Goal: Task Accomplishment & Management: Manage account settings

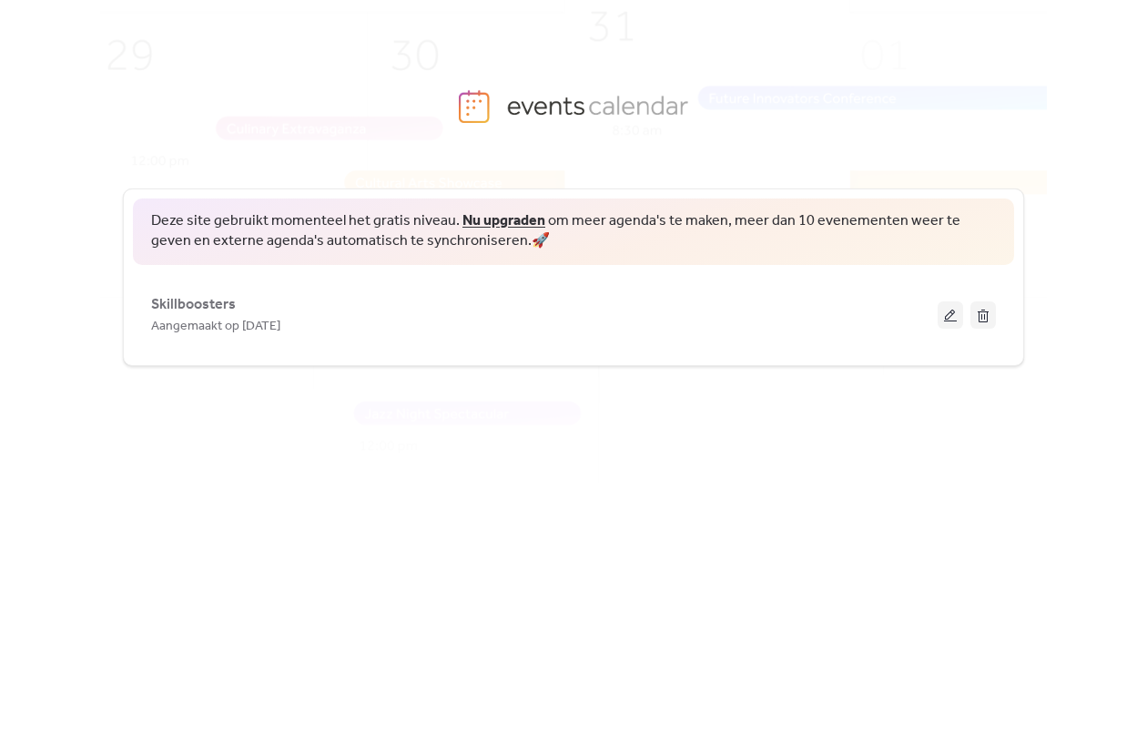
click at [501, 218] on link "Nu upgraden" at bounding box center [503, 221] width 83 height 28
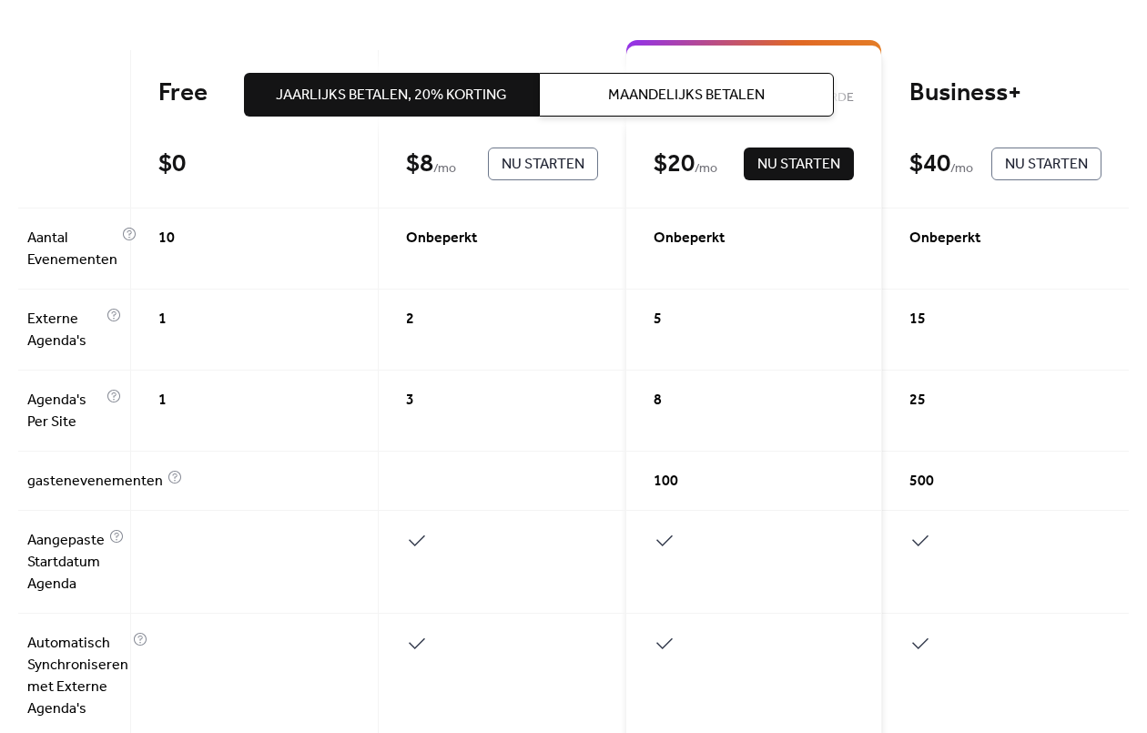
scroll to position [159, 0]
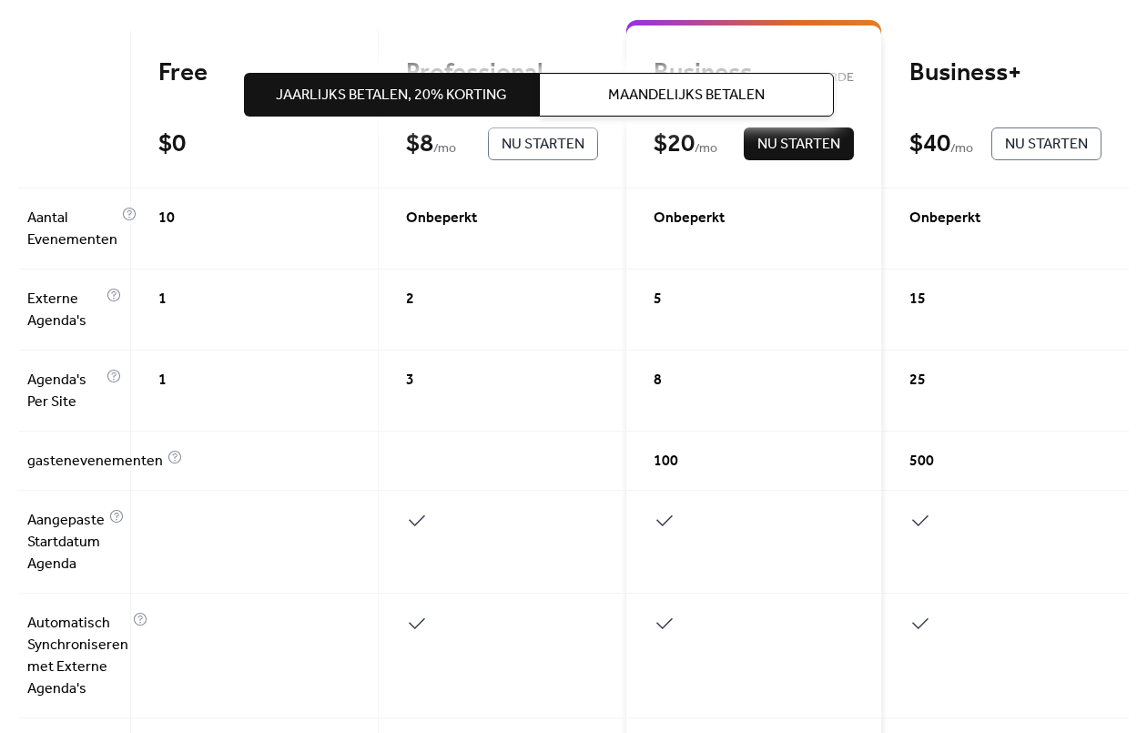
click at [554, 155] on div "Jaarlijks Betalen, 20% korting Maandelijks Betalen" at bounding box center [539, 94] width 590 height 189
click at [552, 145] on div "Jaarlijks Betalen, 20% korting Maandelijks Betalen" at bounding box center [539, 94] width 590 height 189
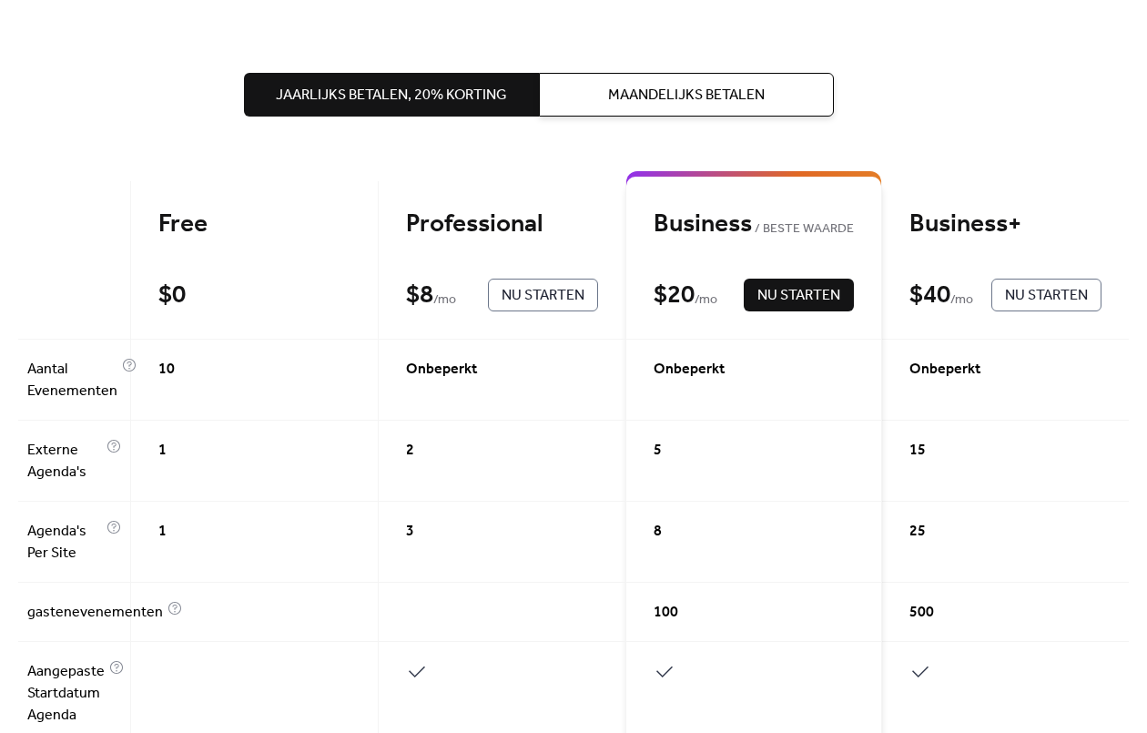
scroll to position [0, 0]
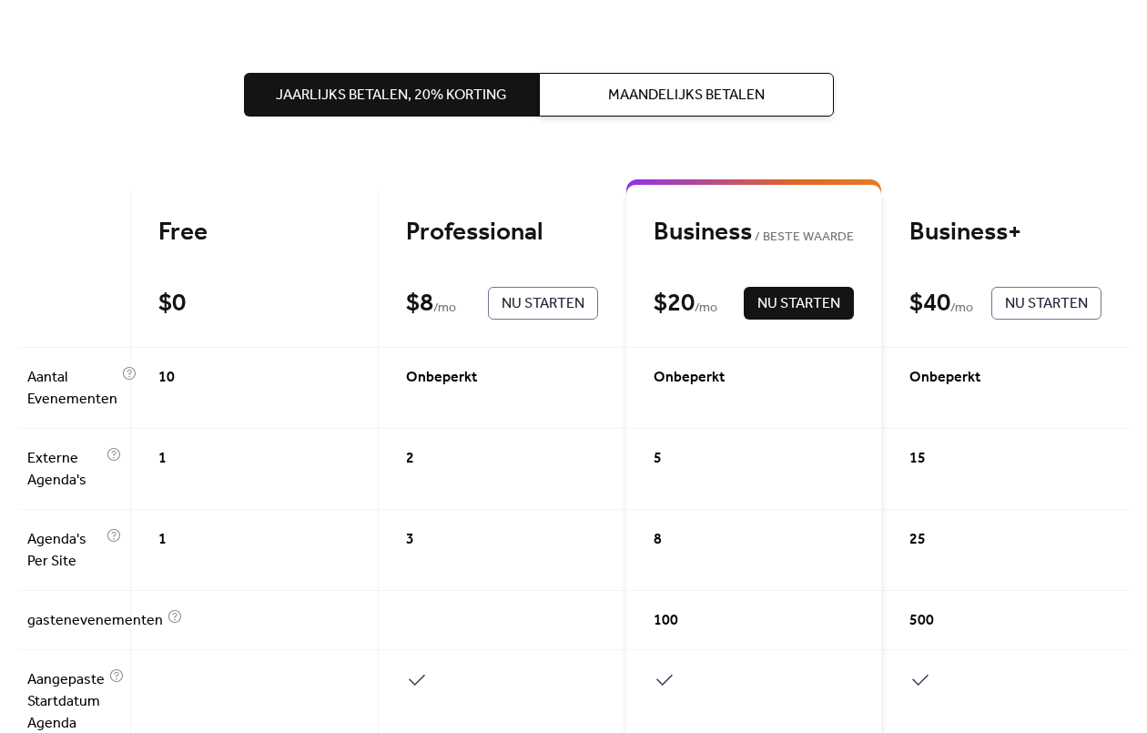
click at [633, 76] on button "Maandelijks Betalen" at bounding box center [686, 95] width 295 height 44
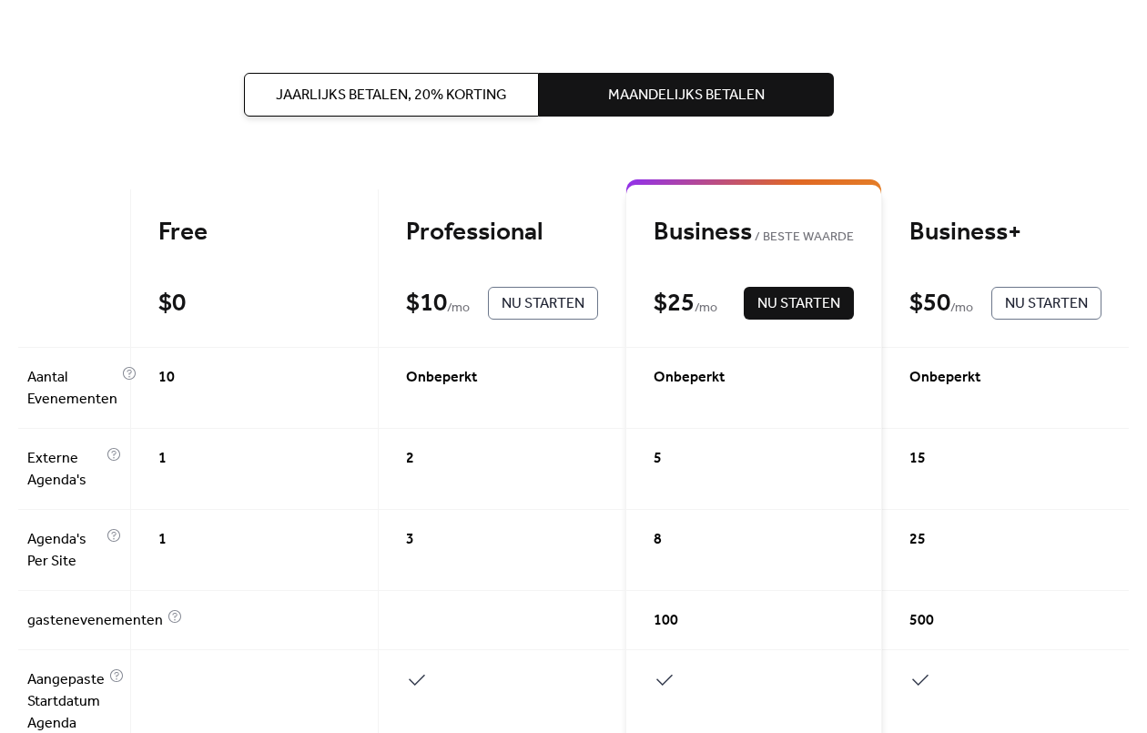
click at [534, 309] on span "Nu Starten" at bounding box center [542, 304] width 83 height 22
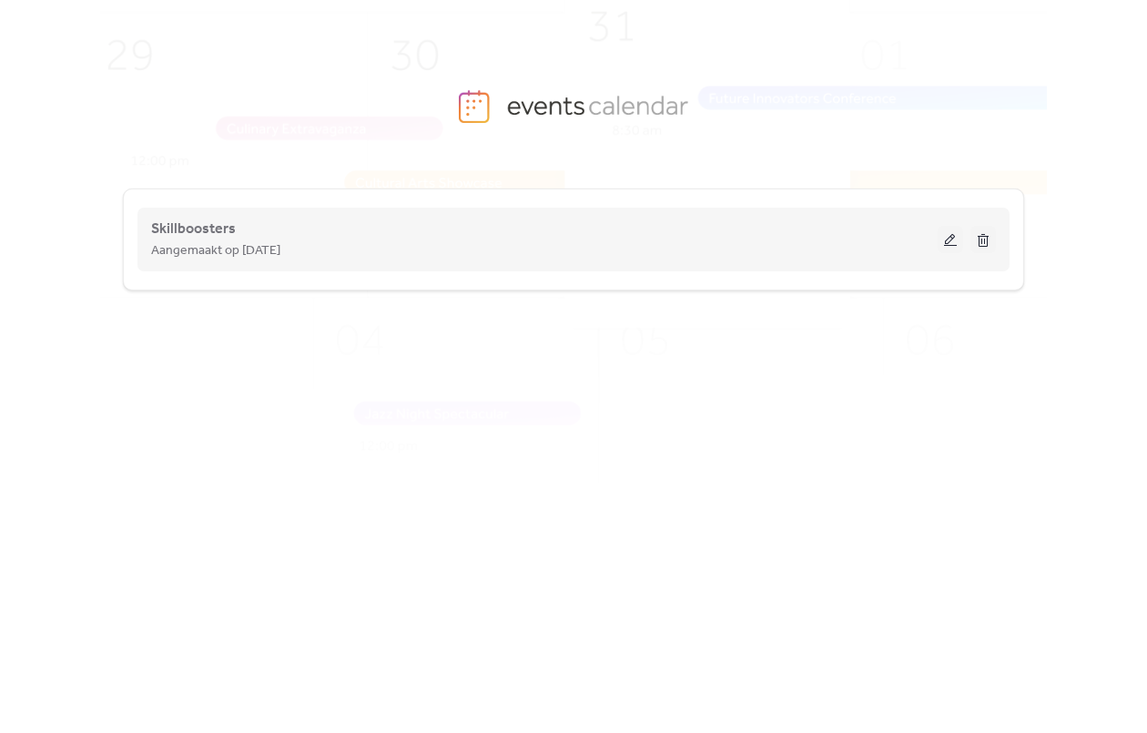
click at [248, 254] on span "Aangemaakt op [DATE]" at bounding box center [215, 251] width 129 height 22
click at [207, 229] on span "Skillboosters" at bounding box center [193, 229] width 85 height 22
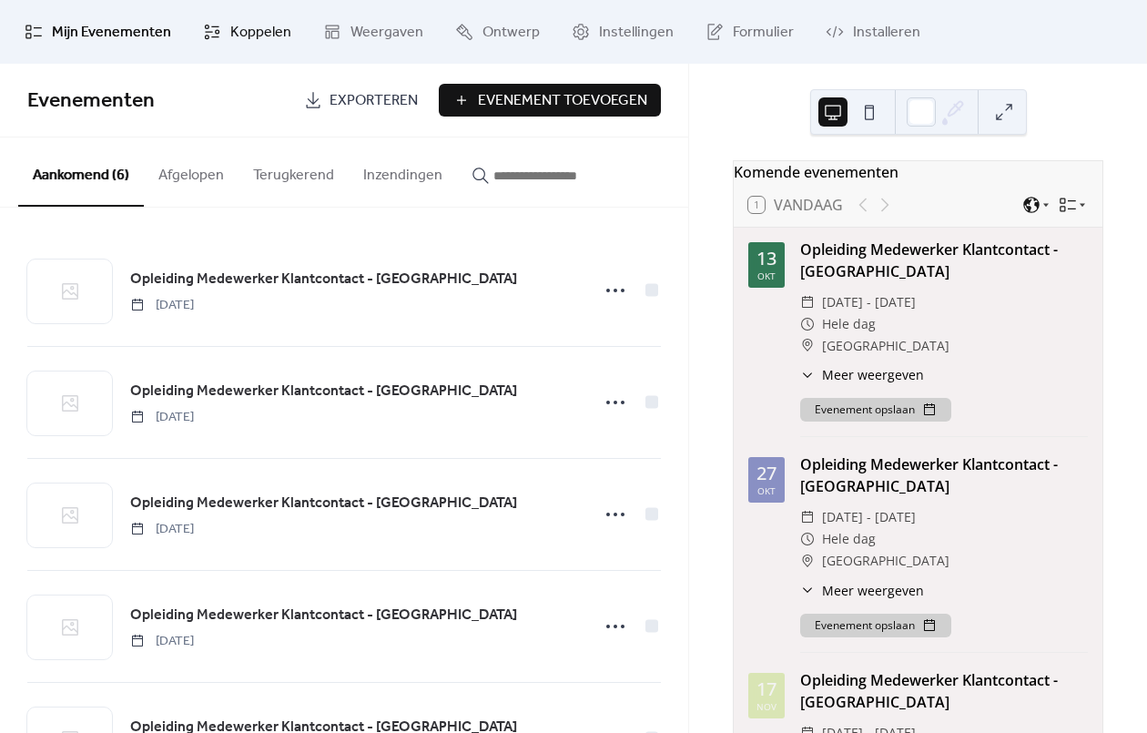
click at [219, 35] on link "Koppelen" at bounding box center [247, 31] width 116 height 49
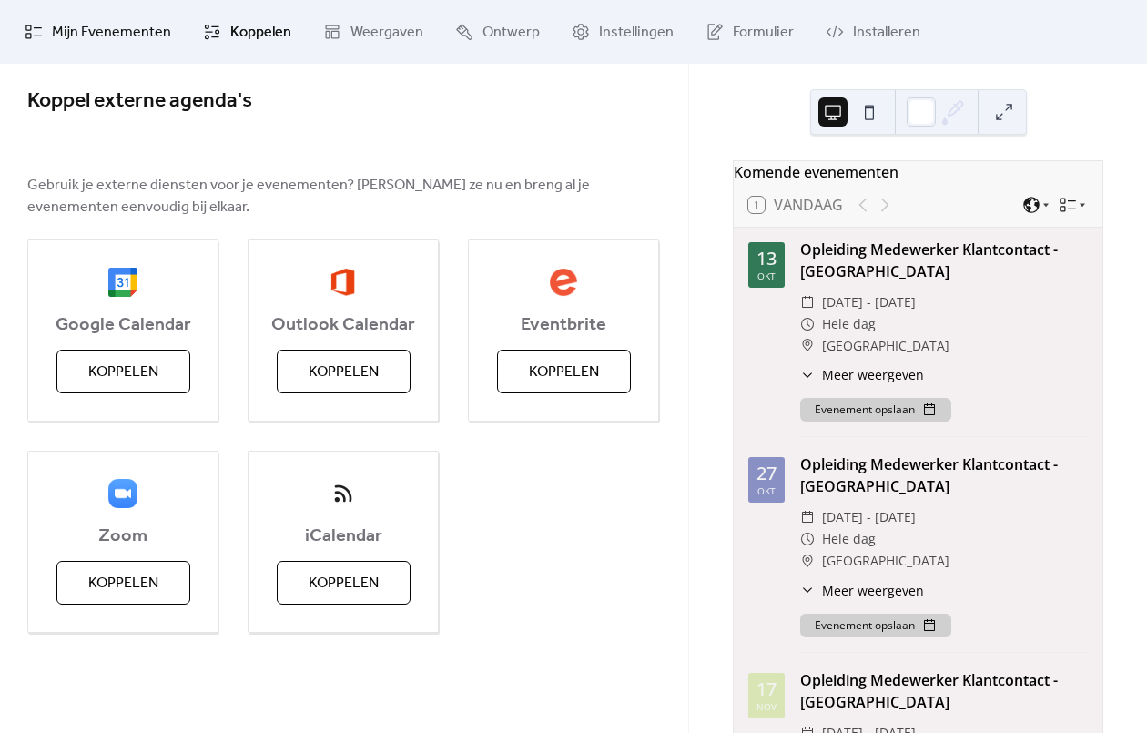
click at [93, 32] on span "Mijn Evenementen" at bounding box center [111, 33] width 119 height 22
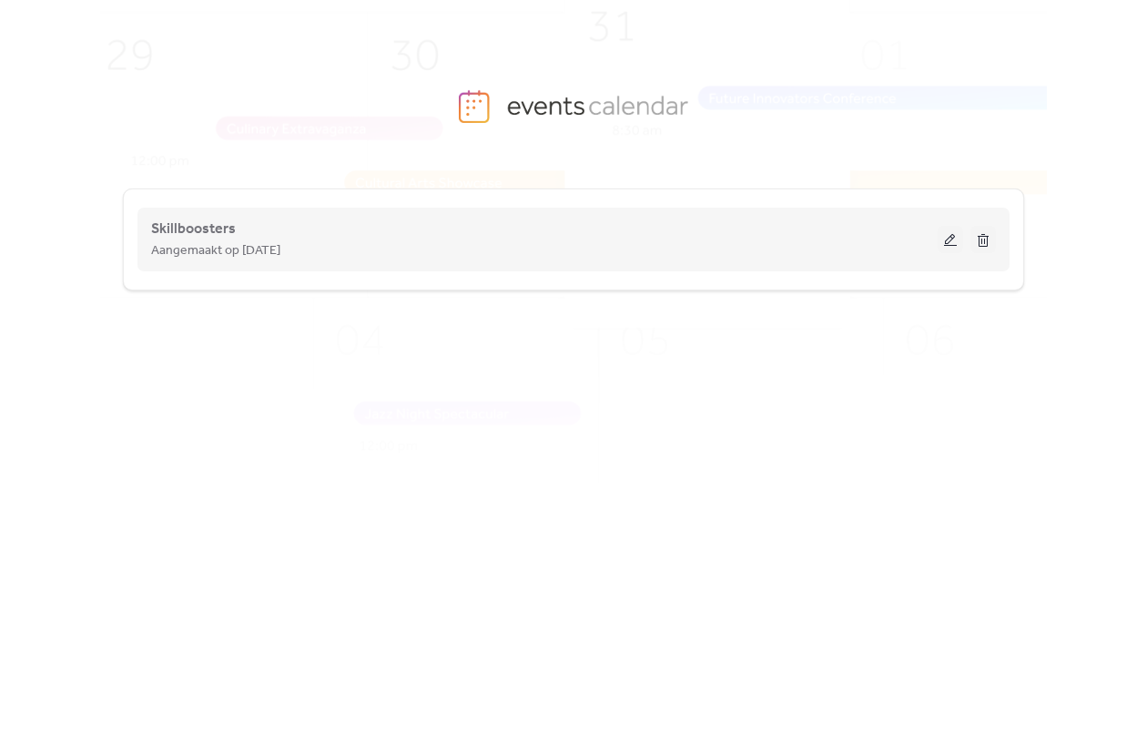
click at [557, 223] on div "Skillboosters Aangemaakt op [DATE]" at bounding box center [544, 240] width 786 height 44
click at [199, 228] on span "Skillboosters" at bounding box center [193, 229] width 85 height 22
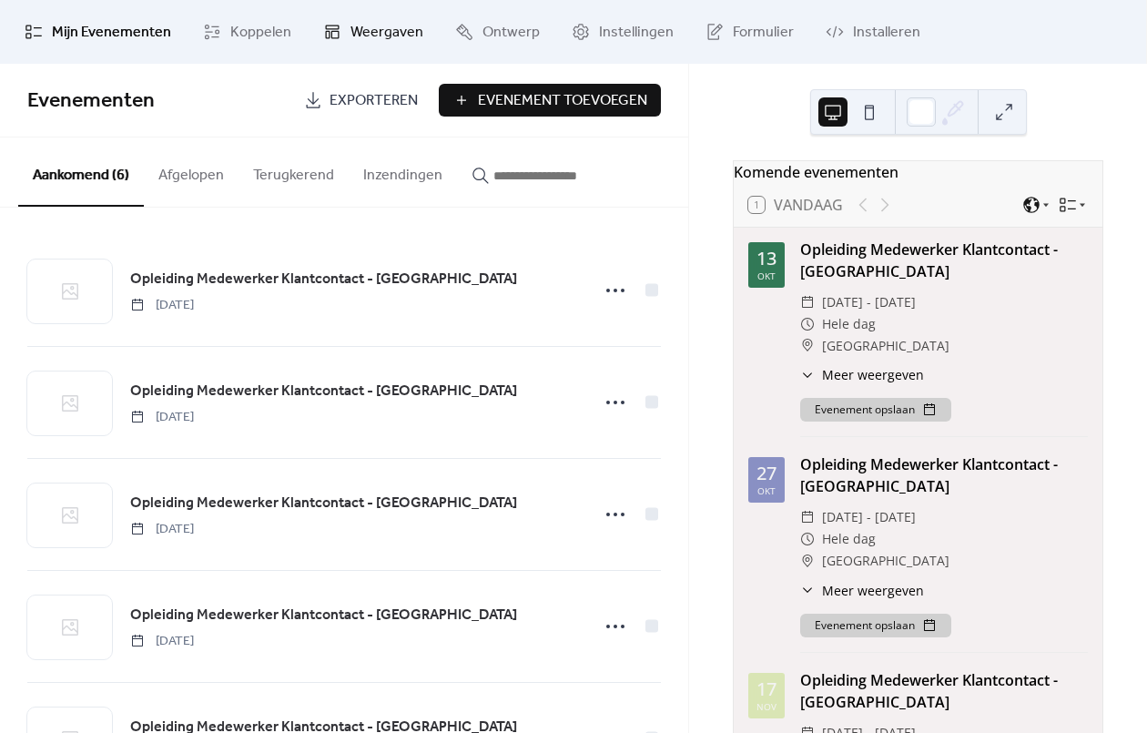
click at [368, 36] on span "Weergaven" at bounding box center [386, 33] width 73 height 22
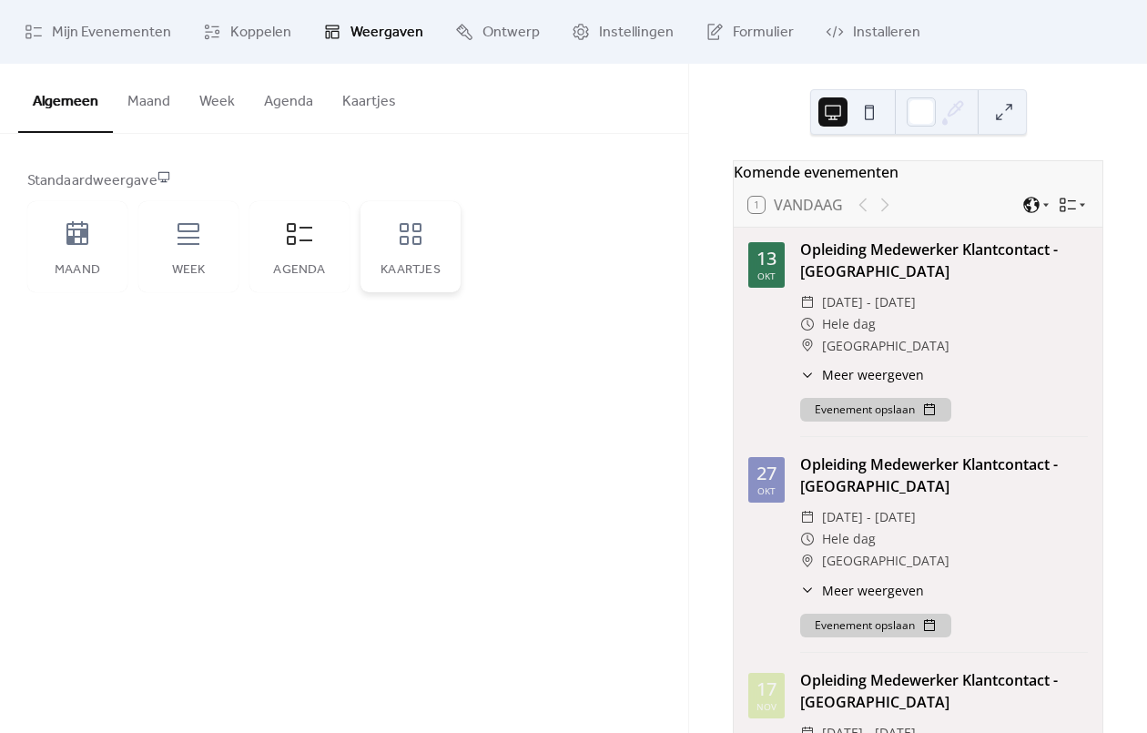
click at [416, 234] on icon at bounding box center [410, 233] width 29 height 29
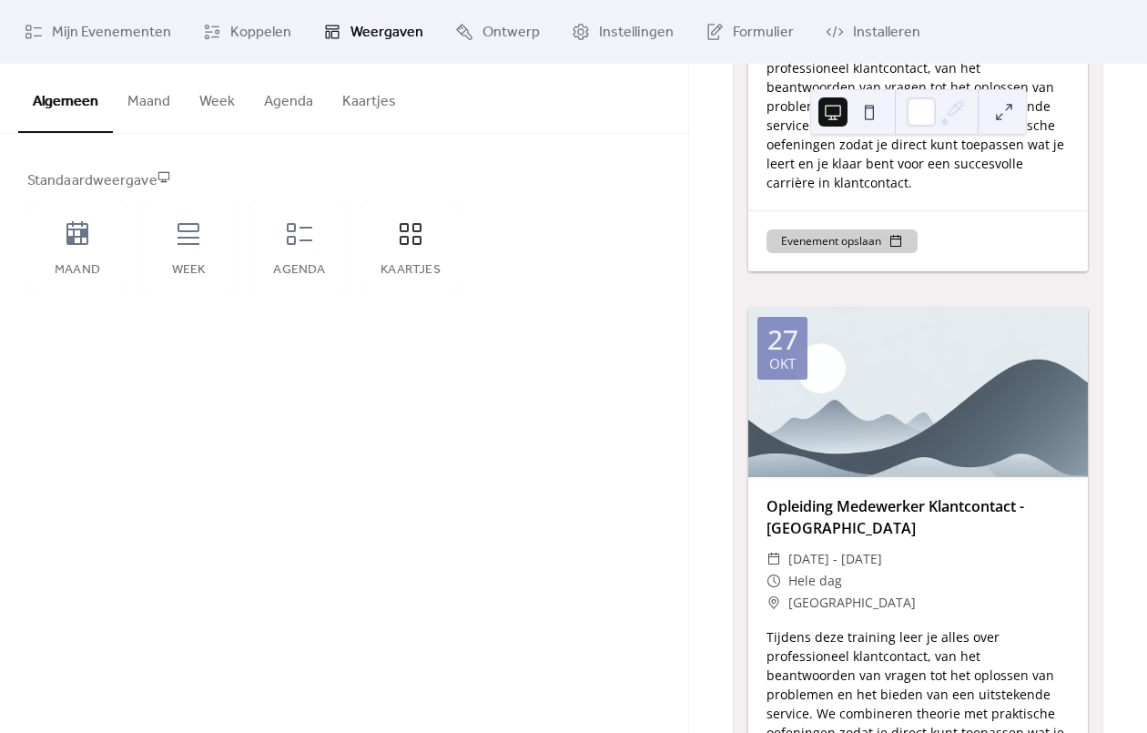
scroll to position [531, 0]
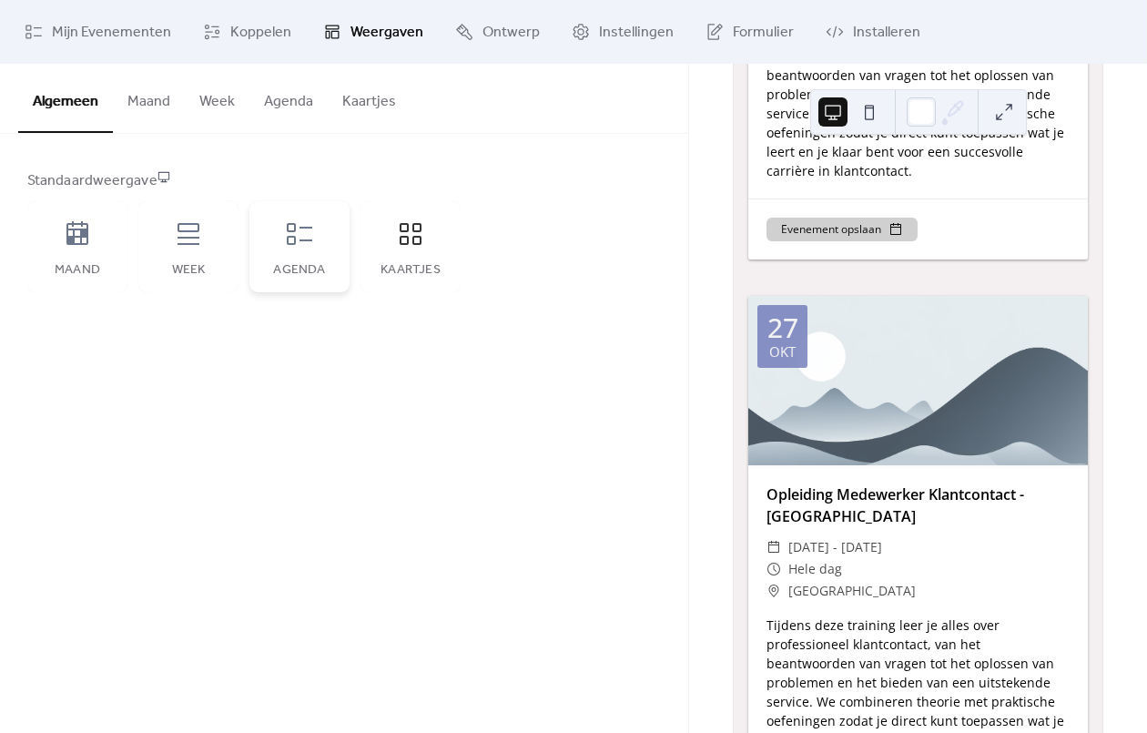
click at [290, 257] on div "Agenda" at bounding box center [299, 246] width 100 height 91
click at [96, 250] on div "Maand" at bounding box center [77, 246] width 100 height 91
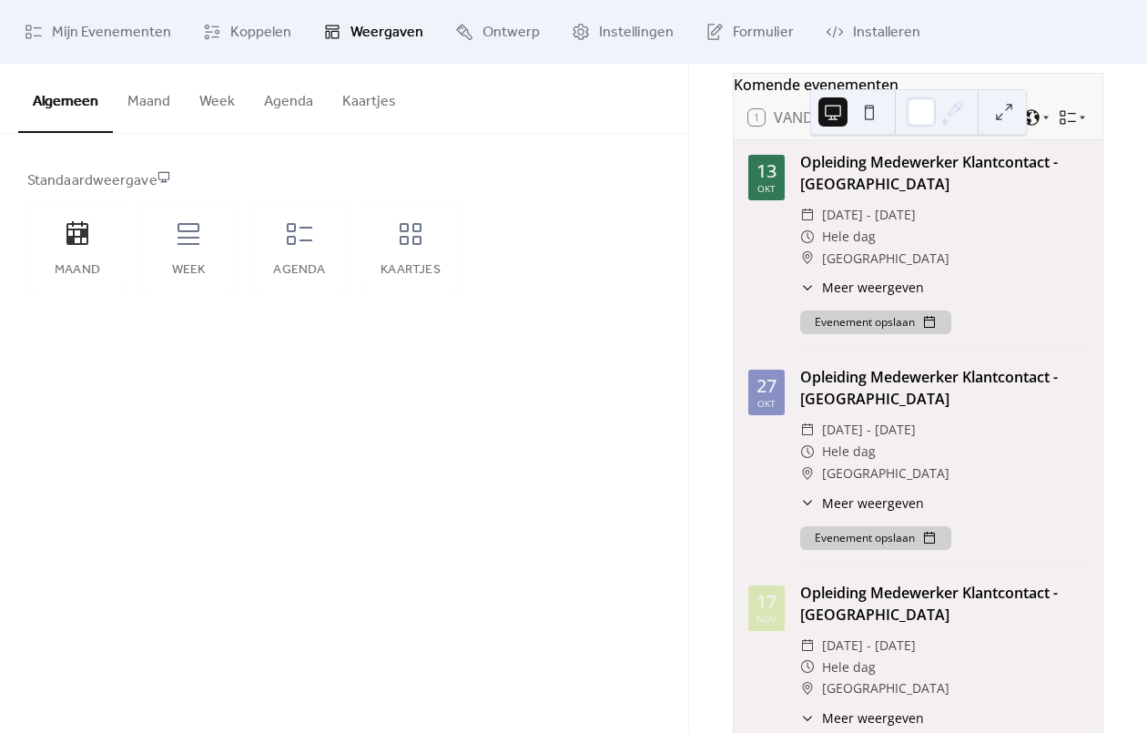
scroll to position [0, 0]
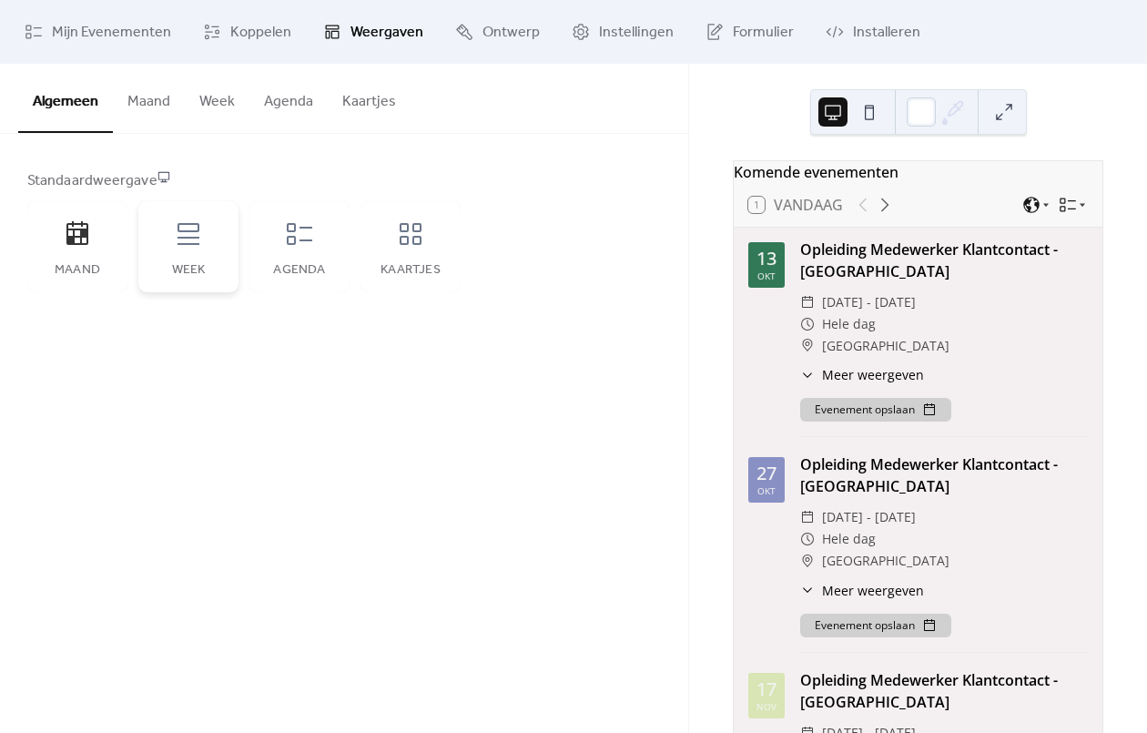
click at [189, 258] on div "Week" at bounding box center [188, 246] width 100 height 91
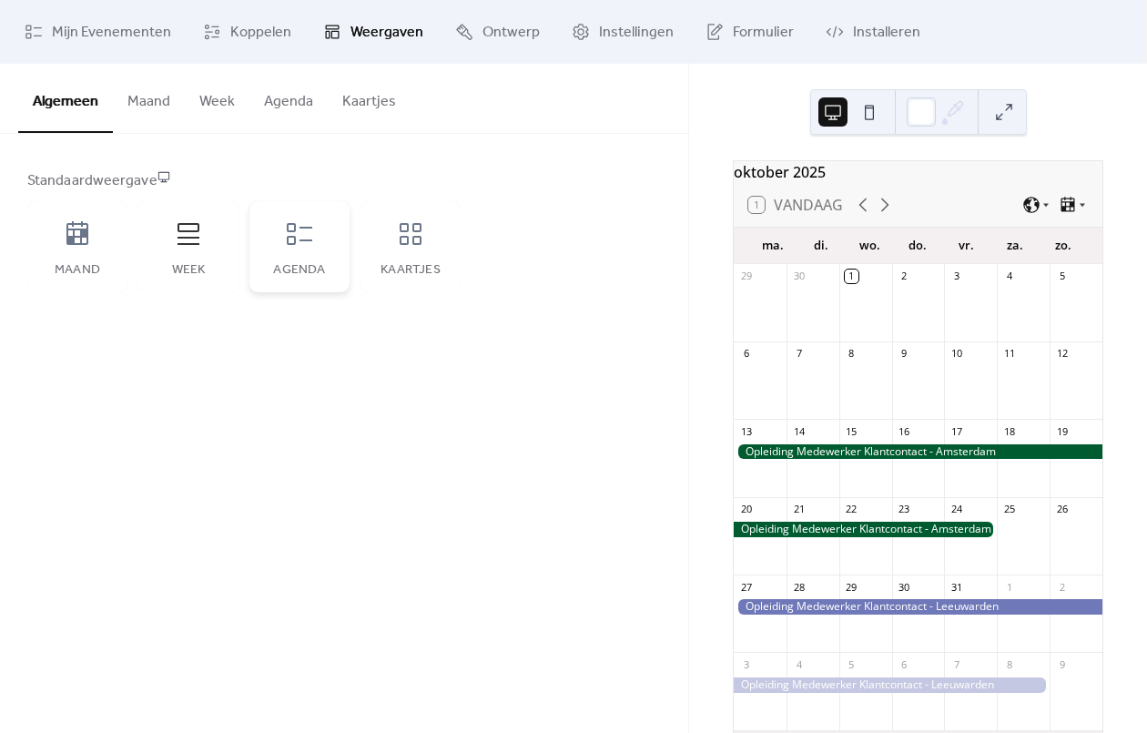
click at [283, 238] on div "Agenda" at bounding box center [299, 246] width 100 height 91
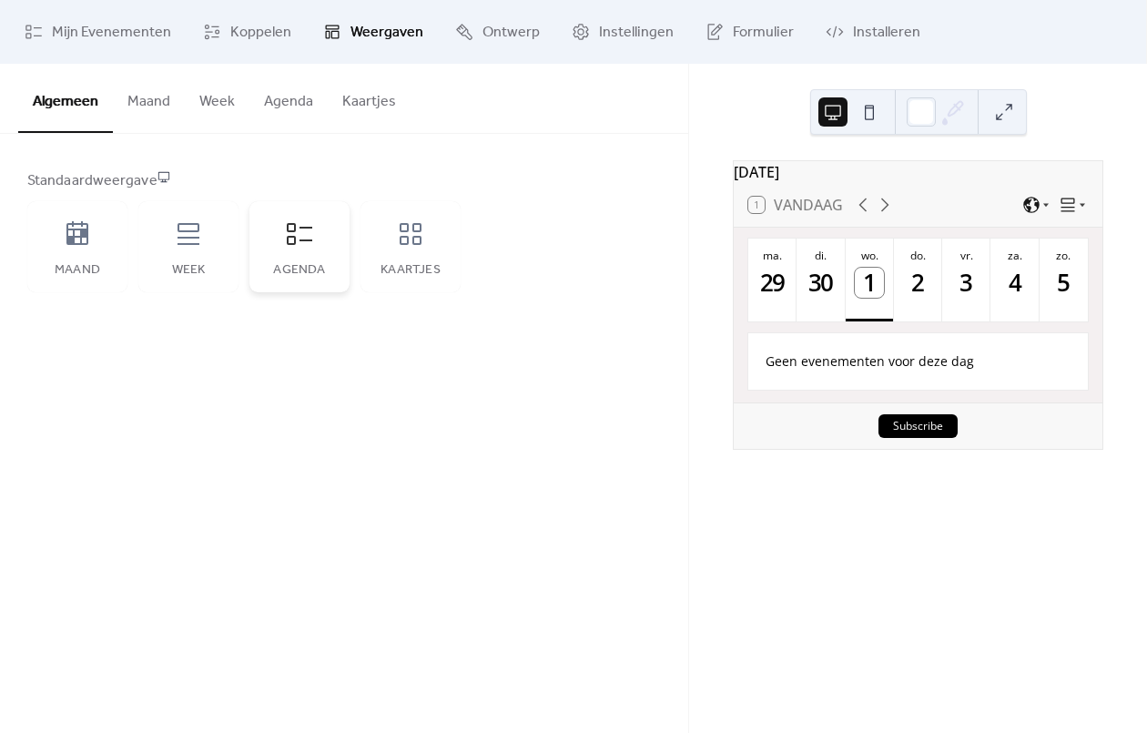
click at [281, 254] on div "Agenda" at bounding box center [299, 246] width 100 height 91
click at [142, 96] on button "Maand" at bounding box center [149, 97] width 72 height 67
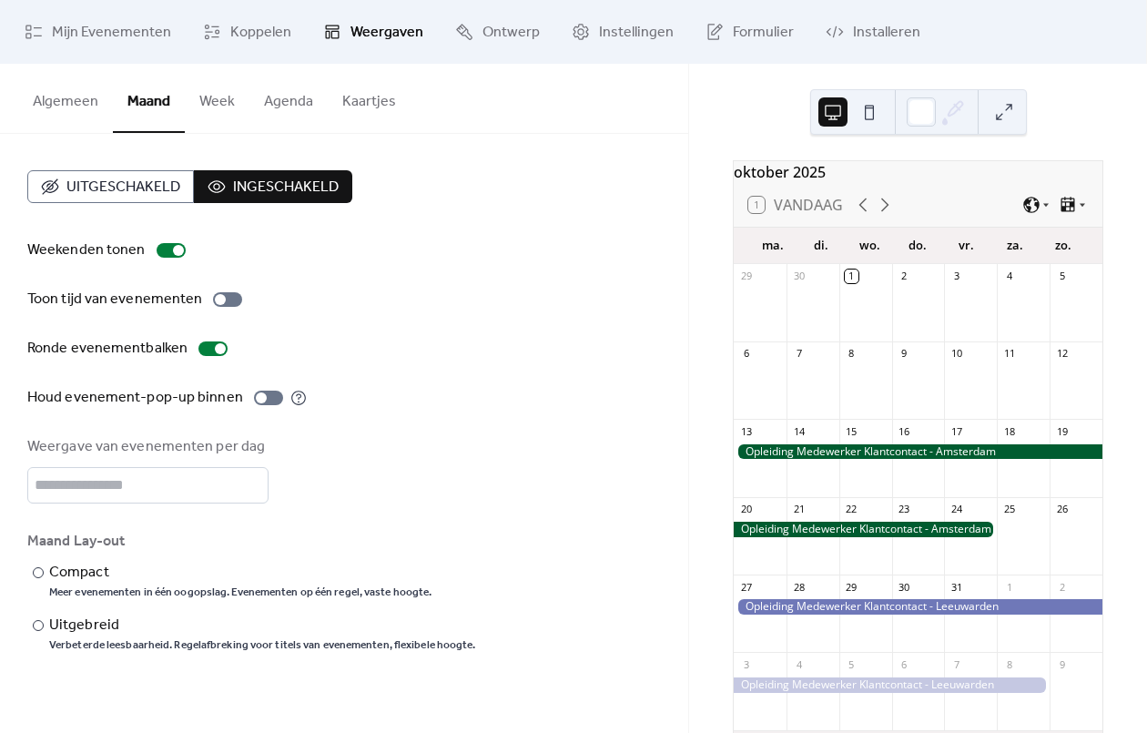
drag, startPoint x: 137, startPoint y: 182, endPoint x: 197, endPoint y: 175, distance: 61.4
click at [139, 183] on span "Uitgeschakeld" at bounding box center [123, 188] width 114 height 22
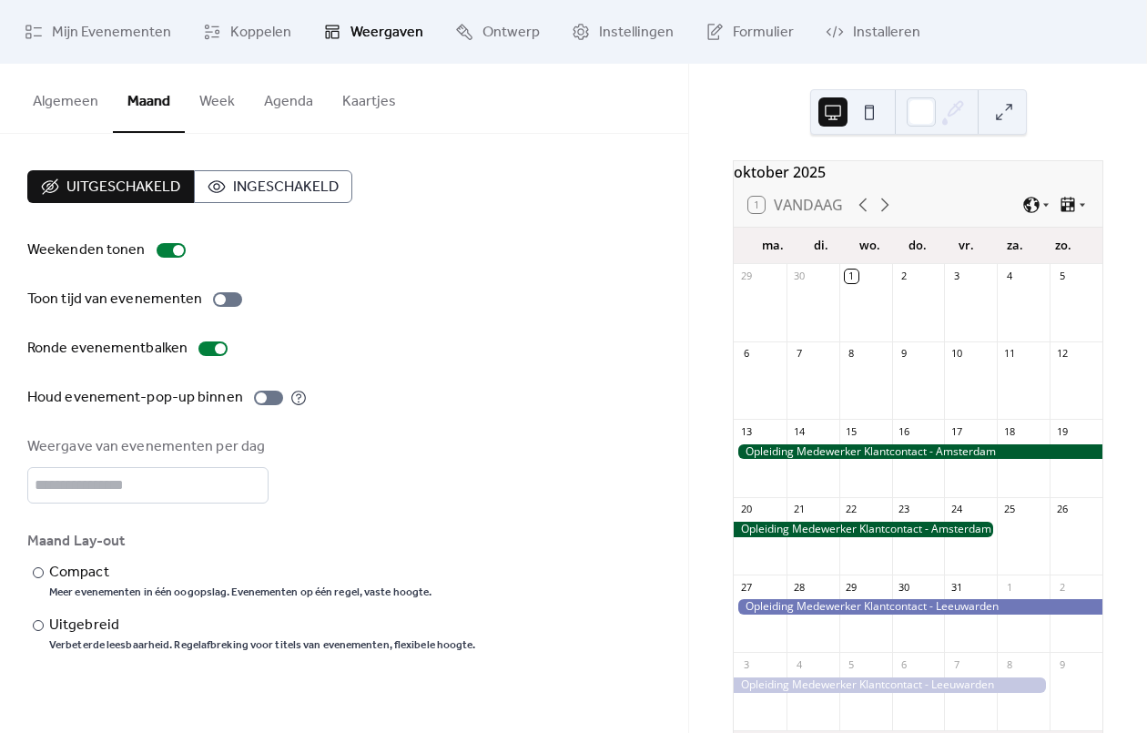
click at [252, 189] on span "Ingeschakeld" at bounding box center [286, 188] width 106 height 22
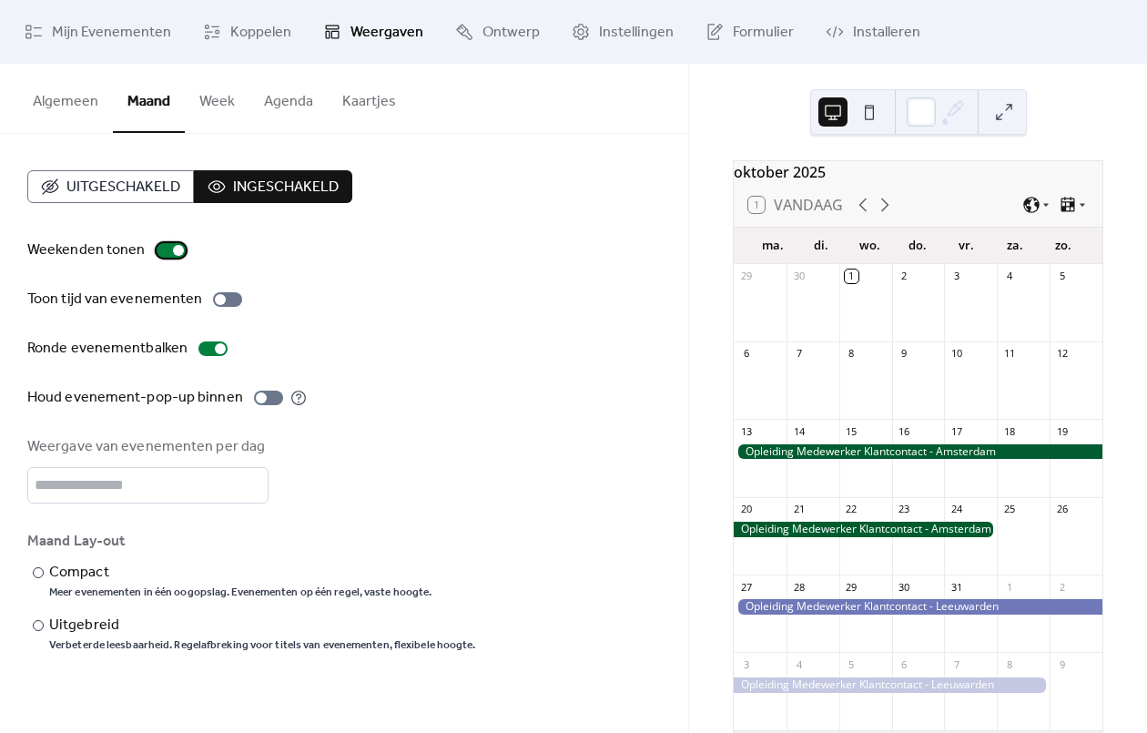
click at [162, 253] on div at bounding box center [171, 250] width 29 height 15
click at [201, 110] on button "Week" at bounding box center [217, 97] width 65 height 67
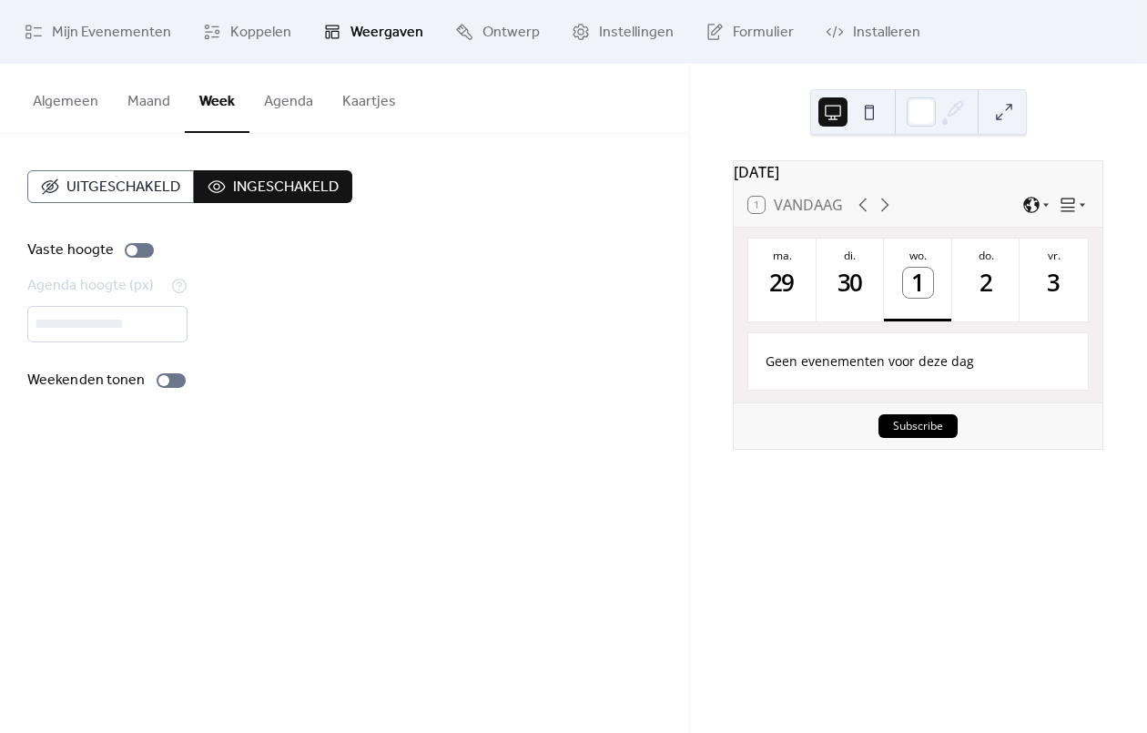
click at [61, 98] on button "Algemeen" at bounding box center [65, 97] width 95 height 67
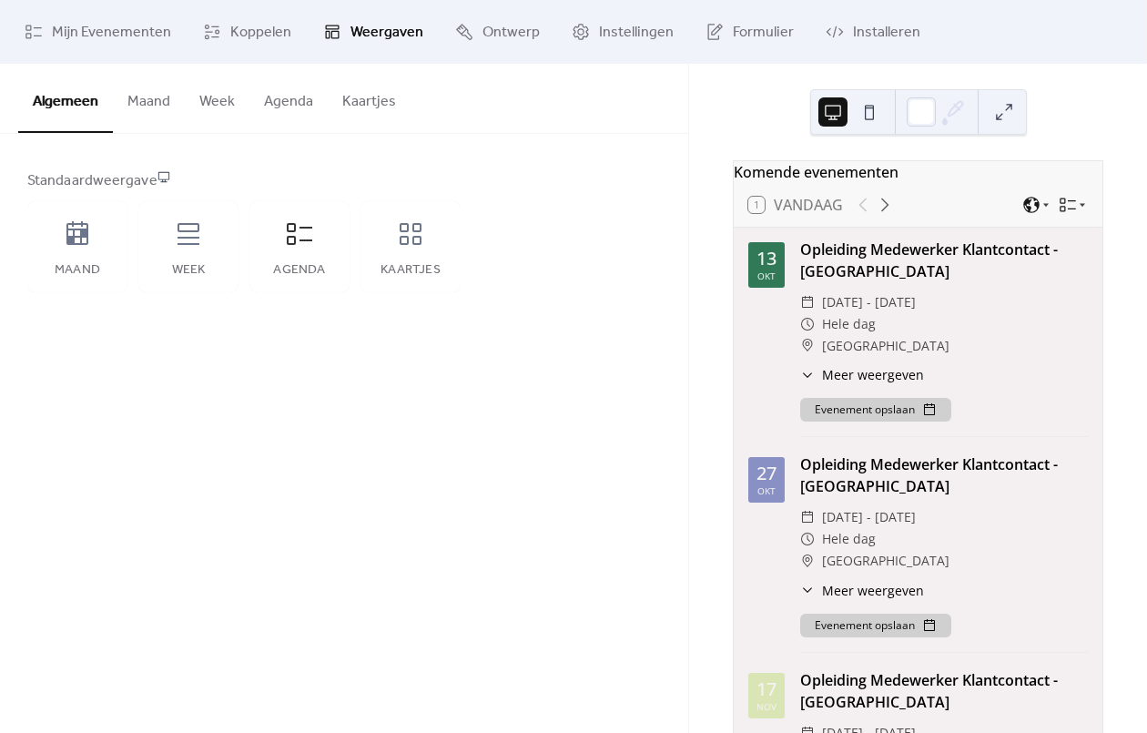
click at [280, 108] on button "Agenda" at bounding box center [288, 97] width 78 height 67
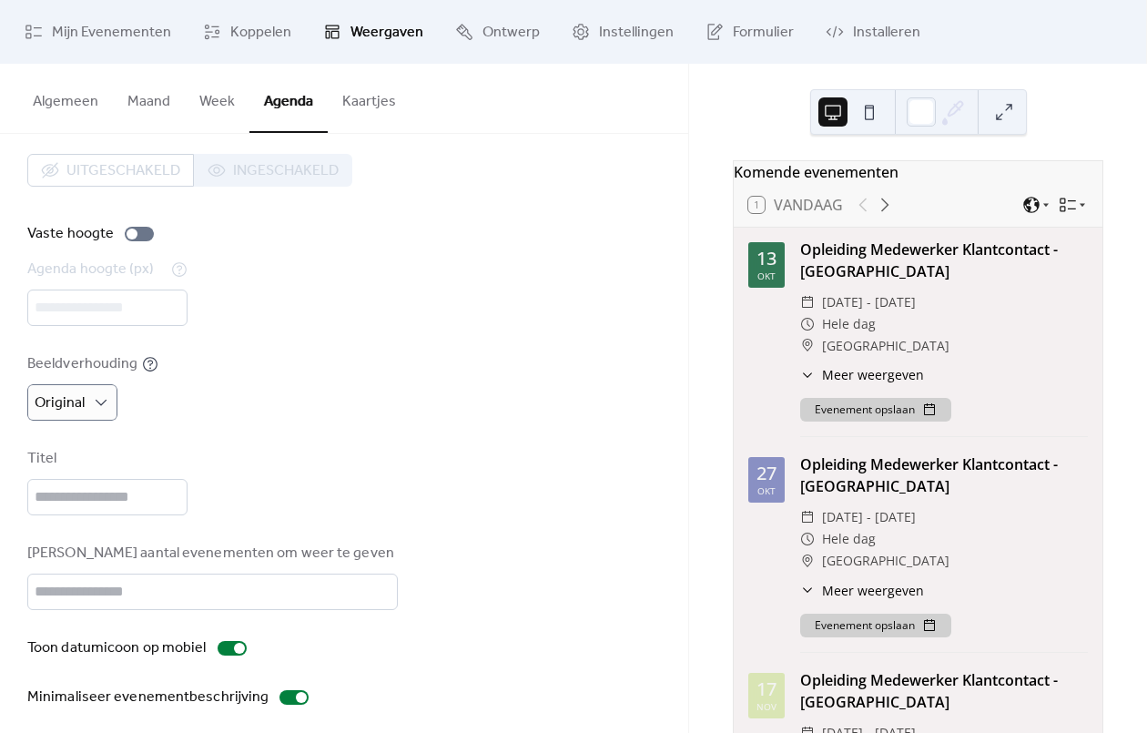
scroll to position [28, 0]
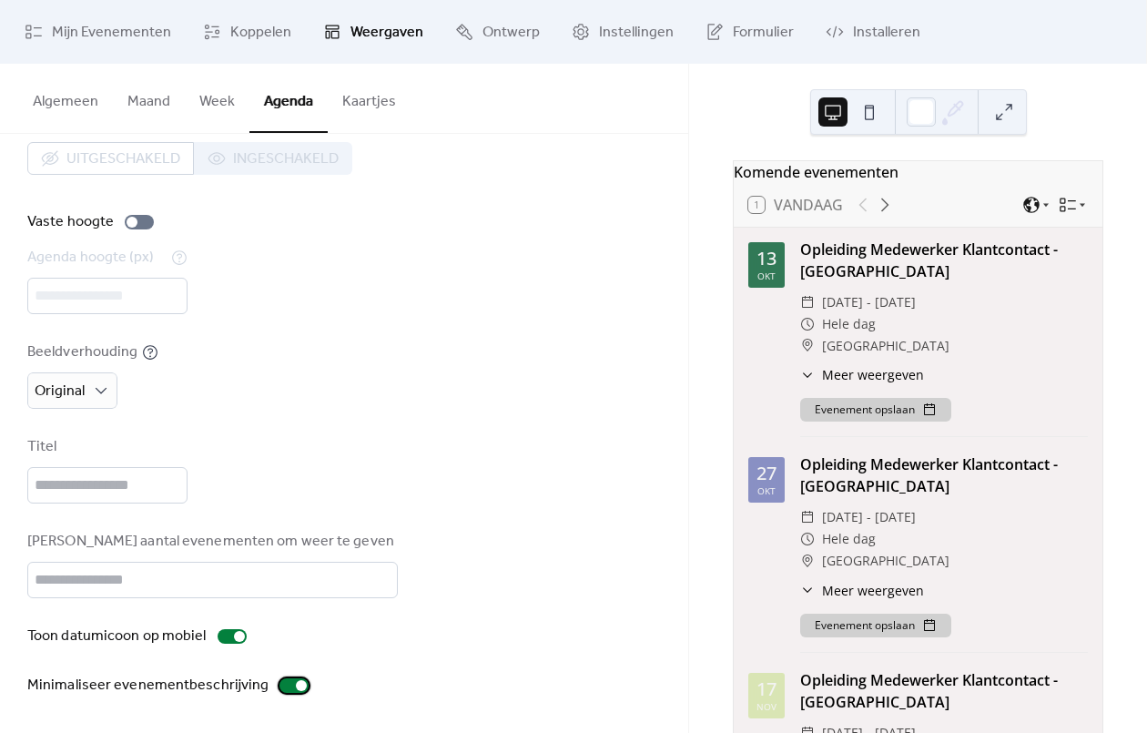
click at [288, 693] on label "Minimaliseer evenementbeschrijving" at bounding box center [171, 685] width 288 height 22
click at [288, 692] on div at bounding box center [293, 685] width 29 height 15
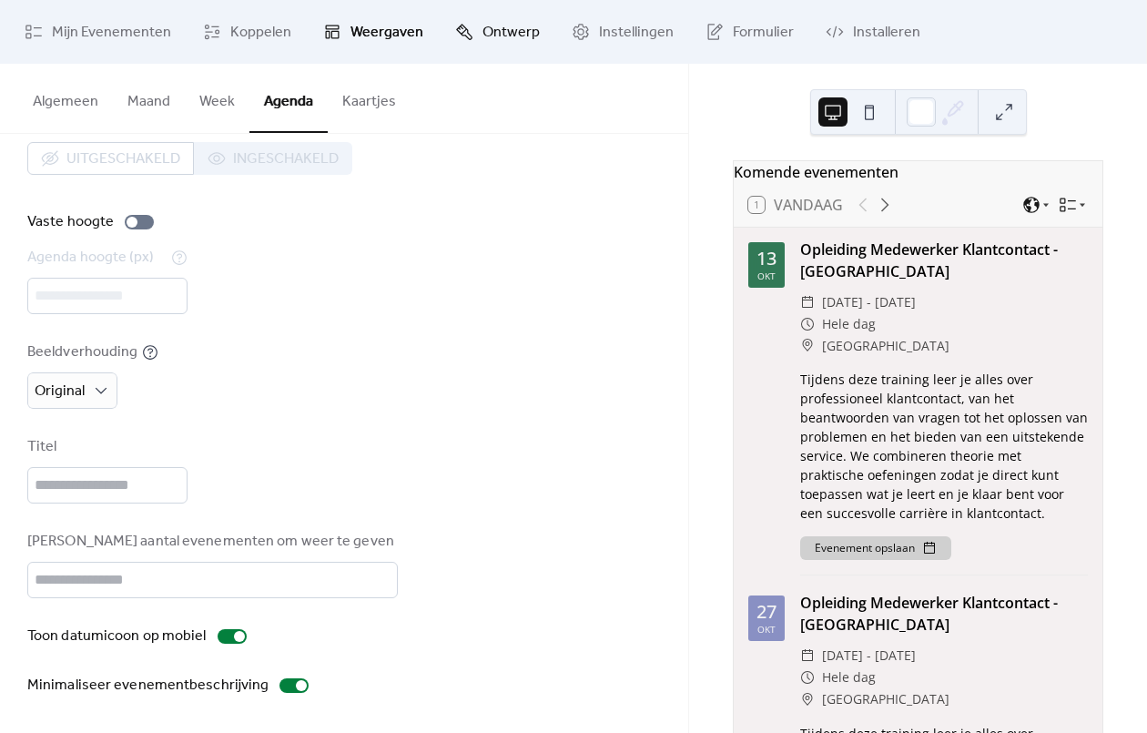
click at [482, 36] on span "Ontwerp" at bounding box center [510, 33] width 57 height 22
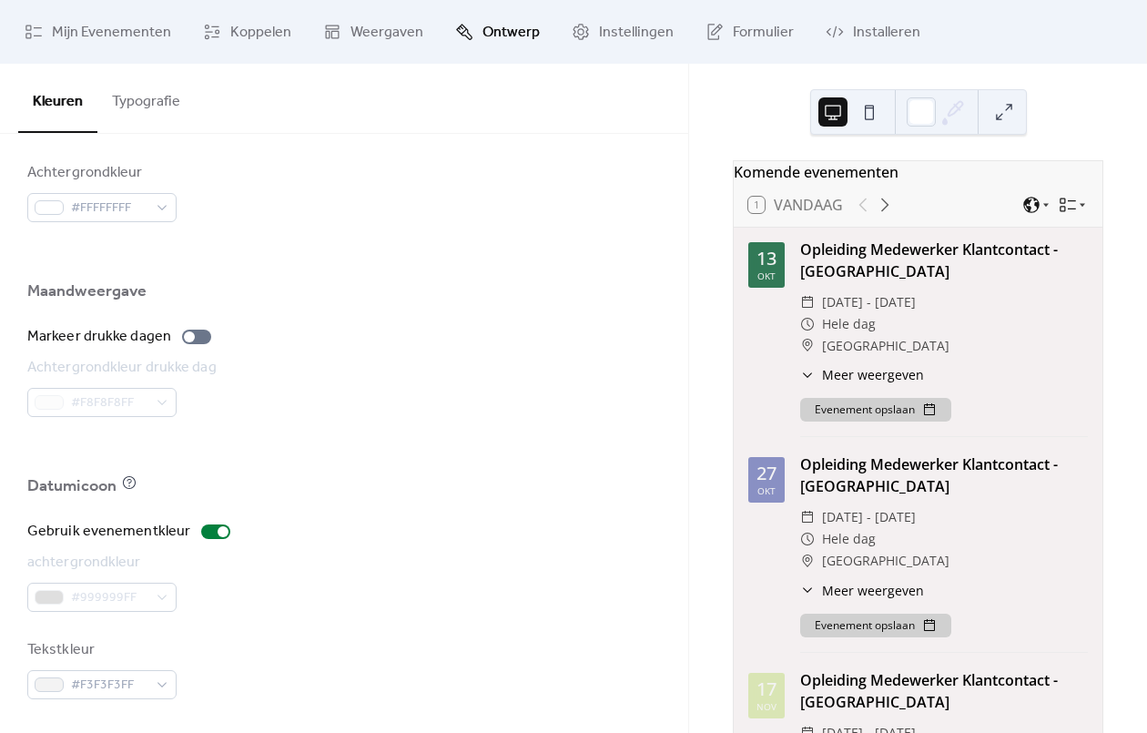
scroll to position [1165, 0]
click at [635, 39] on span "Instellingen" at bounding box center [636, 33] width 75 height 22
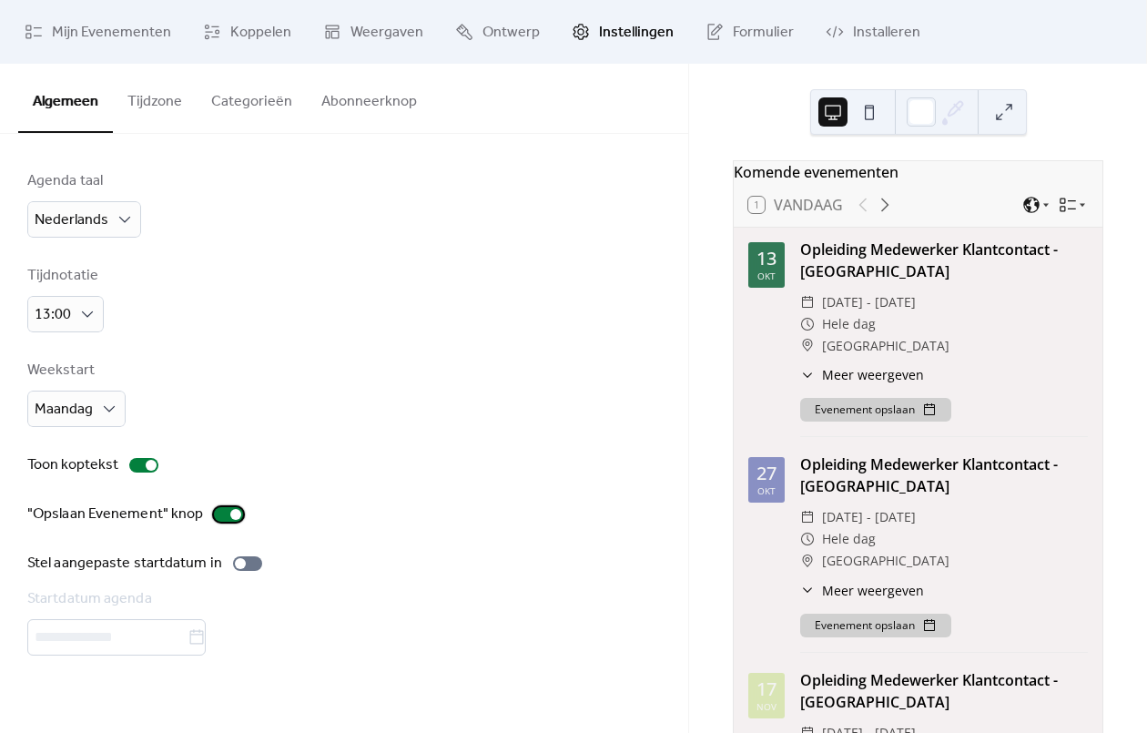
click at [225, 520] on div at bounding box center [228, 514] width 29 height 15
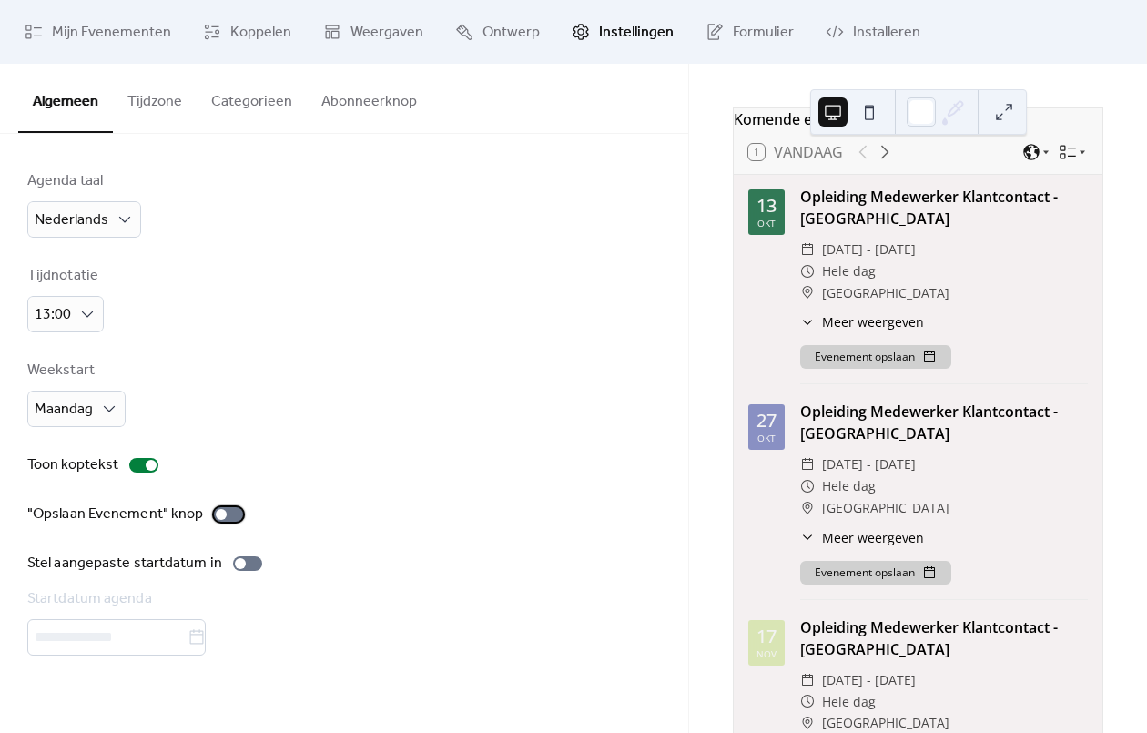
scroll to position [58, 0]
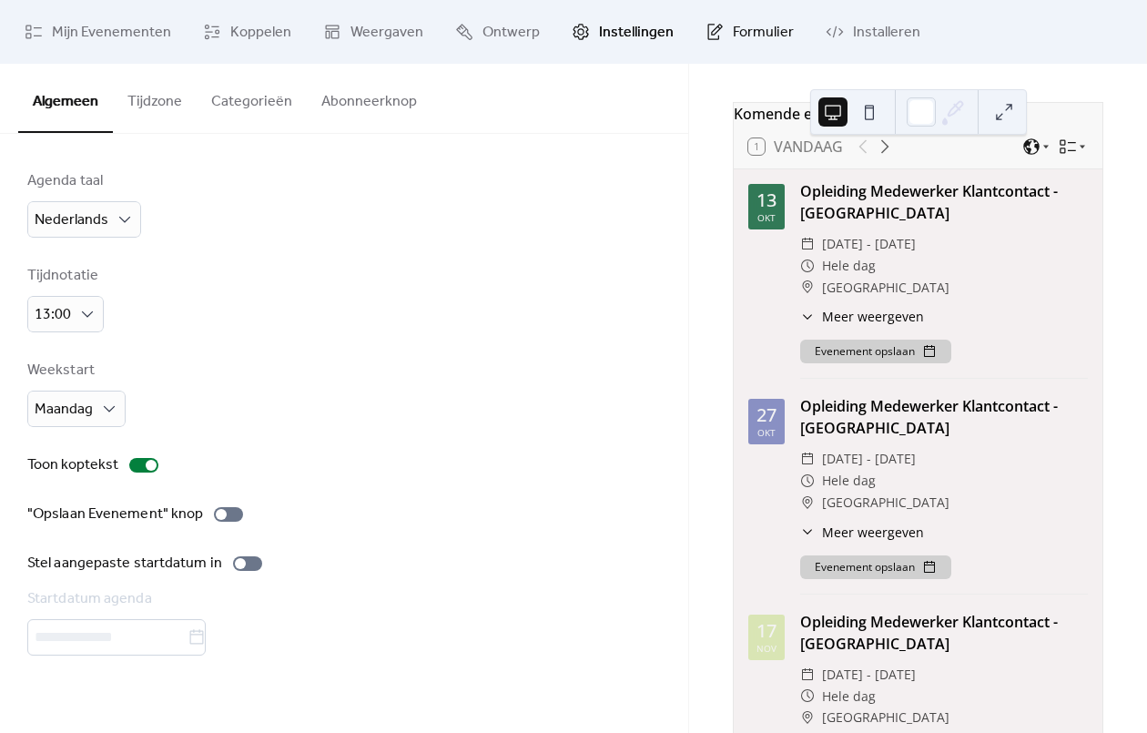
click at [733, 40] on span "Formulier" at bounding box center [763, 33] width 61 height 22
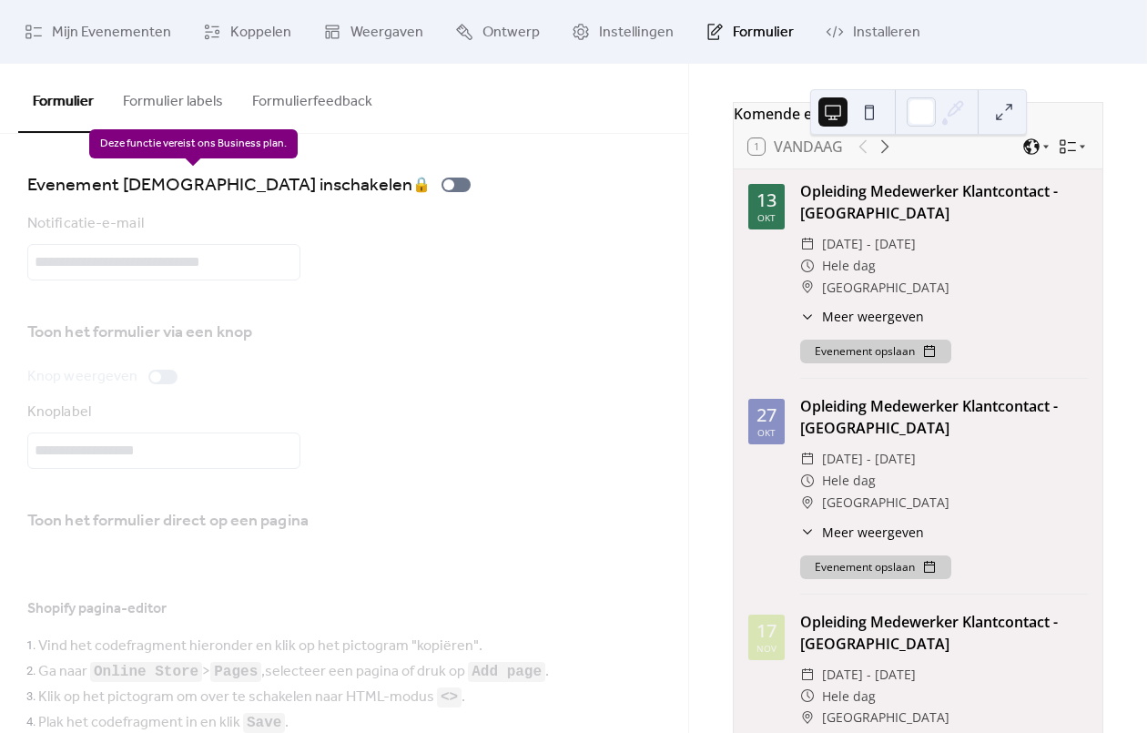
click at [329, 187] on div "Evenement [DEMOGRAPHIC_DATA] inschakelen 🔒" at bounding box center [252, 184] width 450 height 29
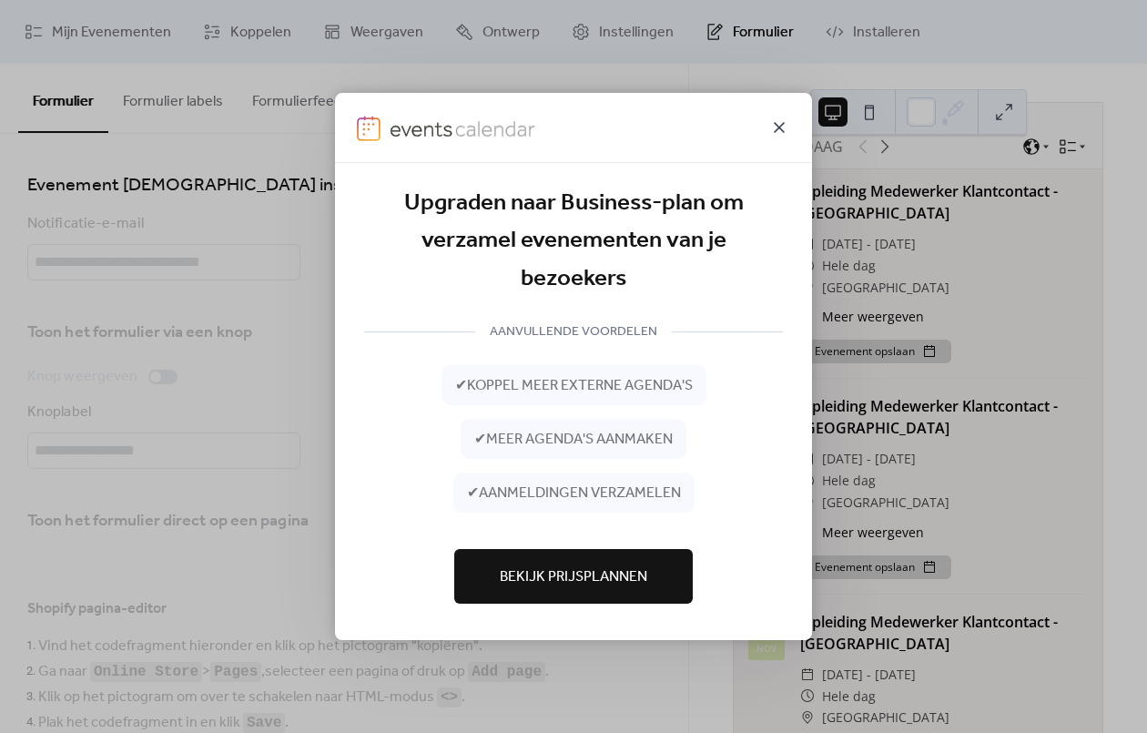
click at [789, 117] on div at bounding box center [573, 128] width 477 height 70
click at [783, 123] on icon at bounding box center [779, 127] width 11 height 11
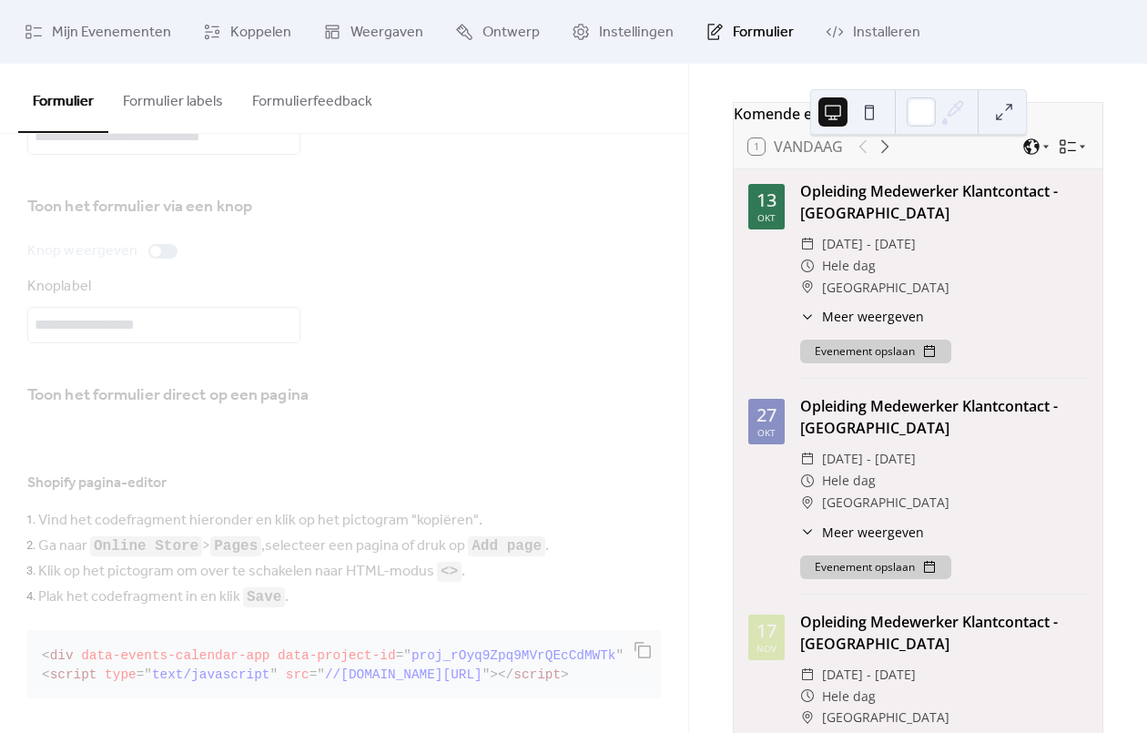
scroll to position [355, 0]
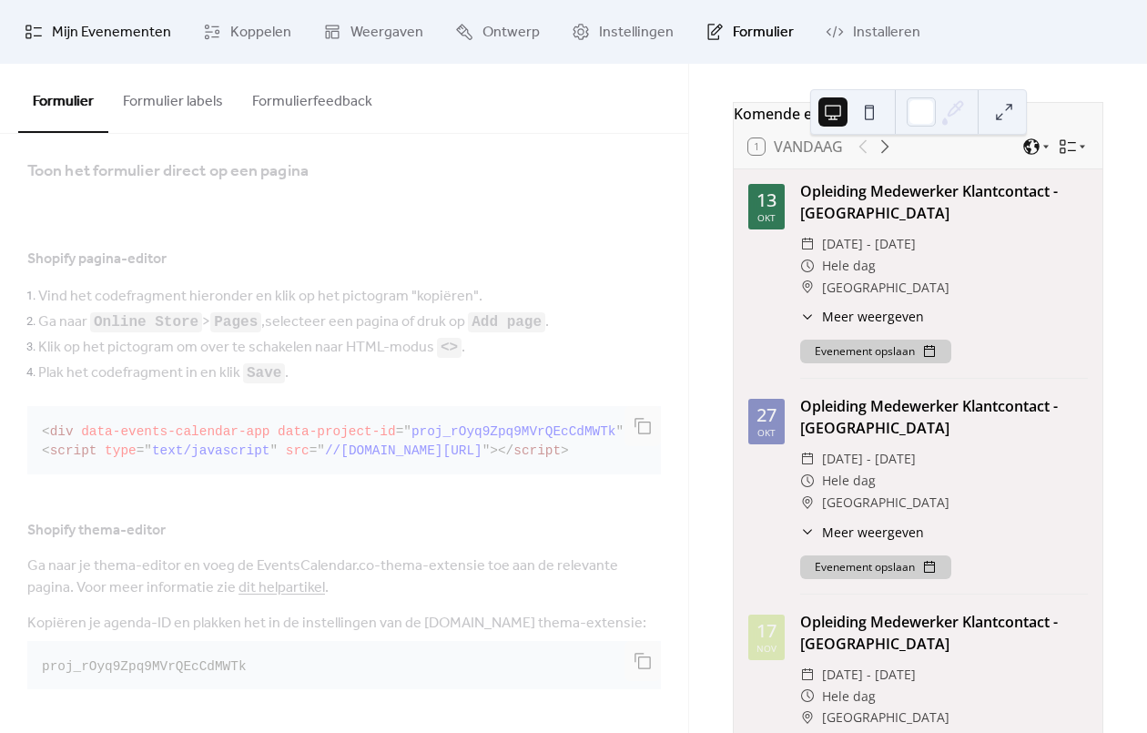
click at [130, 31] on span "Mijn Evenementen" at bounding box center [111, 33] width 119 height 22
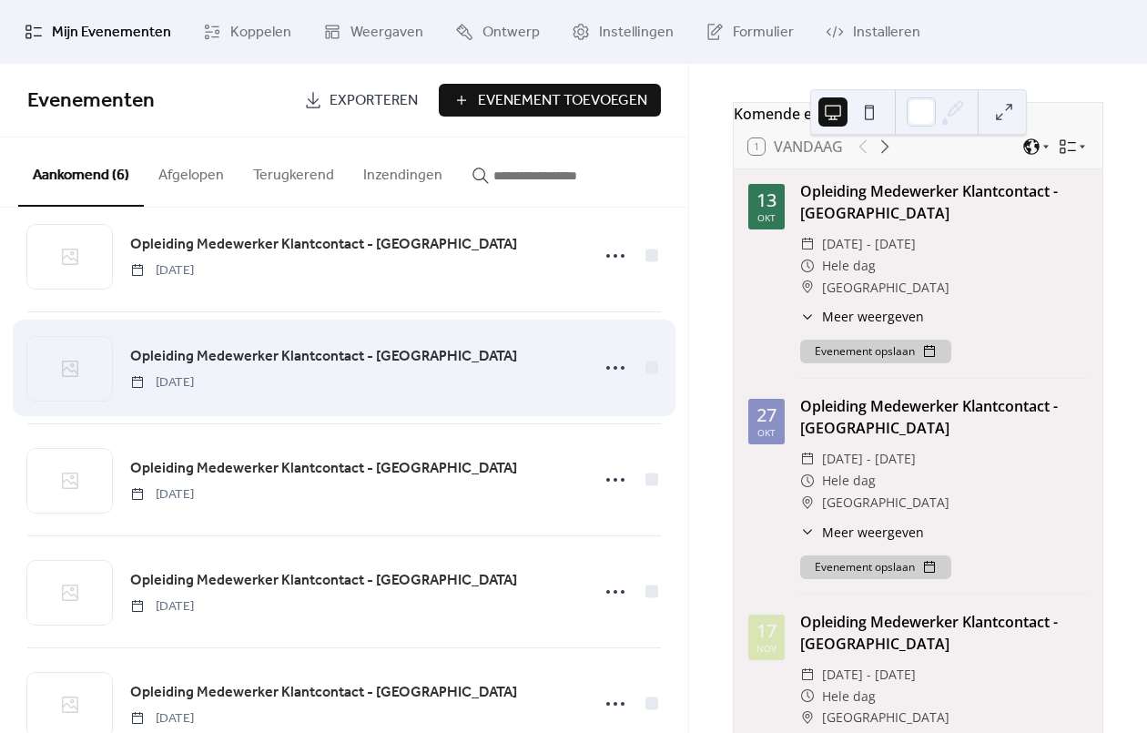
scroll to position [200, 0]
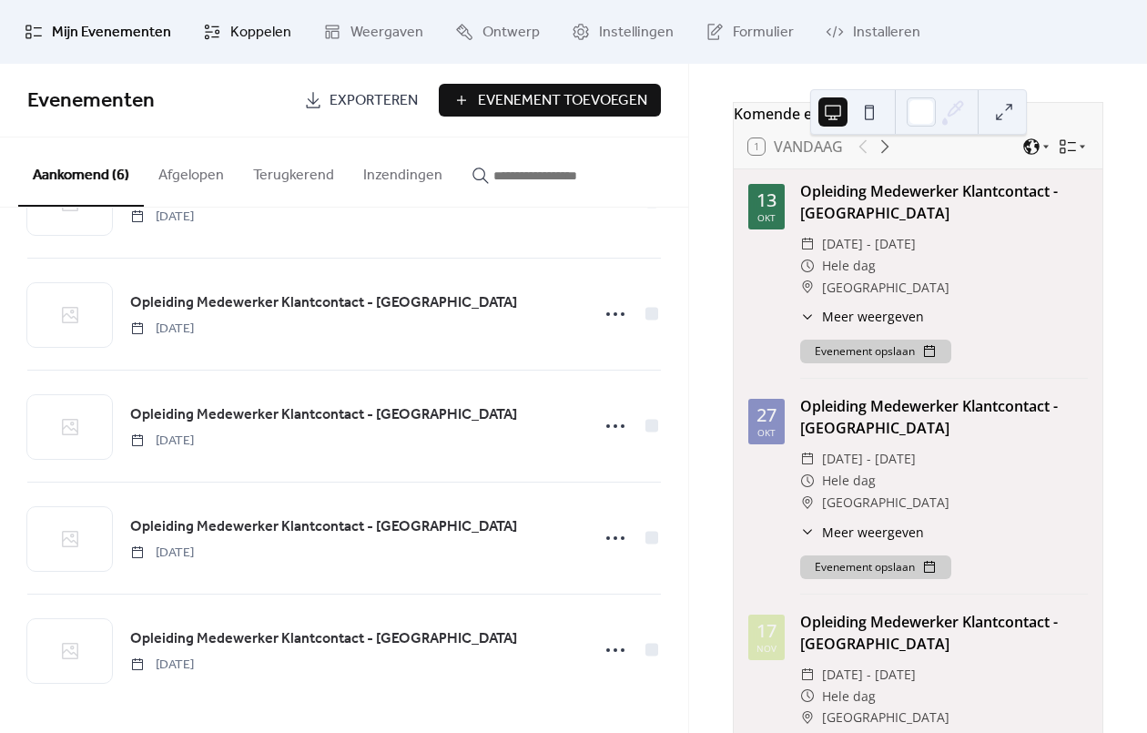
click at [210, 42] on link "Koppelen" at bounding box center [247, 31] width 116 height 49
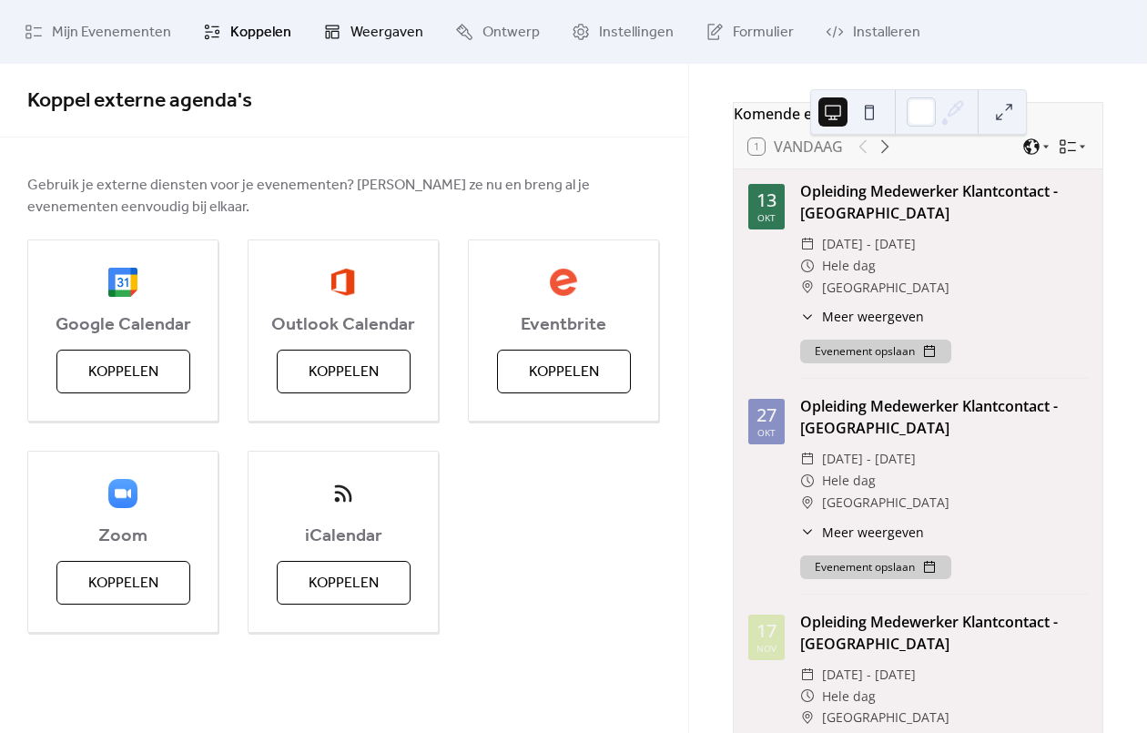
click at [389, 22] on span "Weergaven" at bounding box center [386, 33] width 73 height 22
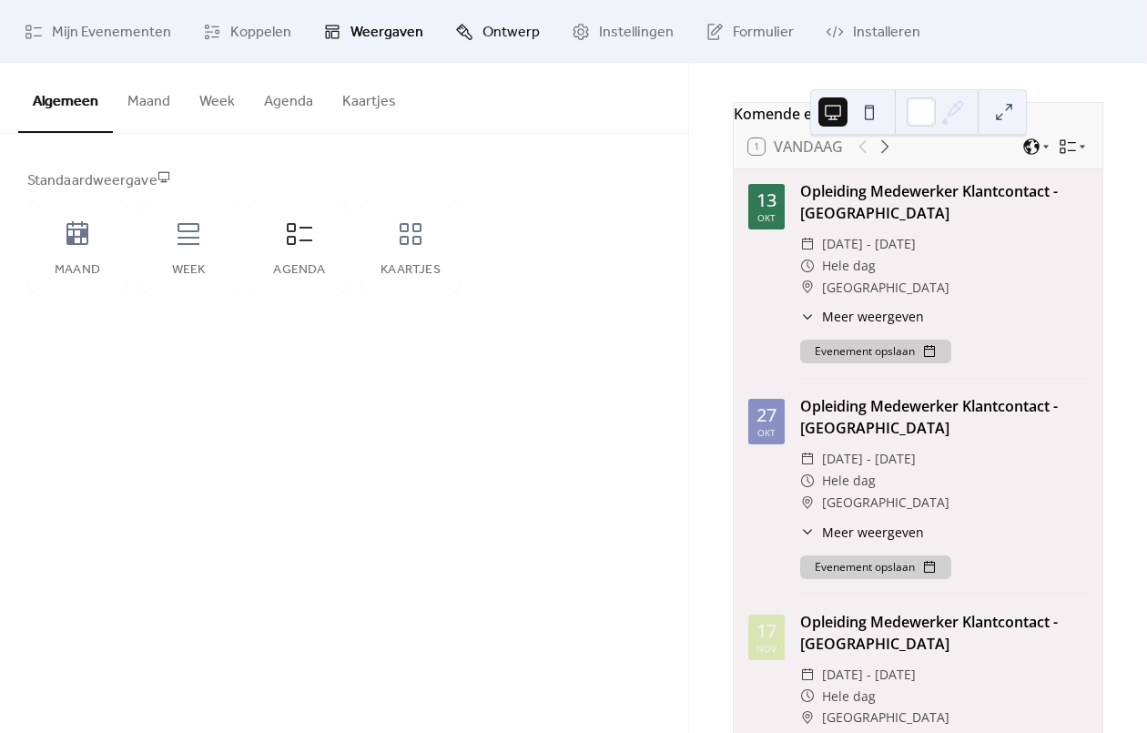
click at [460, 40] on icon at bounding box center [464, 32] width 18 height 18
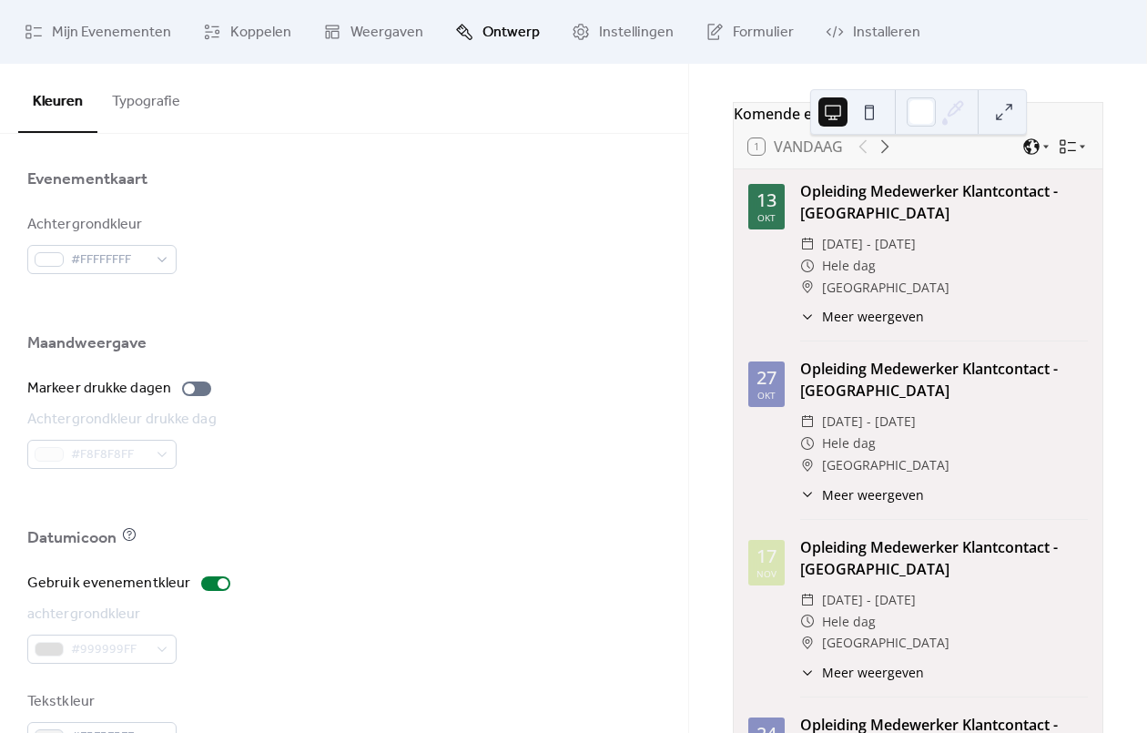
scroll to position [1124, 0]
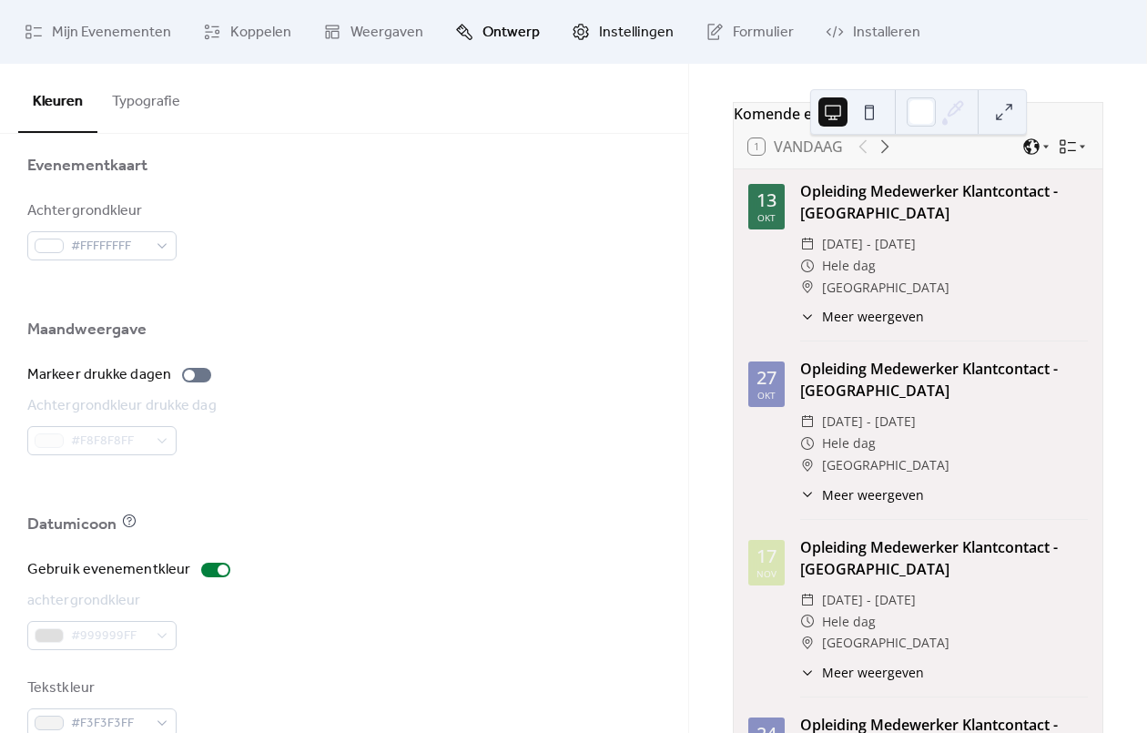
click at [607, 41] on span "Instellingen" at bounding box center [636, 33] width 75 height 22
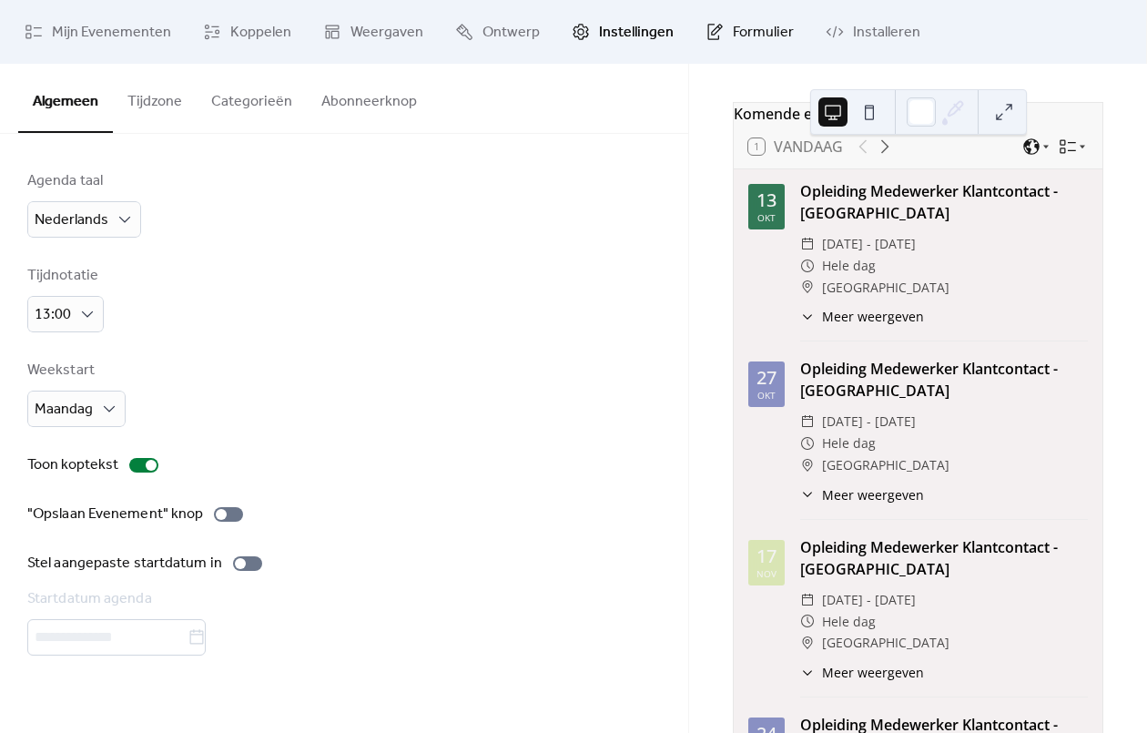
click at [773, 31] on span "Formulier" at bounding box center [763, 33] width 61 height 22
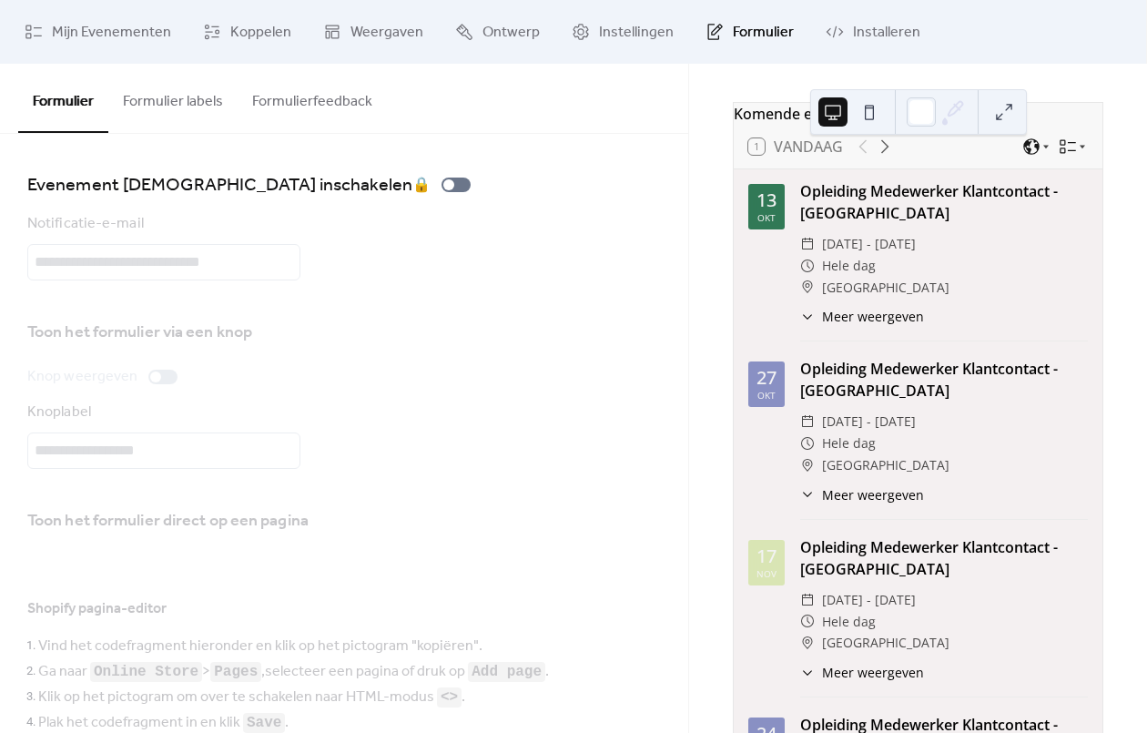
scroll to position [355, 0]
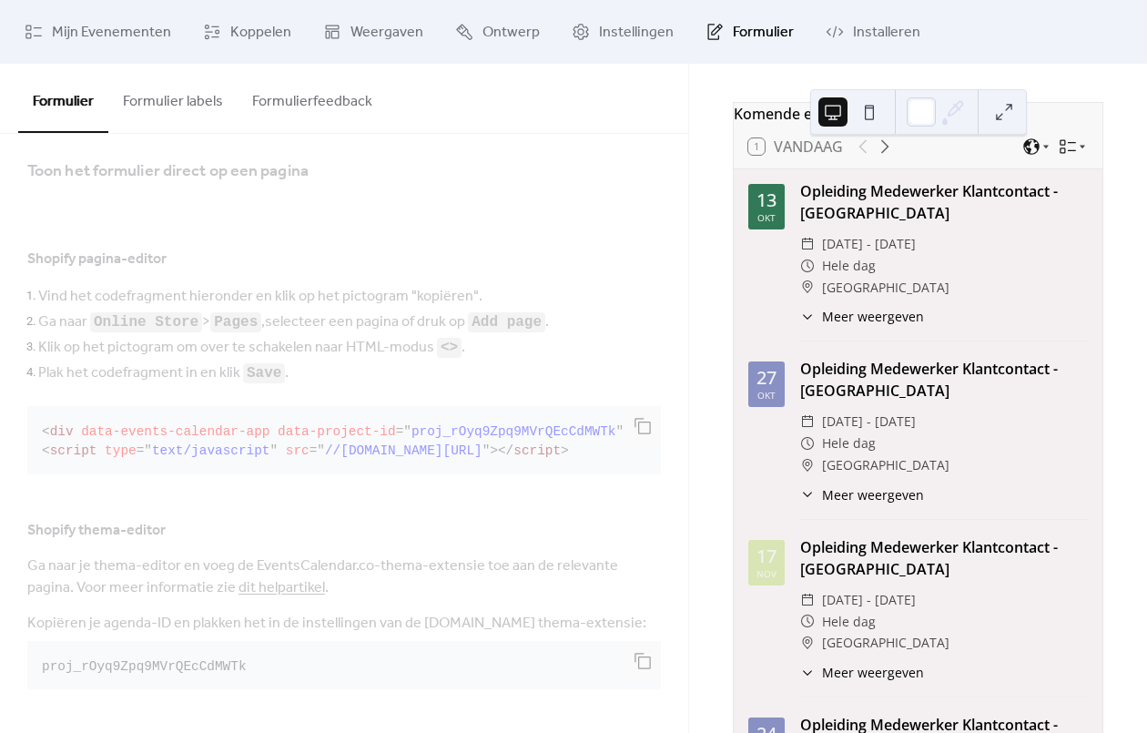
click at [147, 96] on button "Formulier labels" at bounding box center [172, 97] width 129 height 67
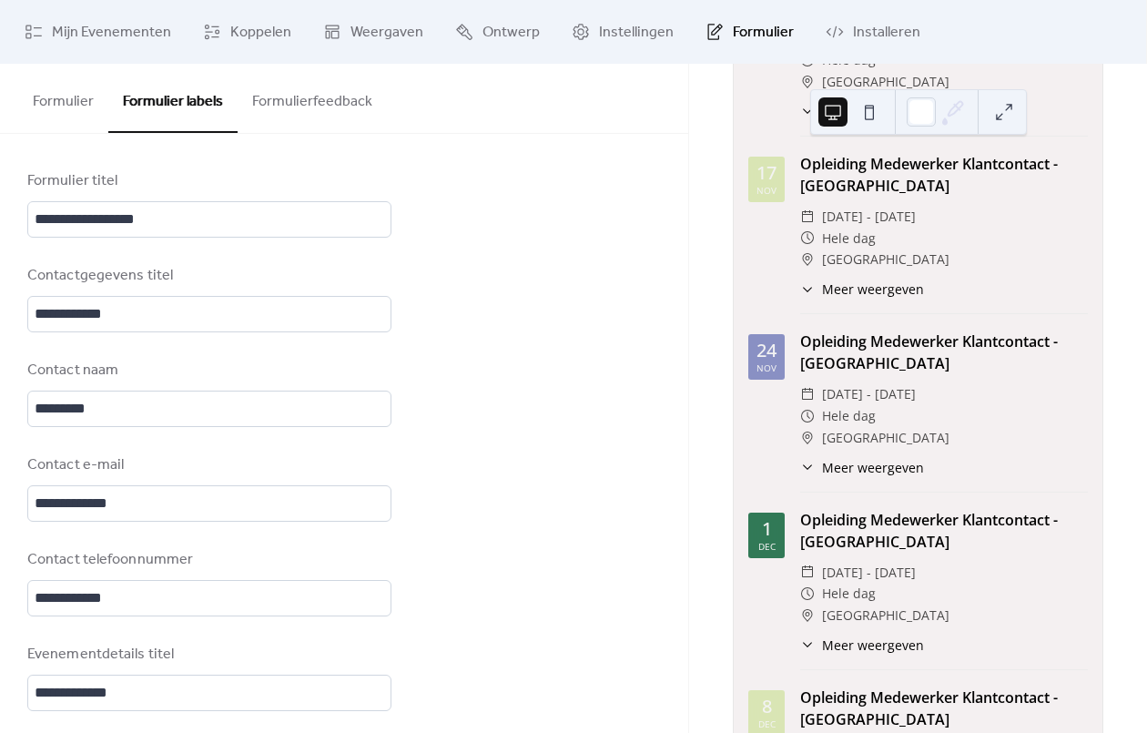
scroll to position [655, 0]
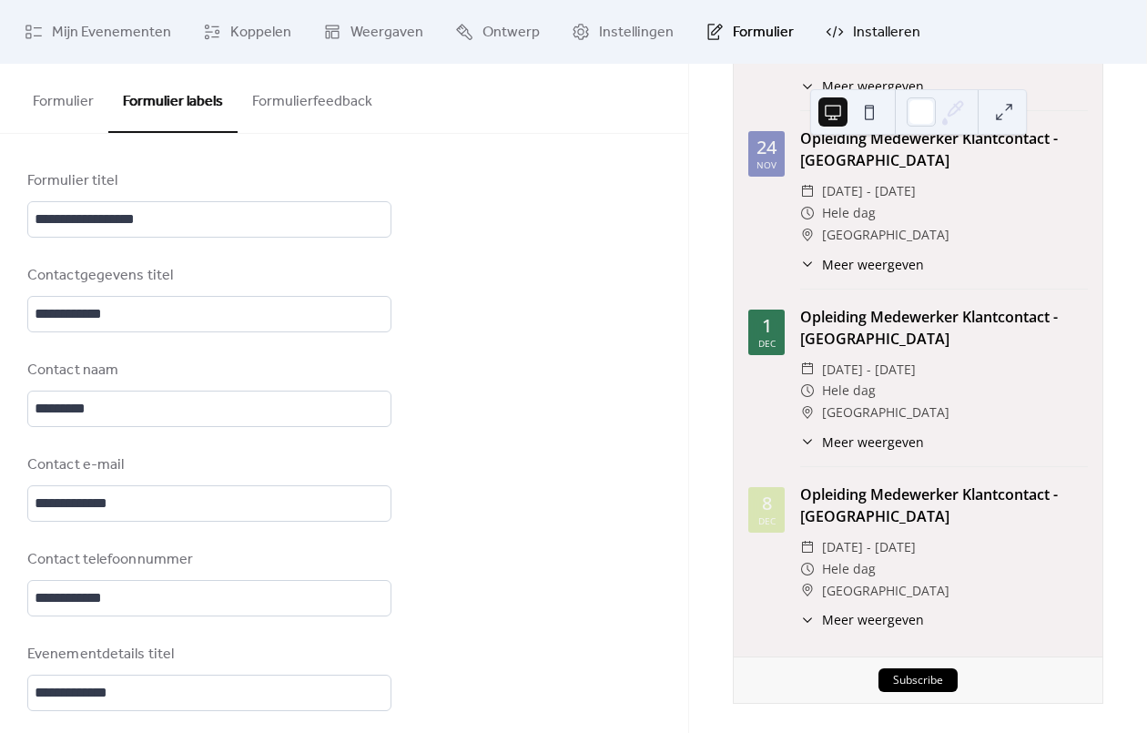
click at [835, 44] on link "Installeren" at bounding box center [873, 31] width 122 height 49
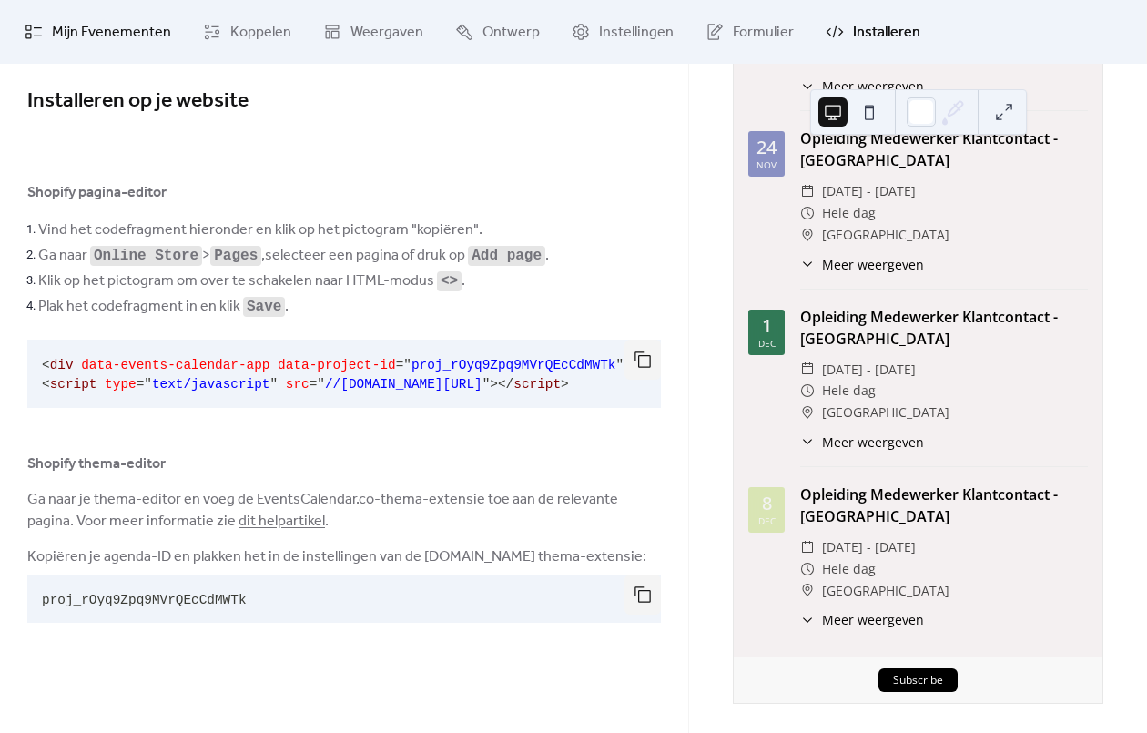
click at [138, 36] on span "Mijn Evenementen" at bounding box center [111, 33] width 119 height 22
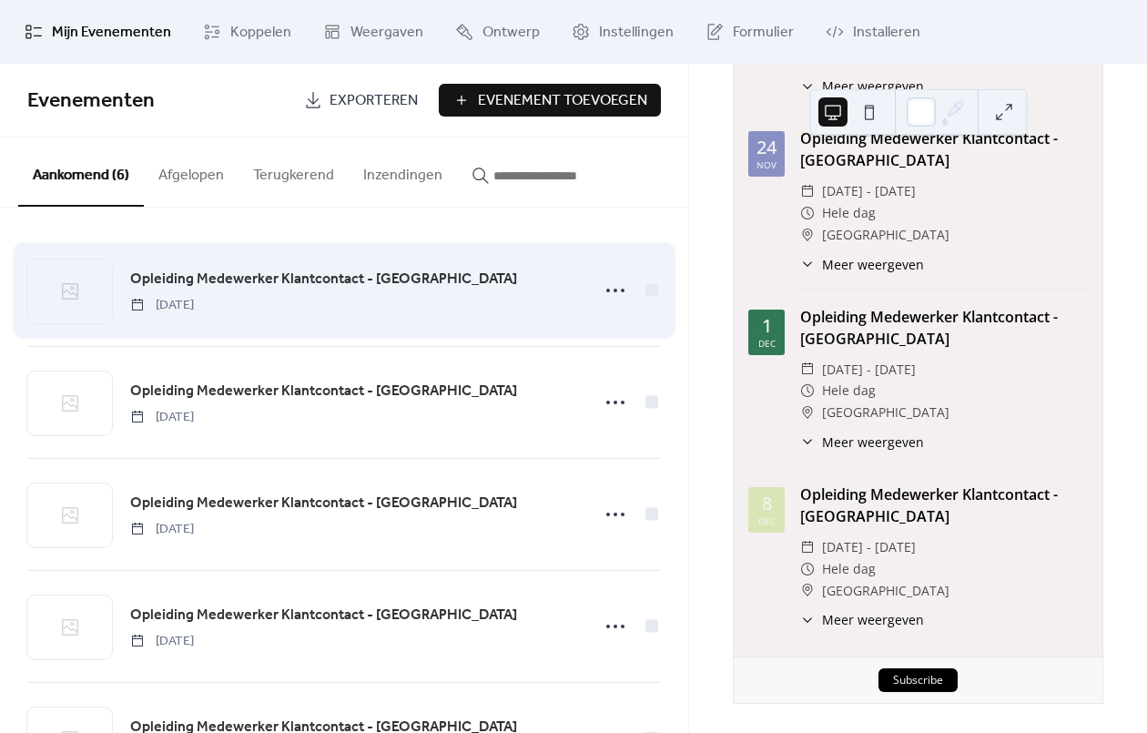
click at [531, 308] on div "Opleiding Medewerker Klantcontact - [GEOGRAPHIC_DATA] [DATE]" at bounding box center [354, 291] width 449 height 46
click at [363, 281] on span "Opleiding Medewerker Klantcontact - [GEOGRAPHIC_DATA]" at bounding box center [323, 279] width 387 height 22
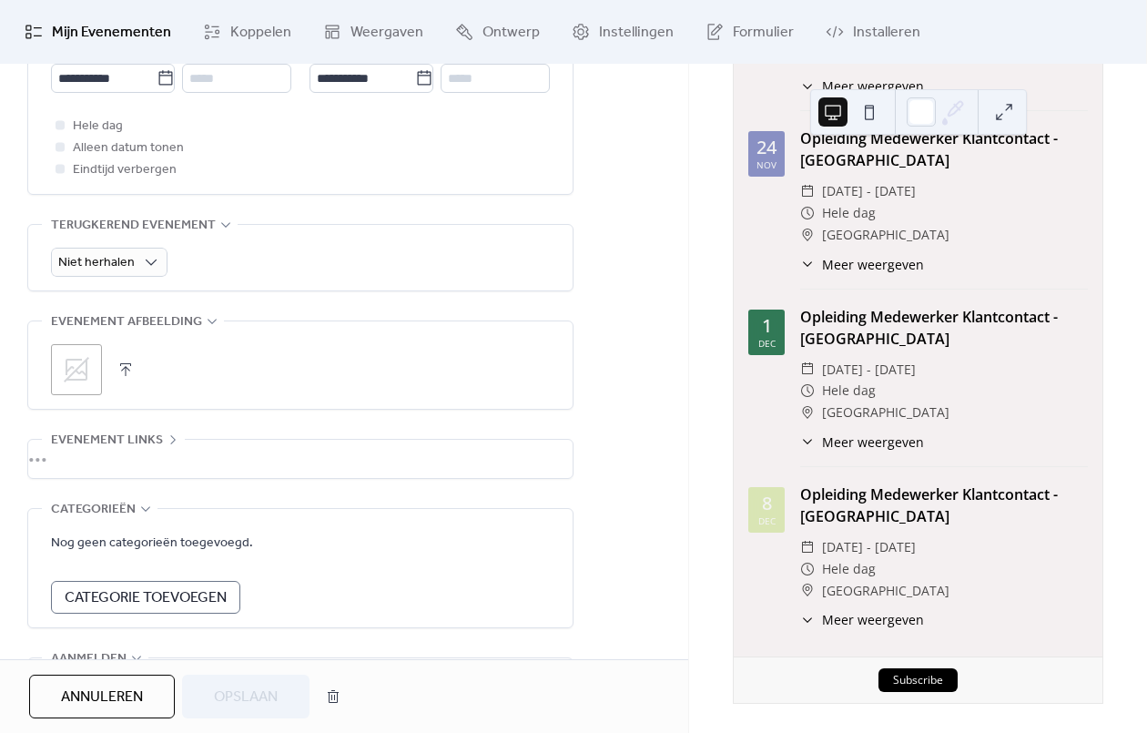
scroll to position [823, 0]
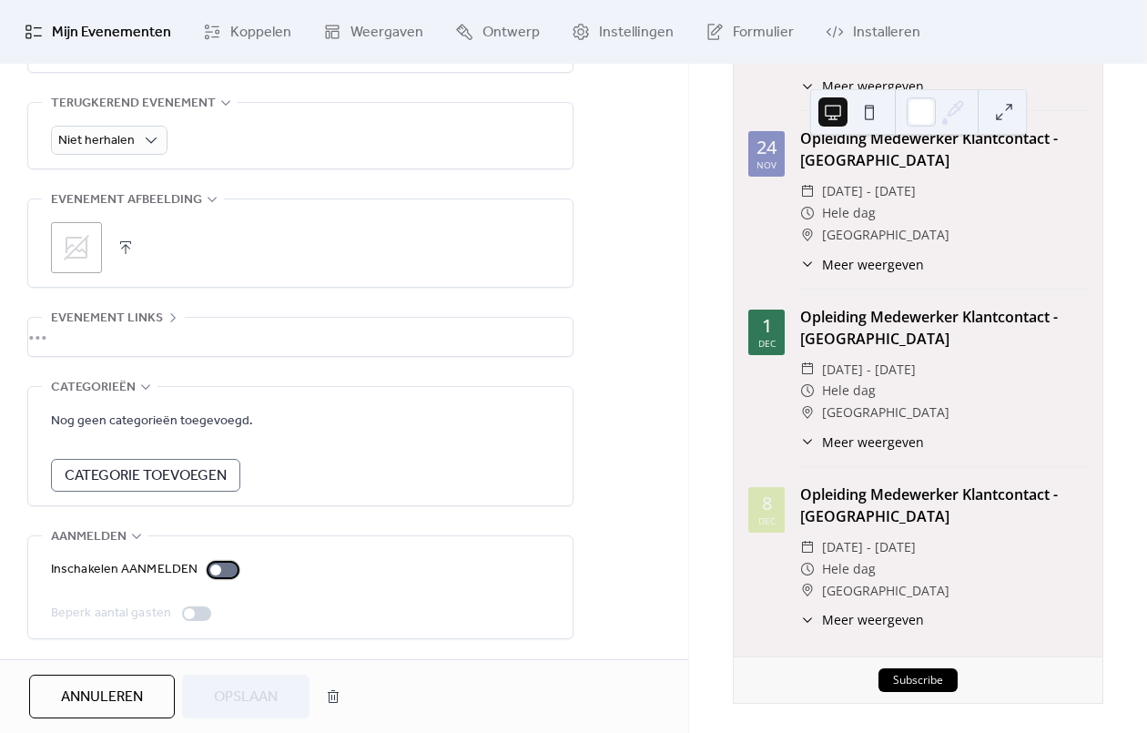
click at [203, 570] on label "Inschakelen AANMELDEN" at bounding box center [148, 570] width 194 height 22
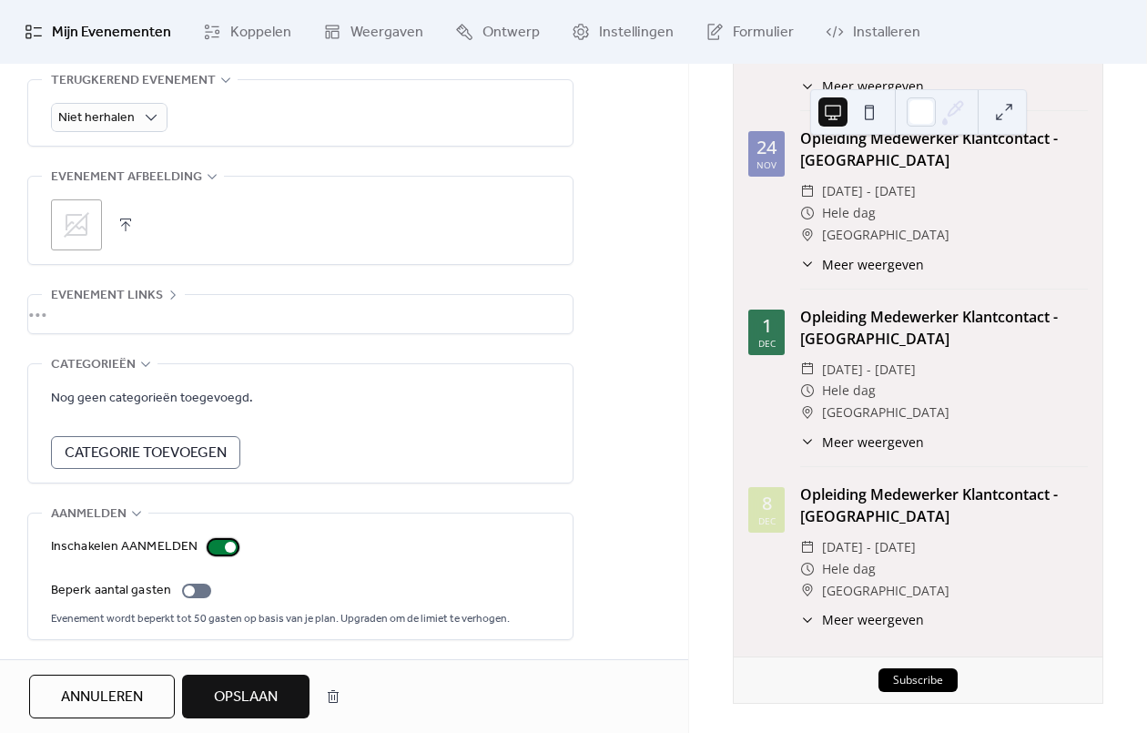
scroll to position [846, 0]
click at [140, 452] on span "Categorie Toevoegen" at bounding box center [146, 452] width 162 height 22
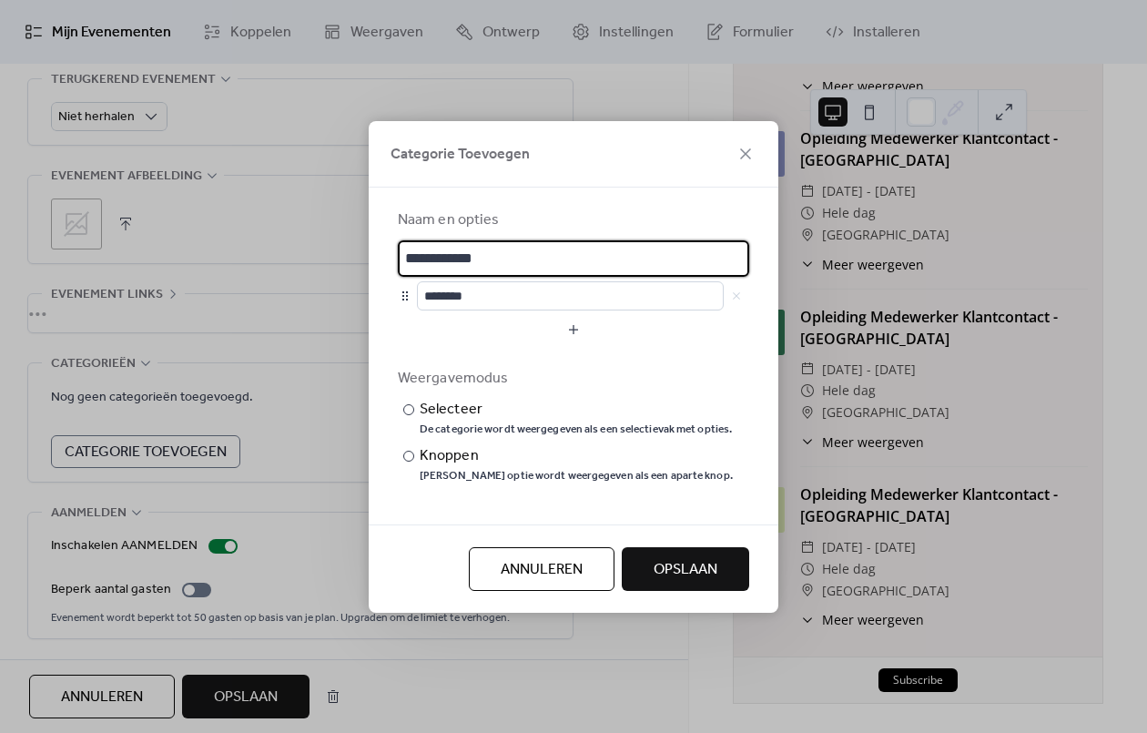
click at [582, 569] on button "Annuleren" at bounding box center [542, 569] width 146 height 44
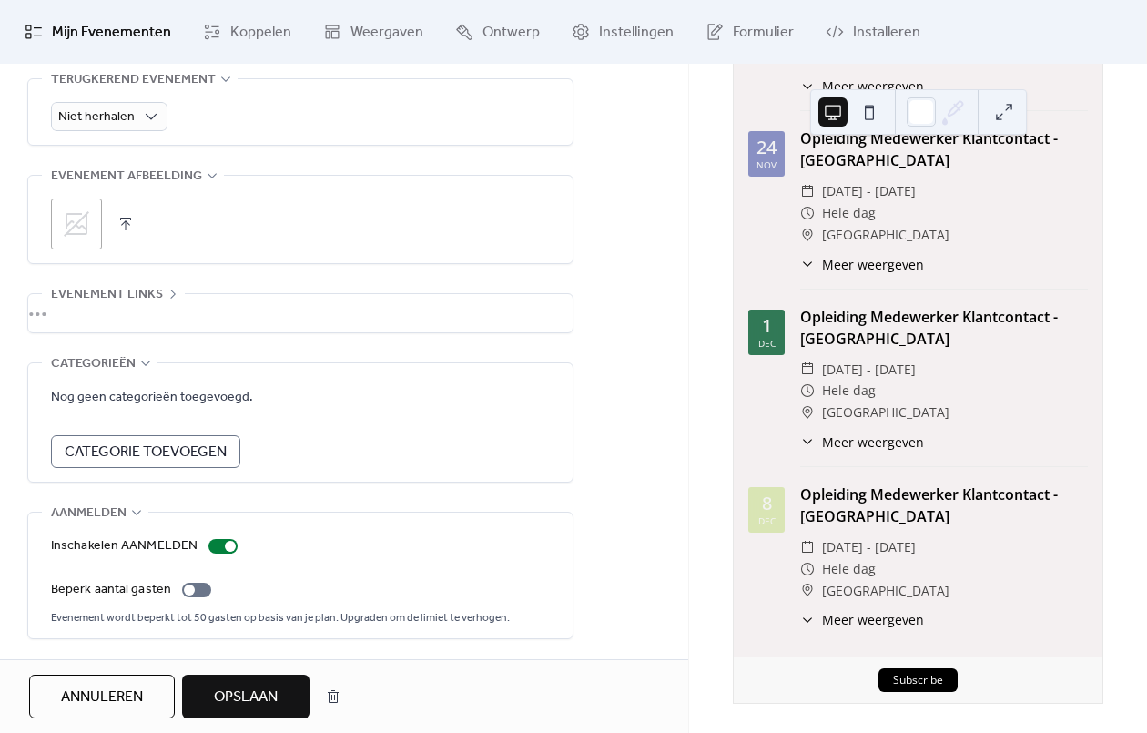
click at [258, 704] on span "Opslaan" at bounding box center [246, 697] width 64 height 22
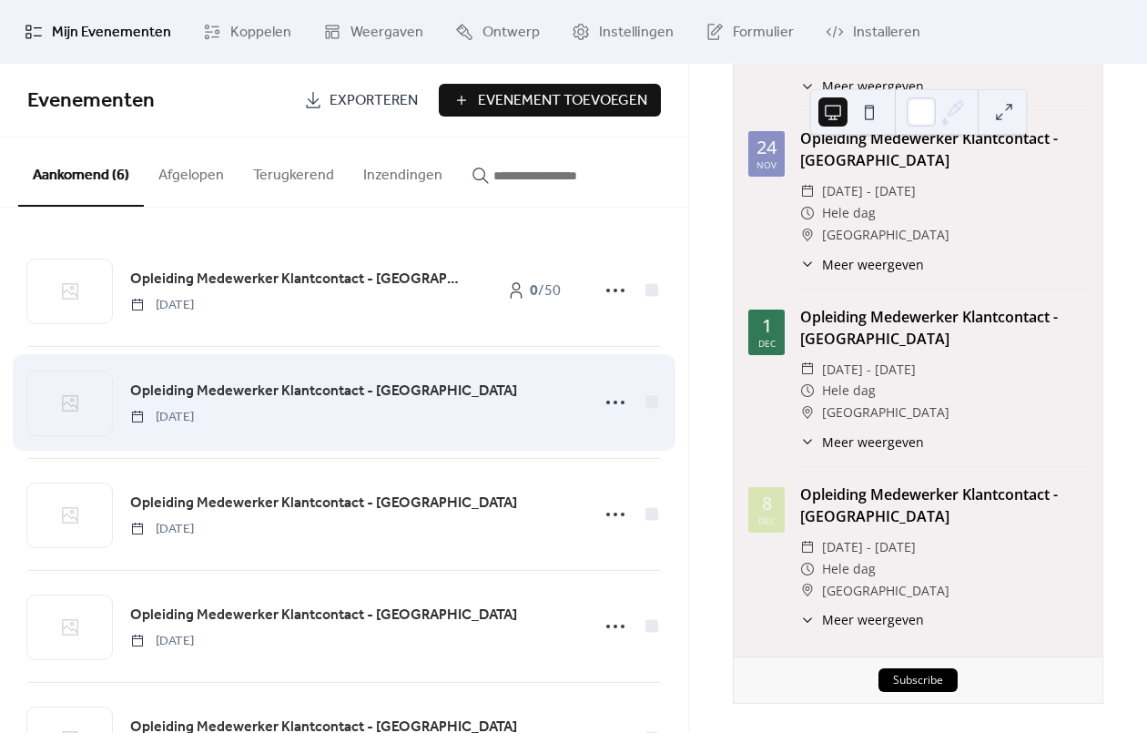
click at [359, 374] on div "Opleiding Medewerker Klantcontact - [GEOGRAPHIC_DATA] [DATE]" at bounding box center [343, 402] width 633 height 111
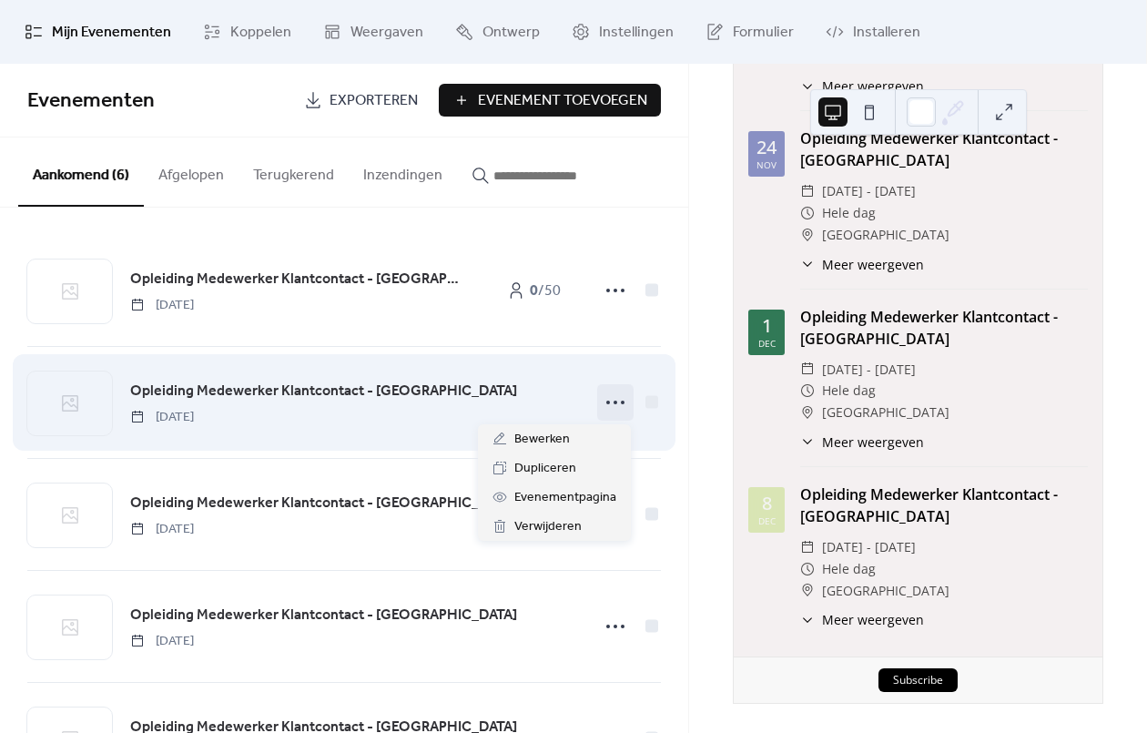
click at [607, 399] on icon at bounding box center [615, 402] width 29 height 29
click at [451, 358] on div "Opleiding Medewerker Klantcontact - [GEOGRAPHIC_DATA] [DATE]" at bounding box center [343, 402] width 633 height 111
click at [612, 415] on icon at bounding box center [615, 402] width 29 height 29
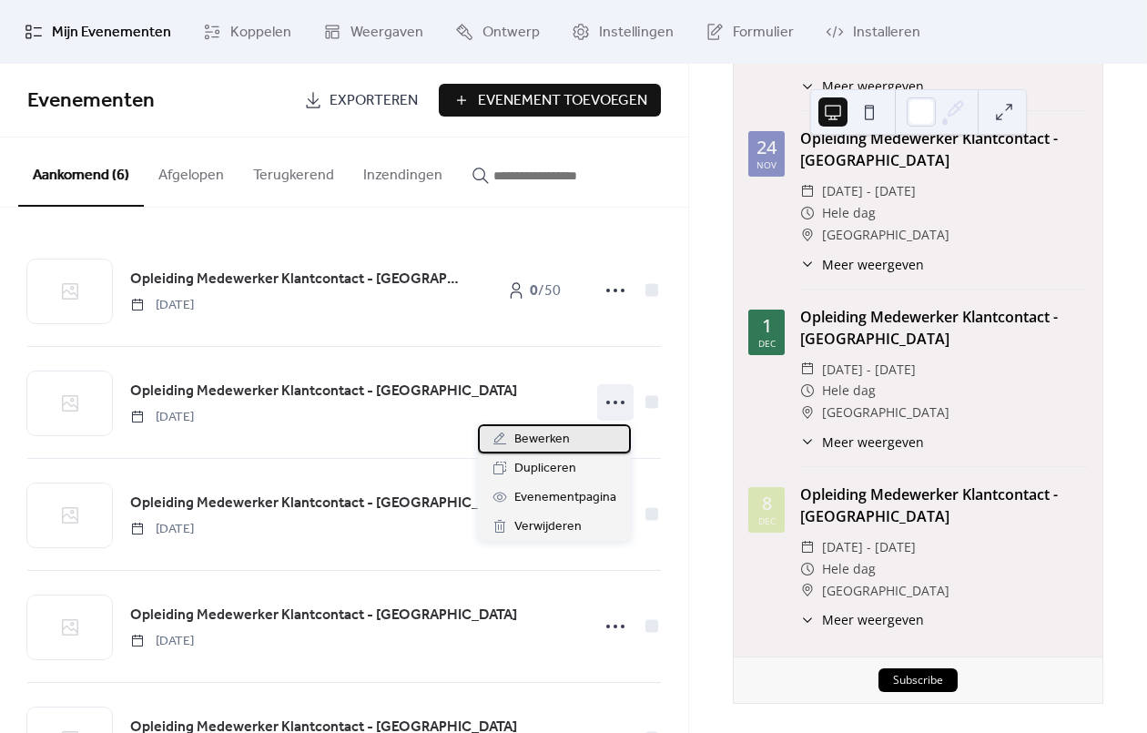
click at [592, 434] on div "Bewerken" at bounding box center [554, 438] width 153 height 29
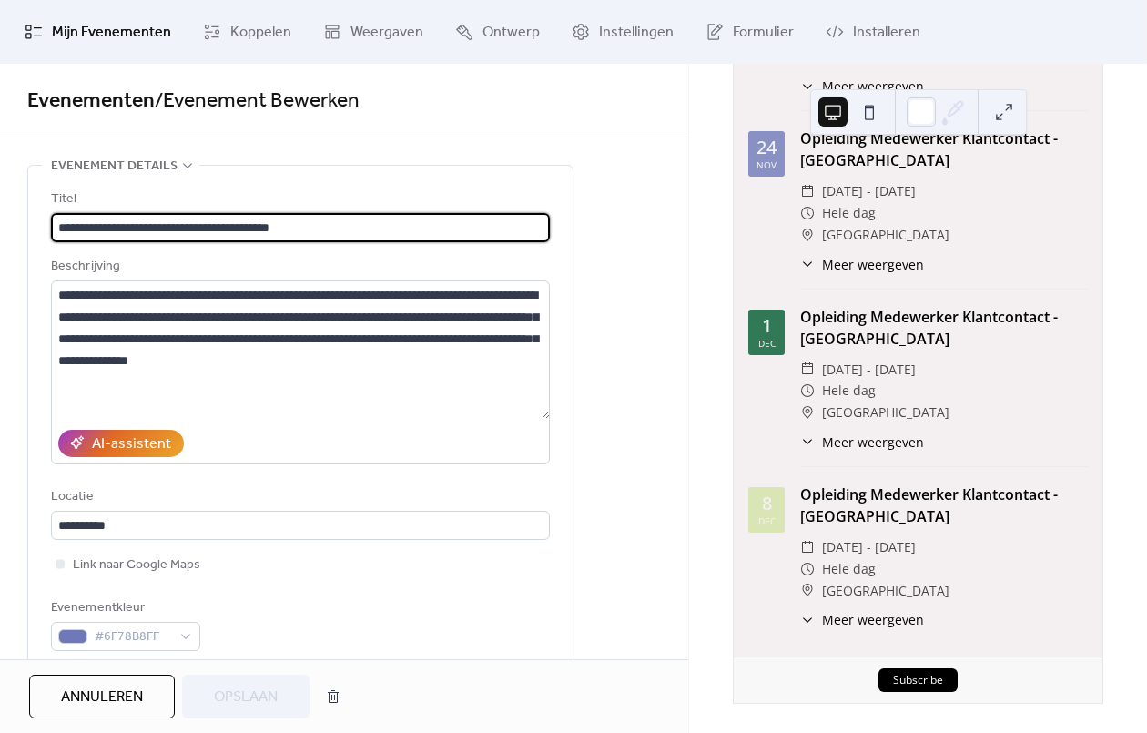
scroll to position [823, 0]
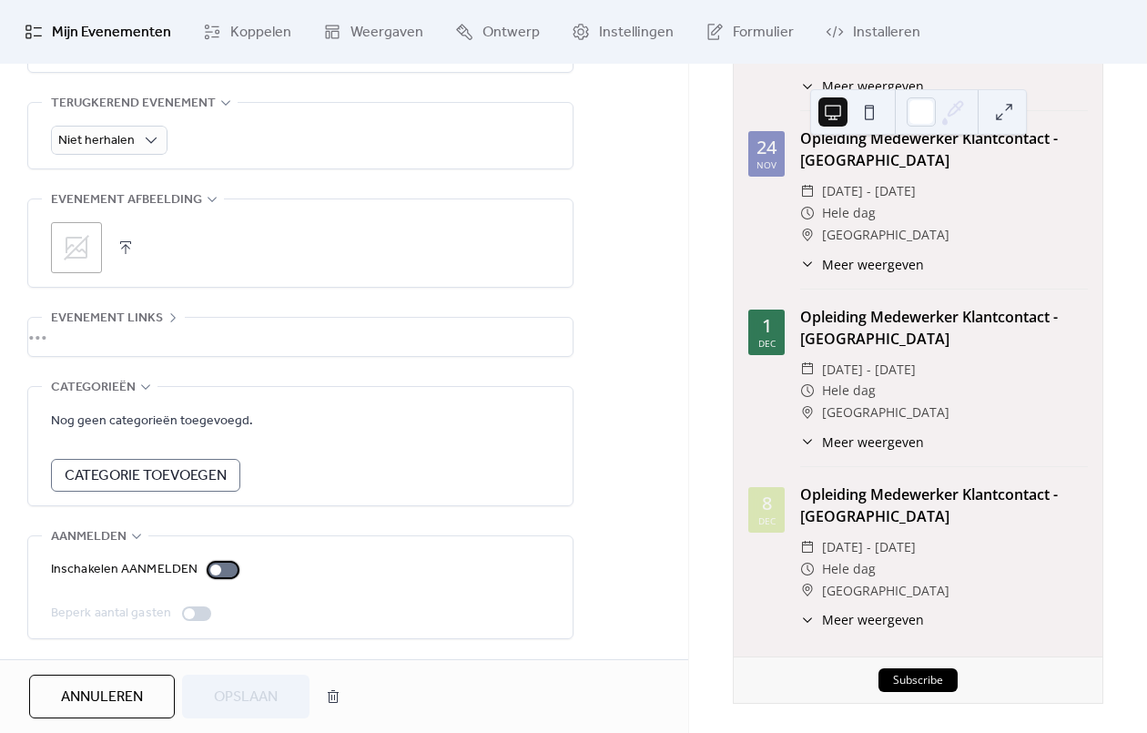
click at [214, 564] on div at bounding box center [215, 569] width 11 height 11
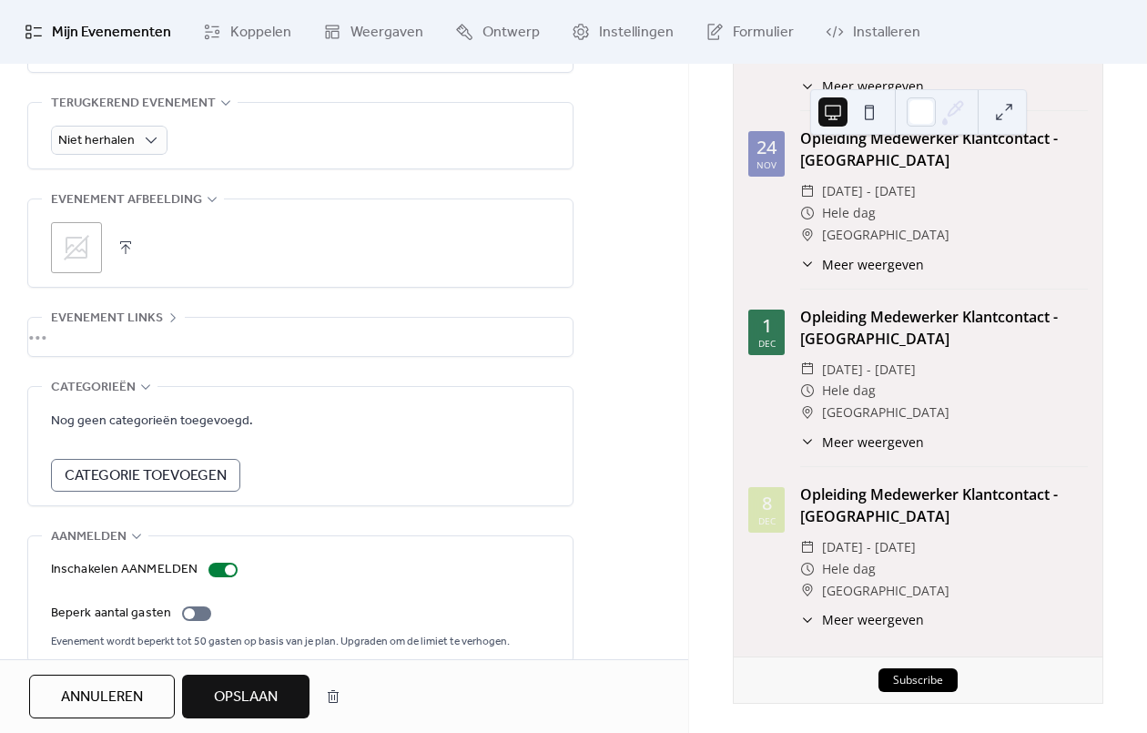
click at [248, 708] on span "Opslaan" at bounding box center [246, 697] width 64 height 22
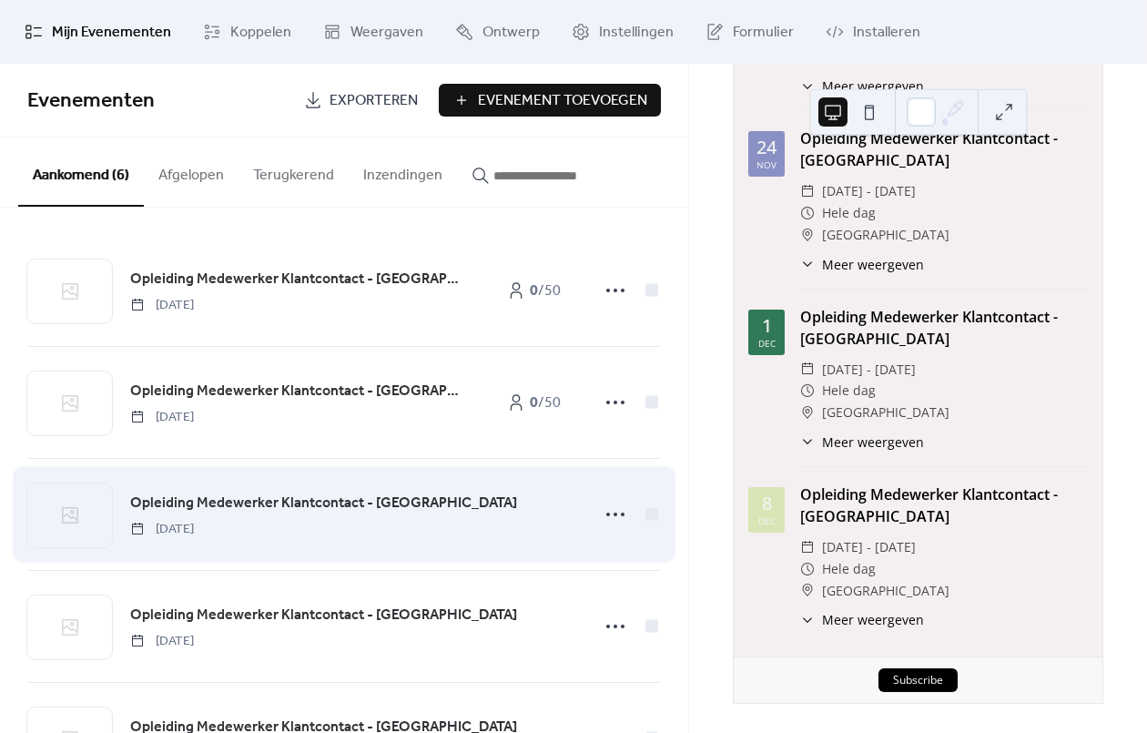
click at [339, 509] on span "Opleiding Medewerker Klantcontact - [GEOGRAPHIC_DATA]" at bounding box center [323, 503] width 387 height 22
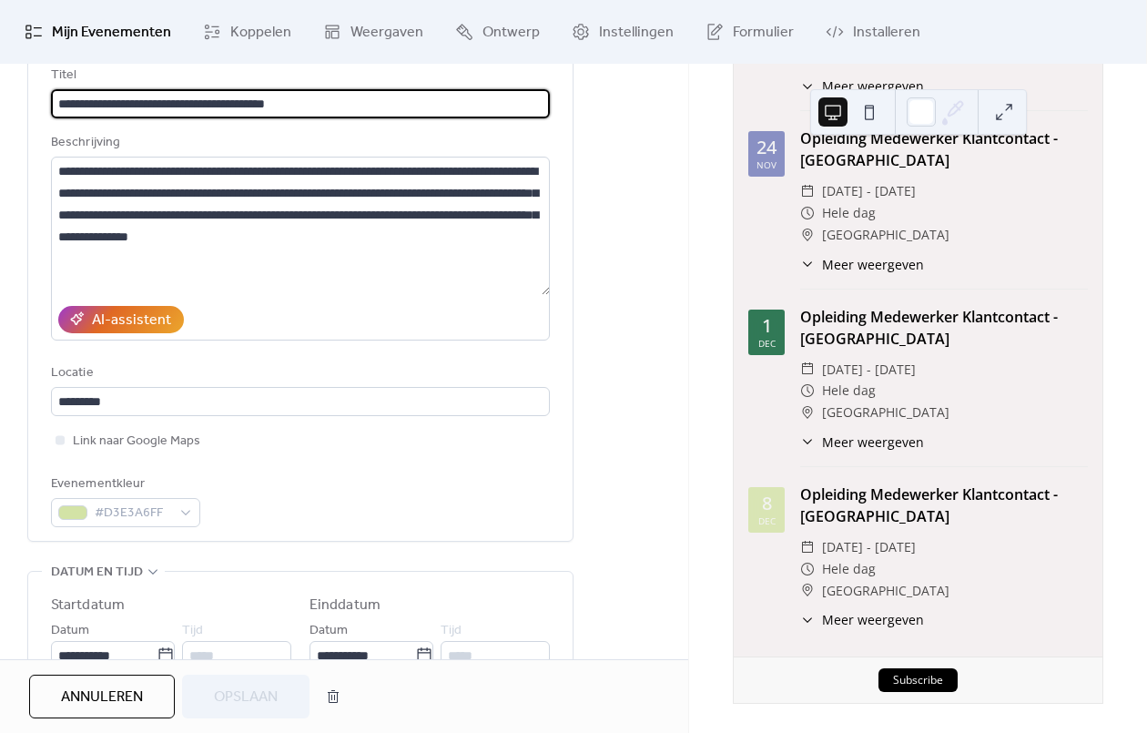
scroll to position [801, 0]
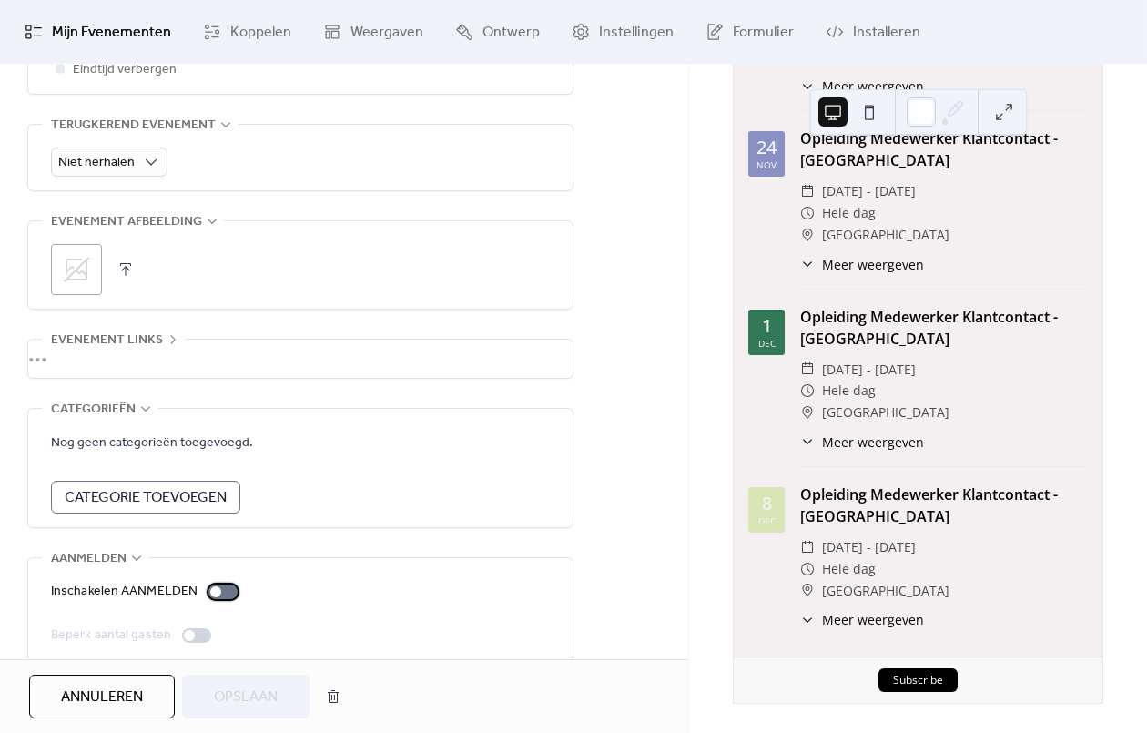
click at [225, 590] on div at bounding box center [222, 591] width 29 height 15
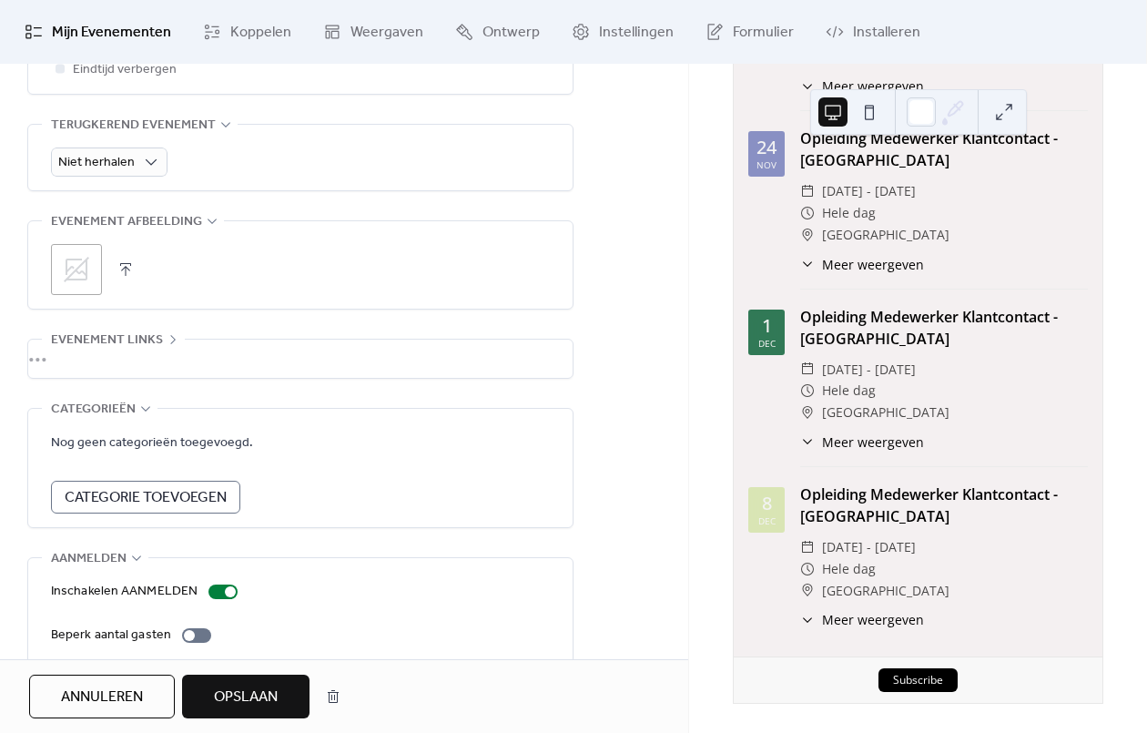
click at [248, 672] on div "Annuleren Opslaan" at bounding box center [344, 696] width 688 height 74
click at [255, 703] on span "Opslaan" at bounding box center [246, 697] width 64 height 22
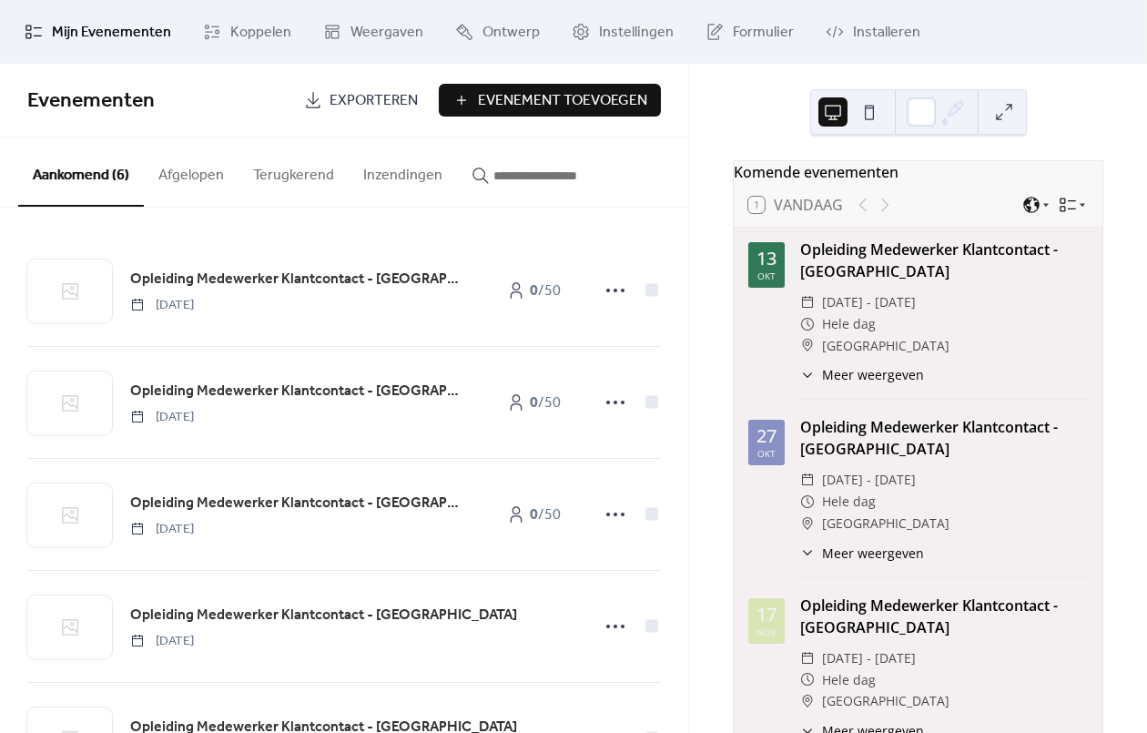
click at [165, 177] on button "Afgelopen" at bounding box center [191, 170] width 95 height 67
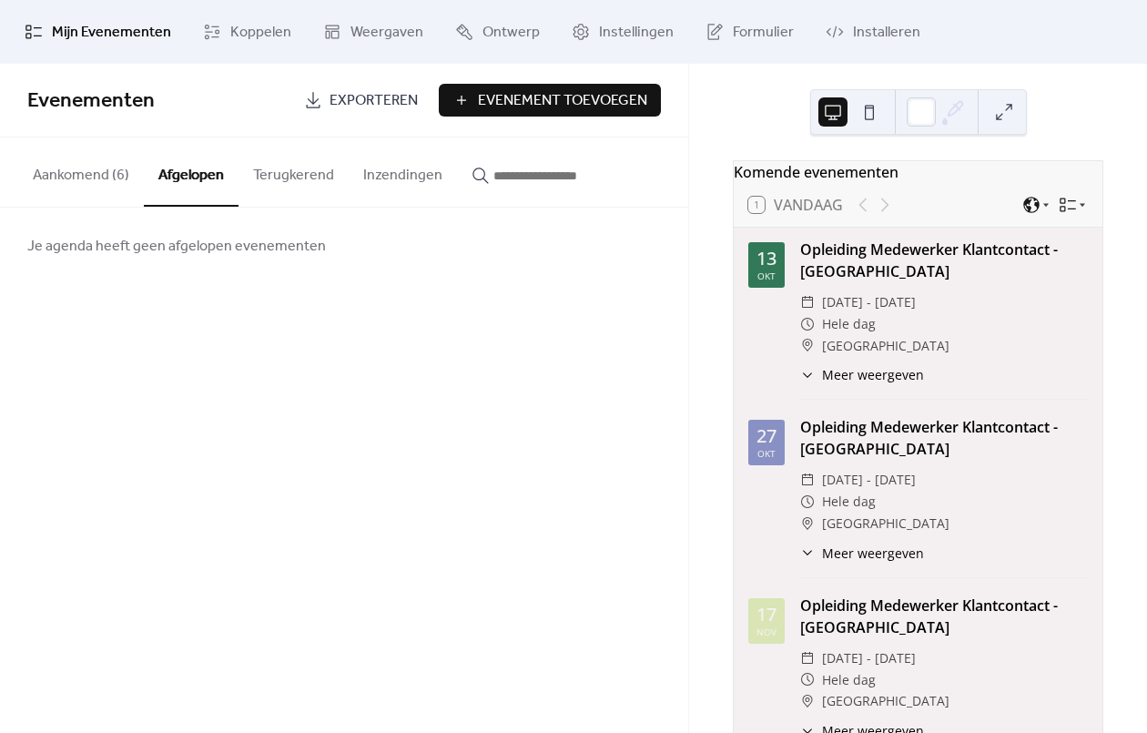
click at [99, 183] on button "Aankomend (6)" at bounding box center [81, 170] width 126 height 67
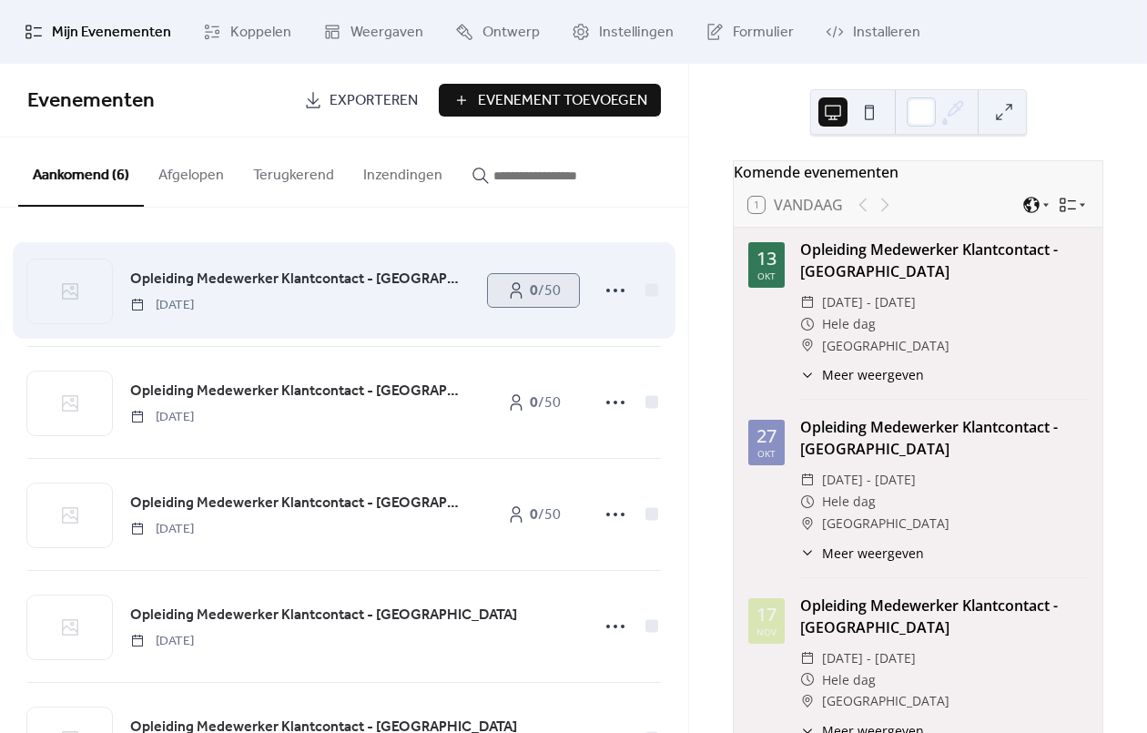
click at [530, 304] on b "0" at bounding box center [534, 291] width 8 height 28
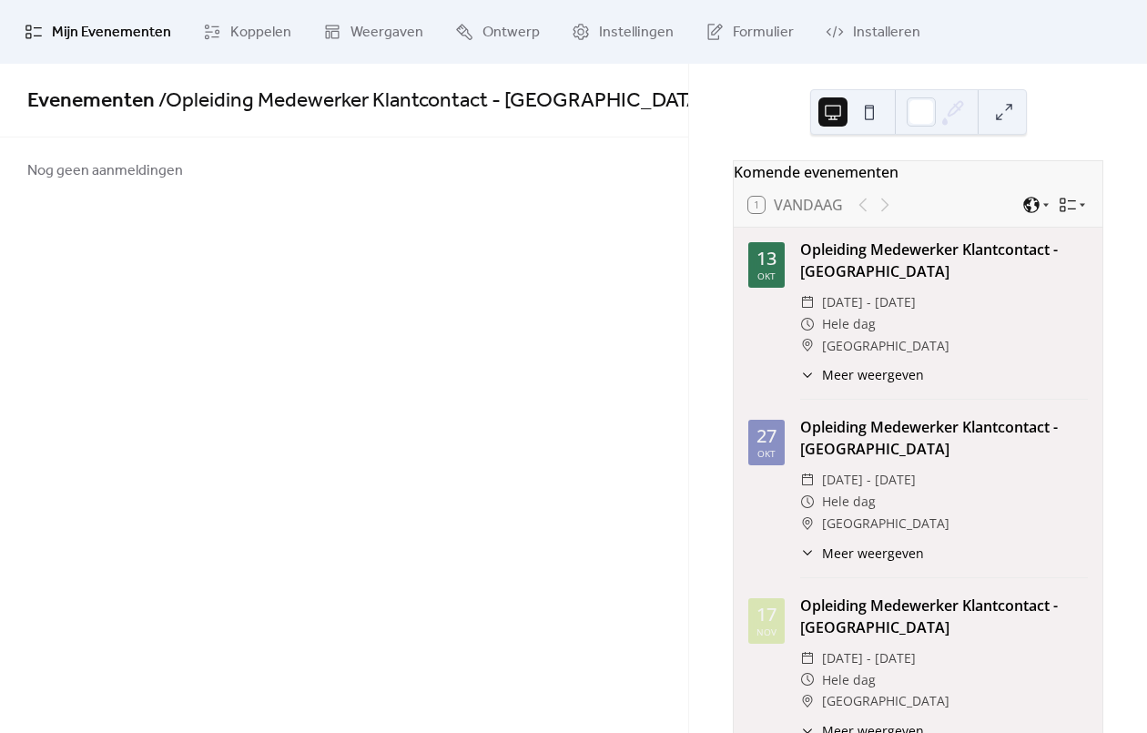
click at [52, 32] on span "Mijn Evenementen" at bounding box center [111, 33] width 119 height 22
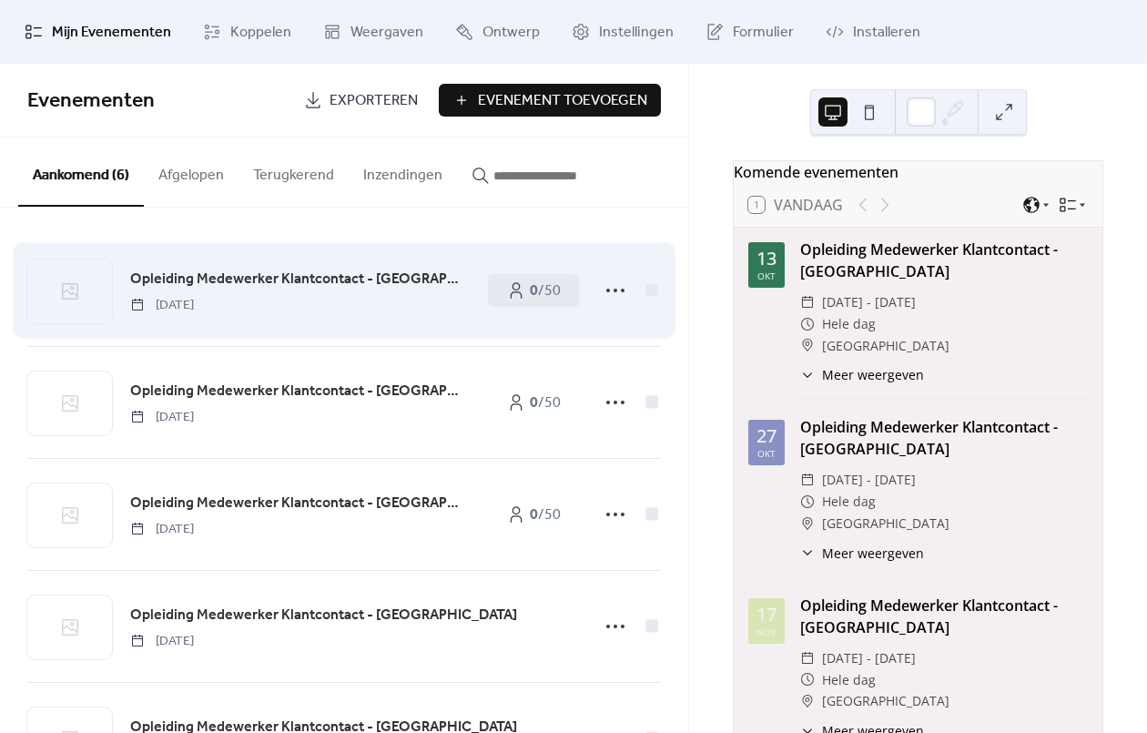
click at [359, 277] on span "Opleiding Medewerker Klantcontact - [GEOGRAPHIC_DATA]" at bounding box center [299, 279] width 339 height 22
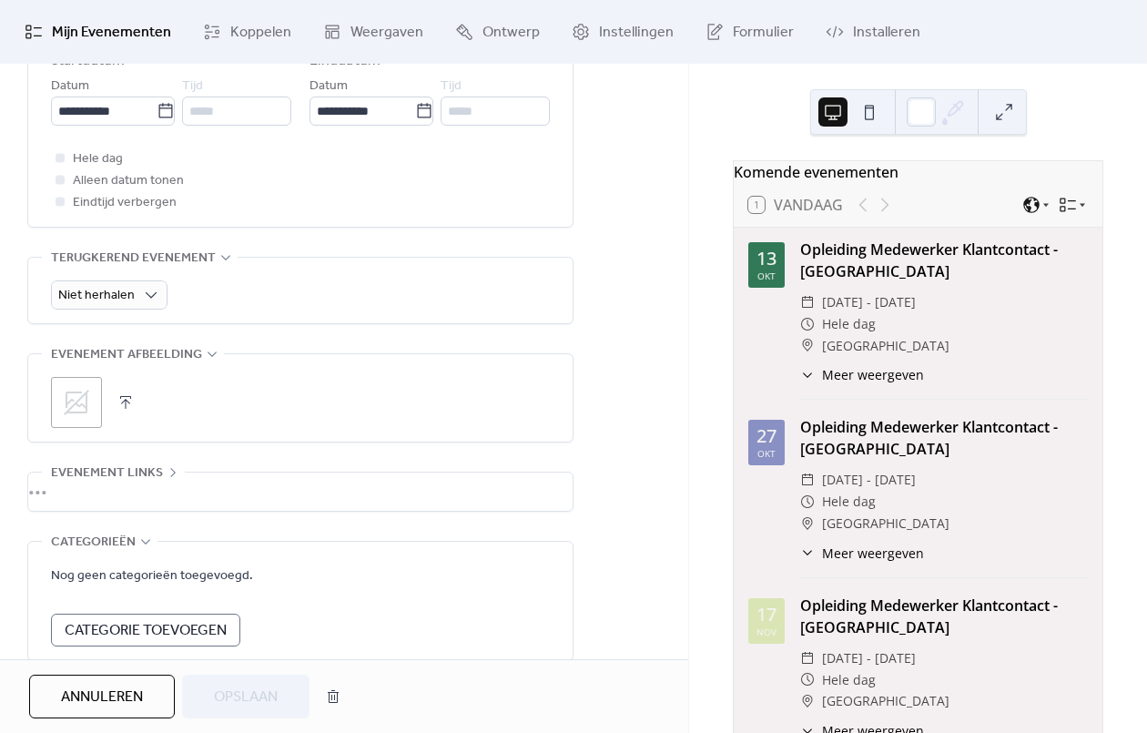
scroll to position [846, 0]
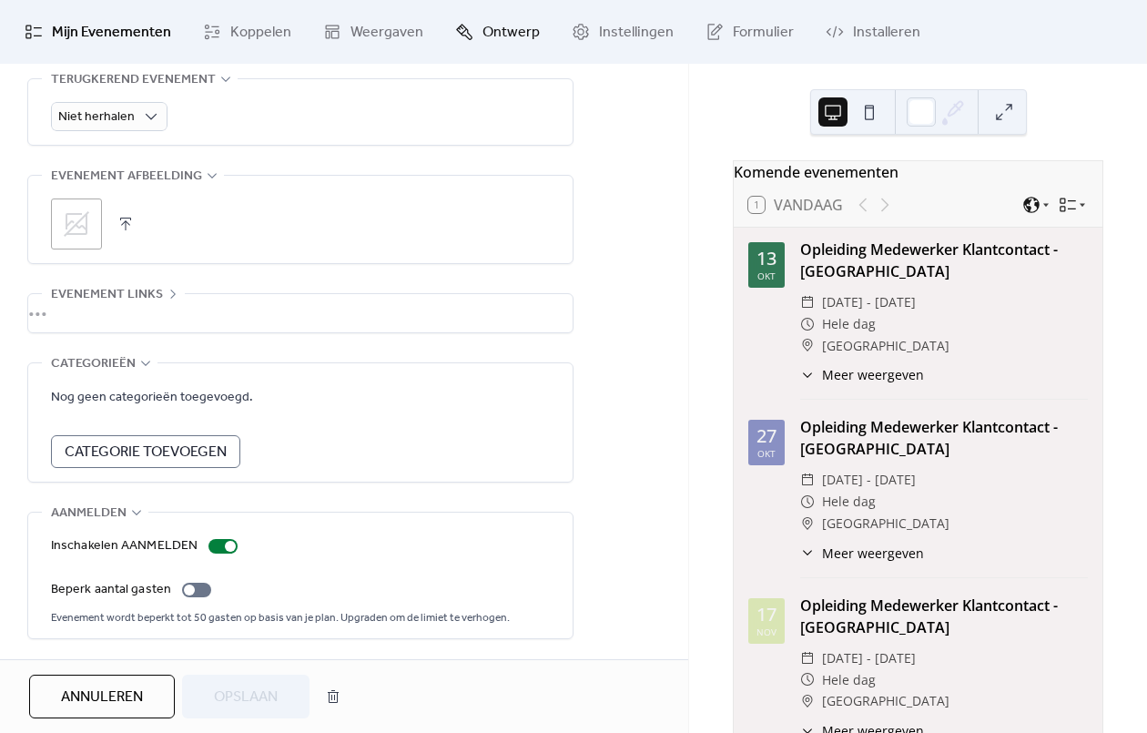
click at [508, 22] on span "Ontwerp" at bounding box center [510, 33] width 57 height 22
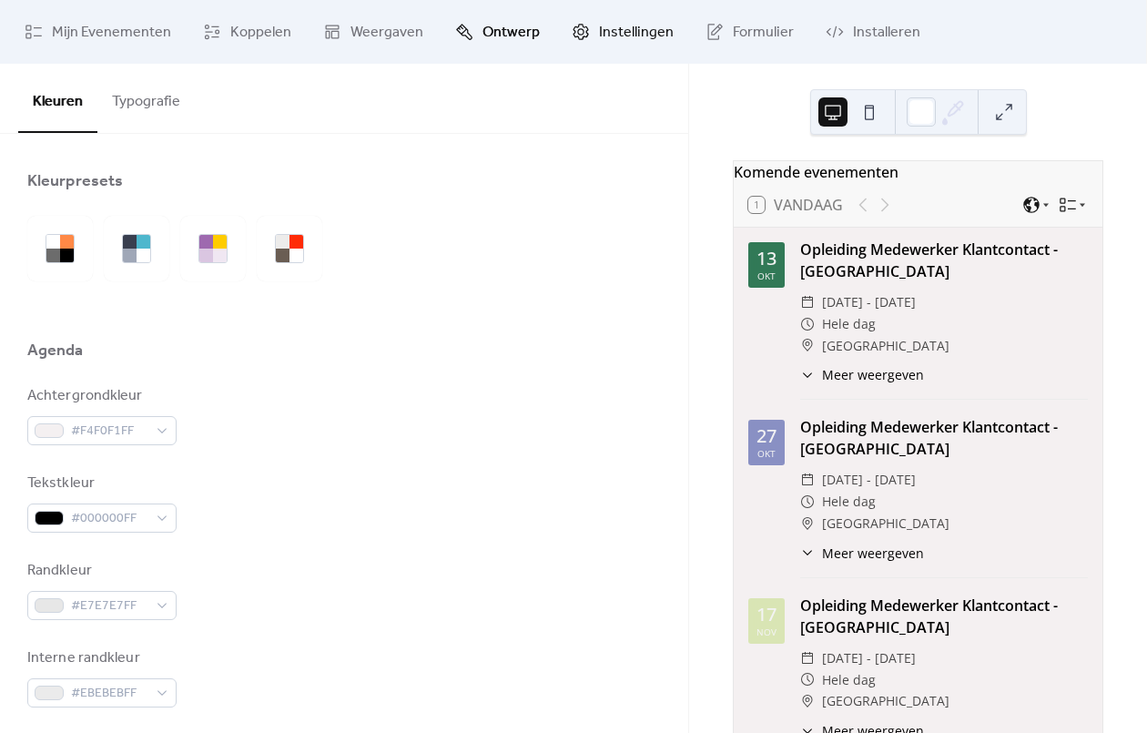
click at [599, 49] on link "Instellingen" at bounding box center [622, 31] width 129 height 49
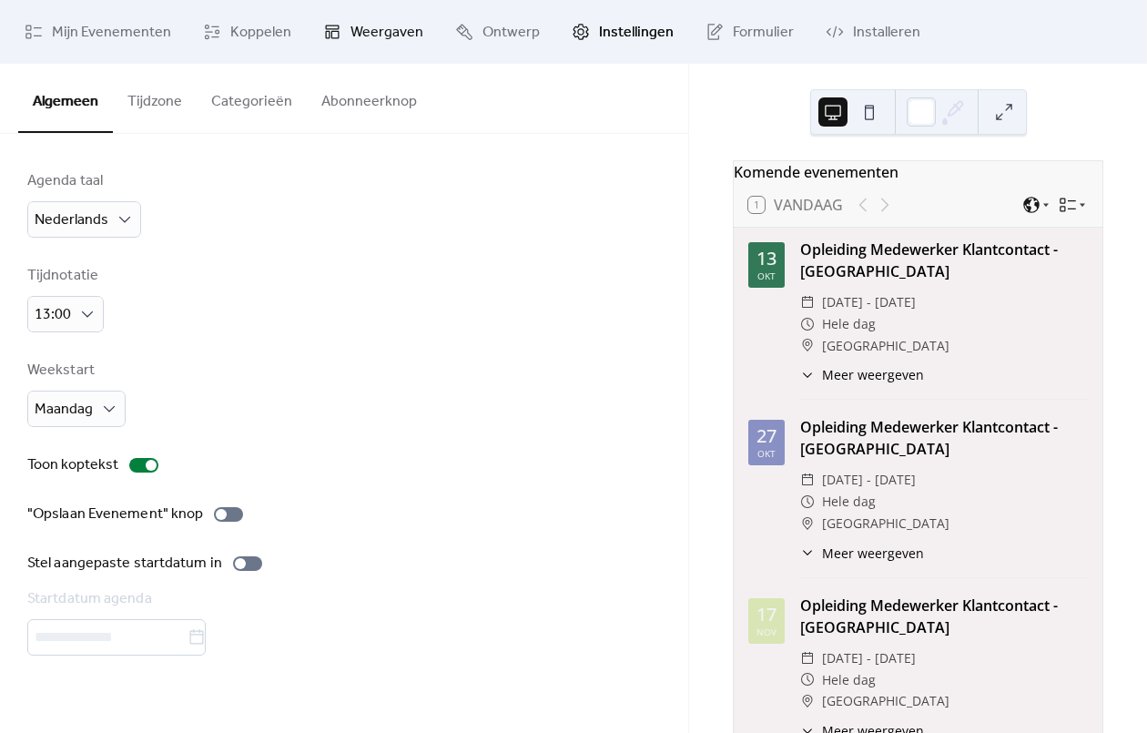
click at [374, 35] on span "Weergaven" at bounding box center [386, 33] width 73 height 22
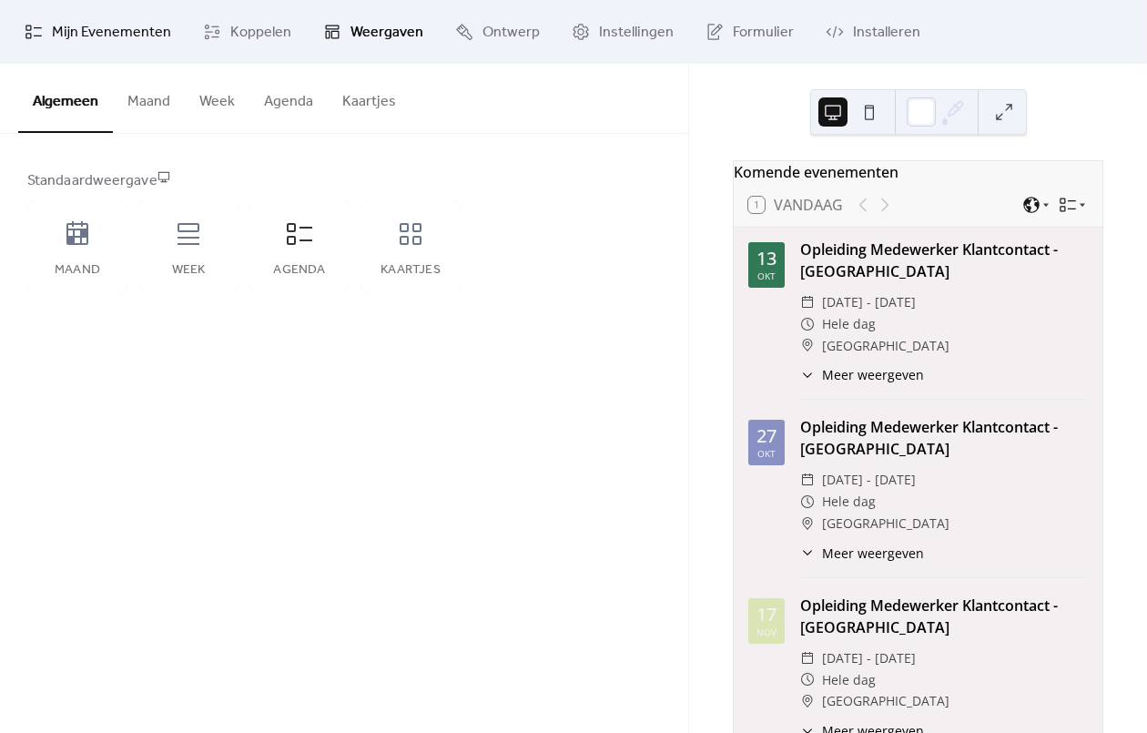
click at [156, 25] on span "Mijn Evenementen" at bounding box center [111, 33] width 119 height 22
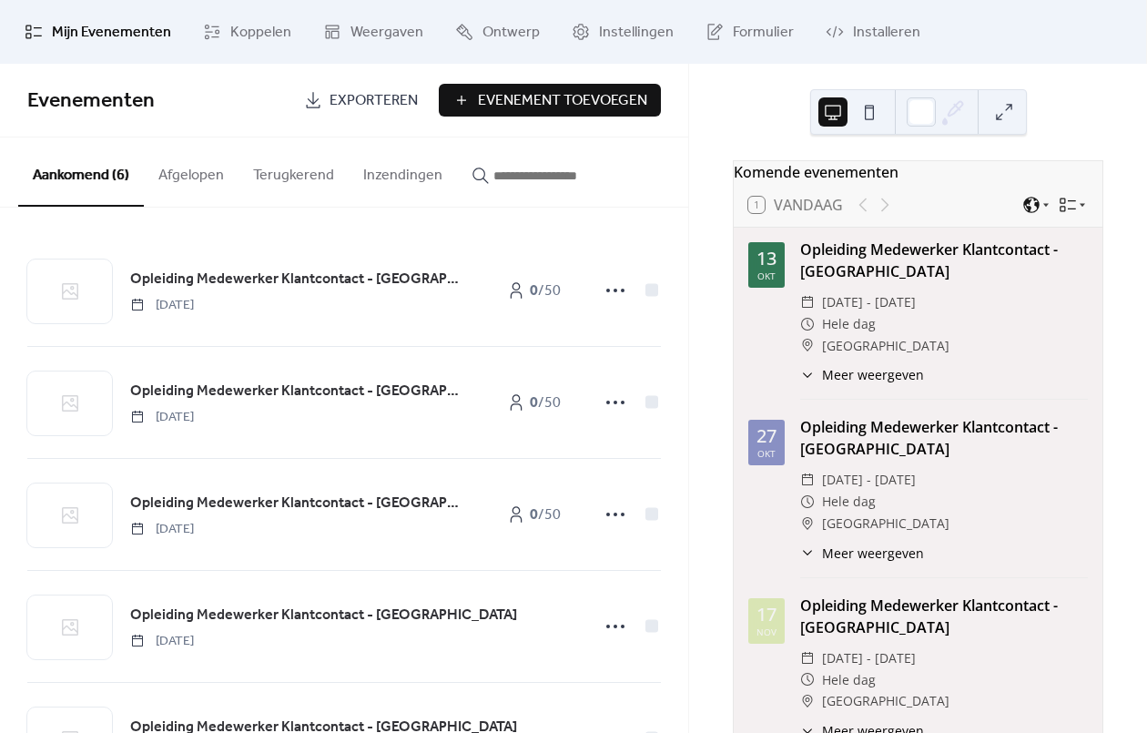
click at [365, 174] on button "Inzendingen" at bounding box center [403, 170] width 108 height 67
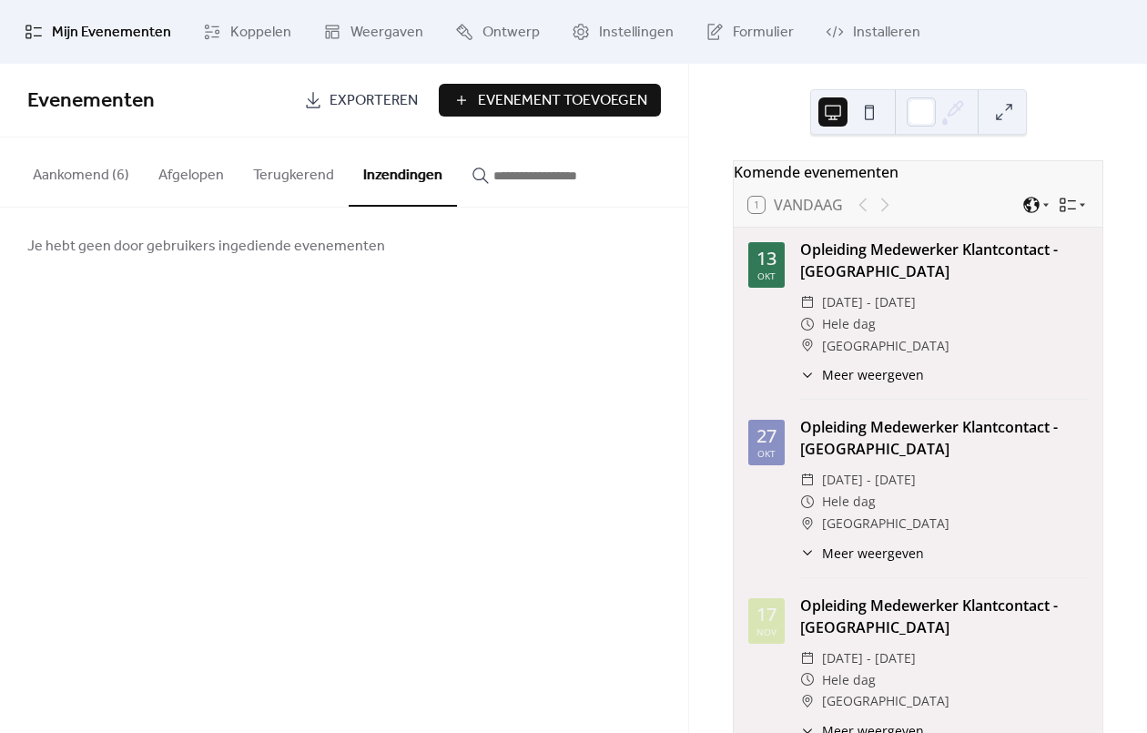
click at [508, 166] on input "button" at bounding box center [547, 176] width 109 height 22
click at [859, 42] on span "Installeren" at bounding box center [886, 33] width 67 height 22
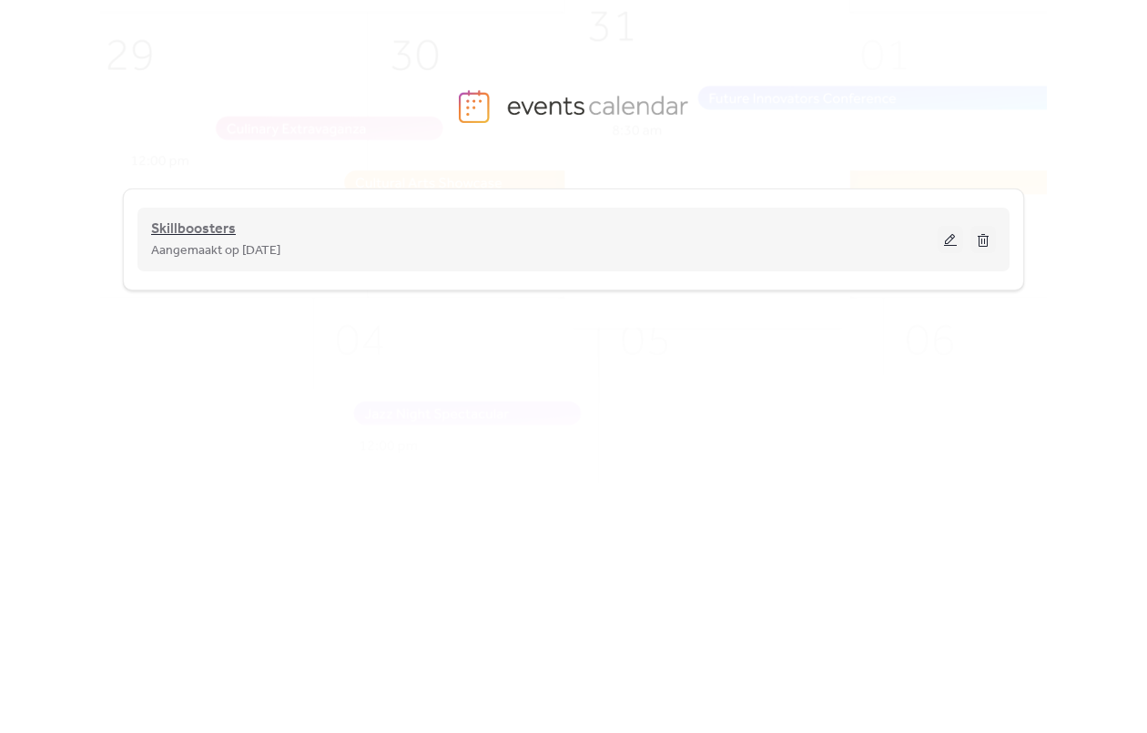
click at [222, 234] on span "Skillboosters" at bounding box center [193, 229] width 85 height 22
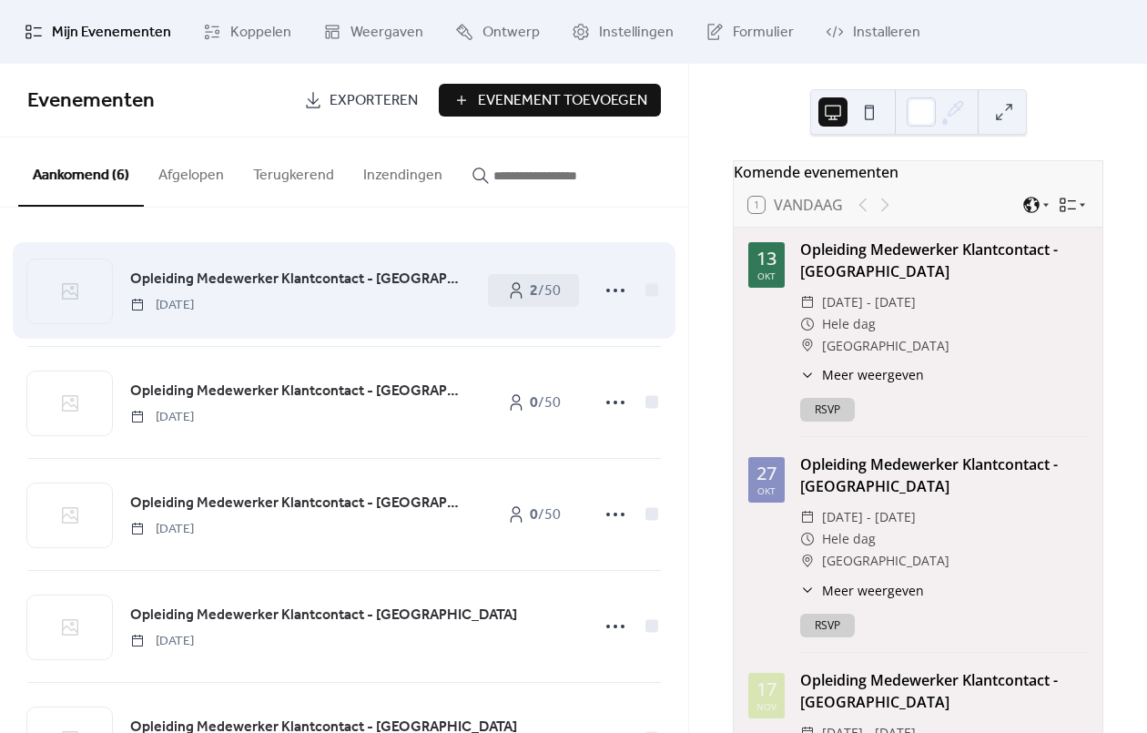
click at [195, 282] on span "Opleiding Medewerker Klantcontact - [GEOGRAPHIC_DATA]" at bounding box center [299, 279] width 339 height 22
click at [530, 288] on b "2" at bounding box center [534, 291] width 8 height 28
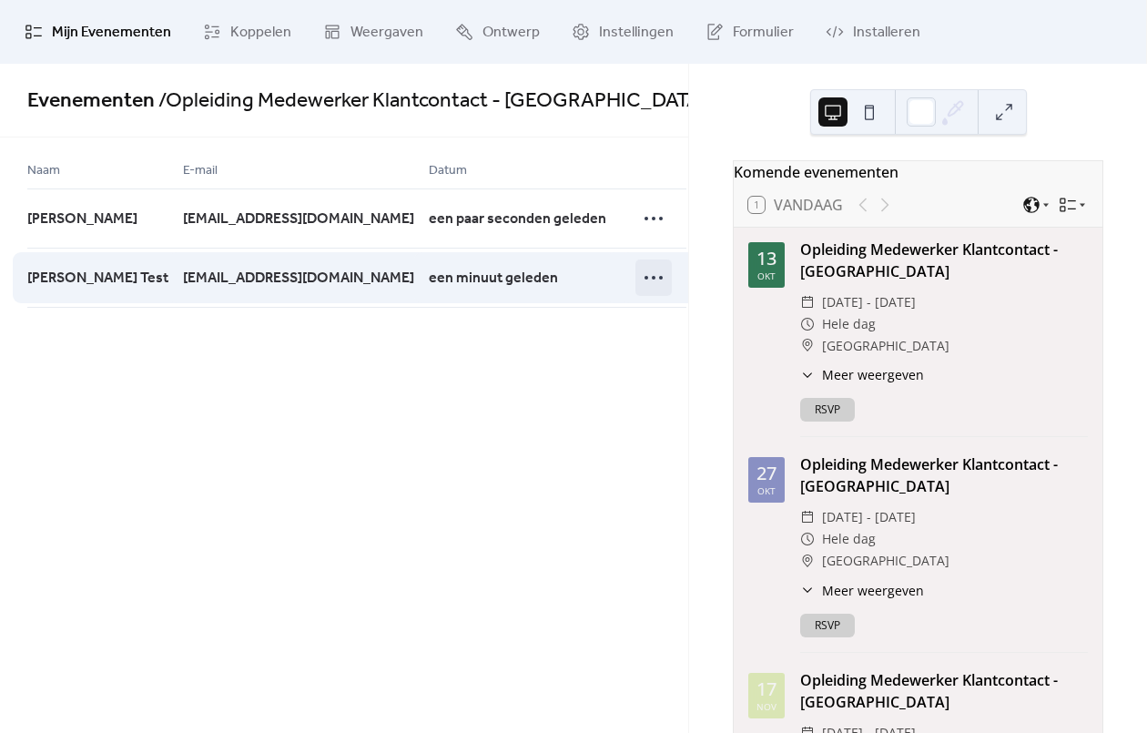
click at [639, 273] on icon at bounding box center [653, 277] width 29 height 29
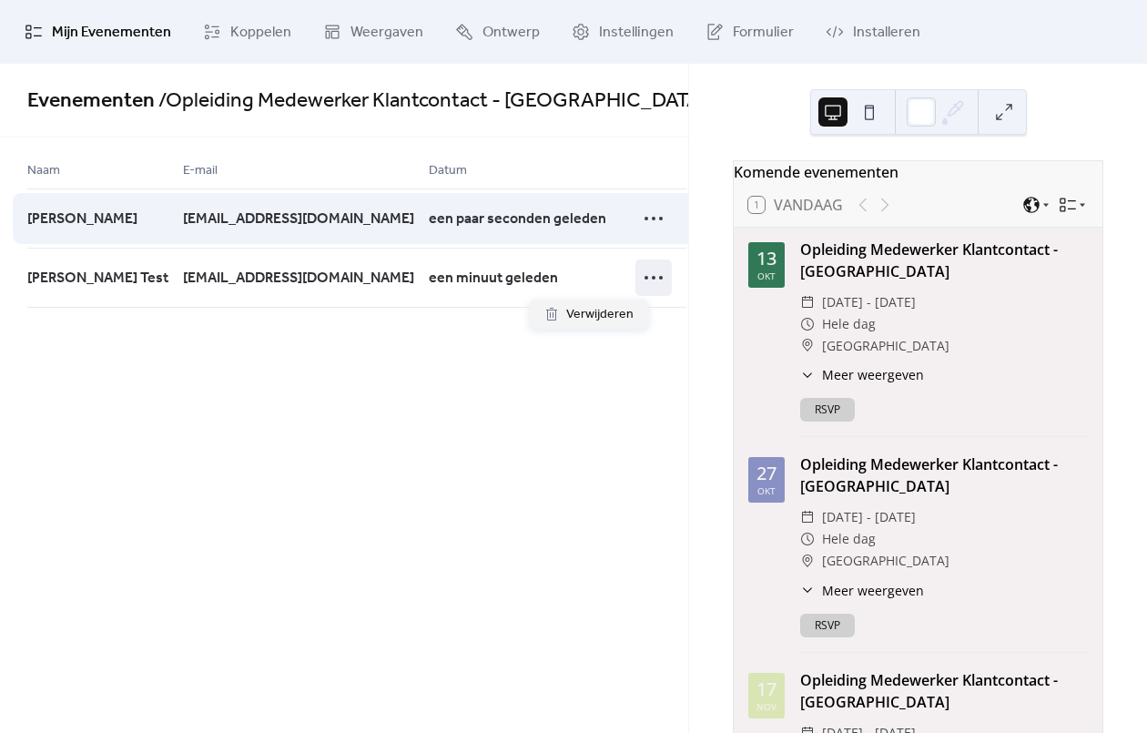
click at [530, 238] on div "een paar seconden geleden" at bounding box center [525, 217] width 192 height 59
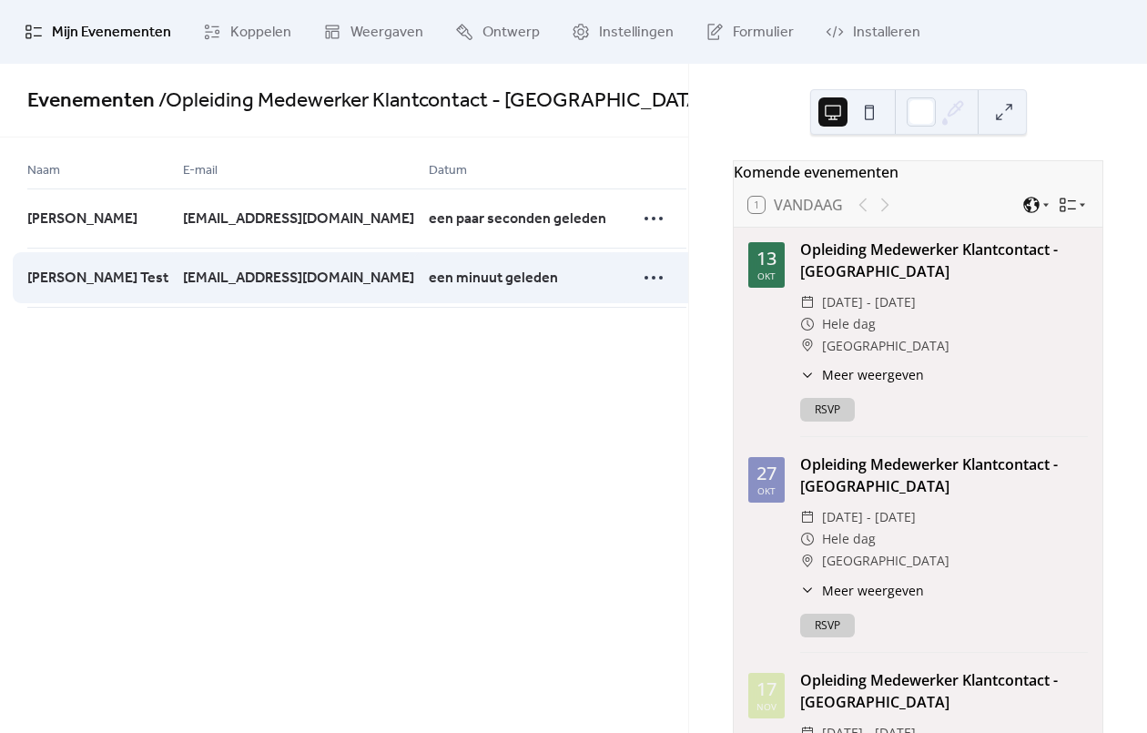
click at [466, 271] on div "een minuut geleden" at bounding box center [525, 278] width 192 height 60
click at [429, 282] on span "een minuut geleden" at bounding box center [493, 279] width 129 height 22
click at [196, 269] on span "jelmer@skillboosters.nl" at bounding box center [298, 279] width 231 height 22
click at [621, 261] on div at bounding box center [628, 278] width 15 height 60
click at [639, 282] on icon at bounding box center [653, 277] width 29 height 29
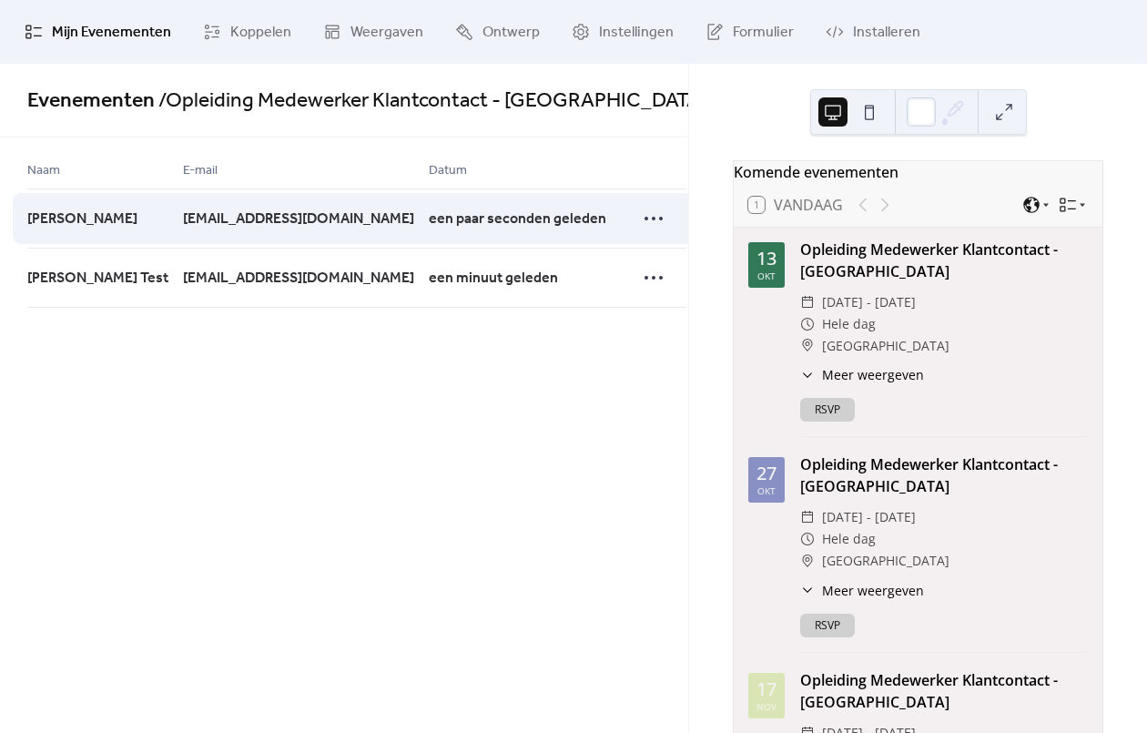
click at [45, 206] on div "Djody Jarmoc" at bounding box center [105, 217] width 156 height 59
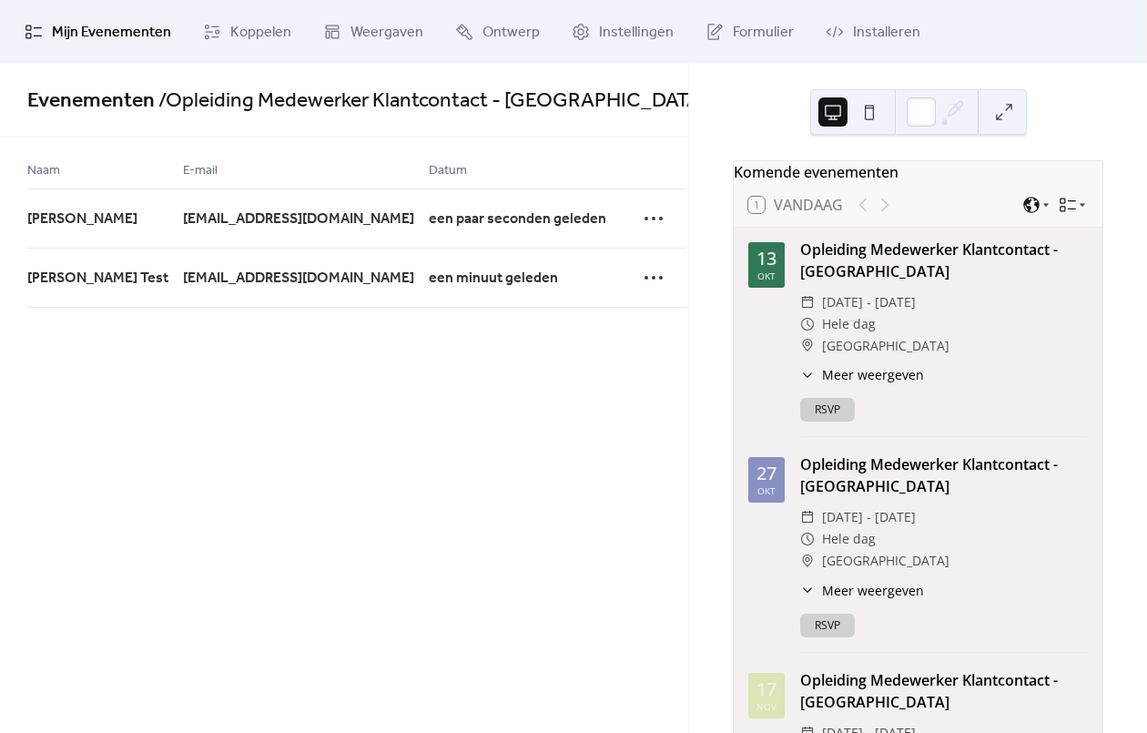
scroll to position [0, 10]
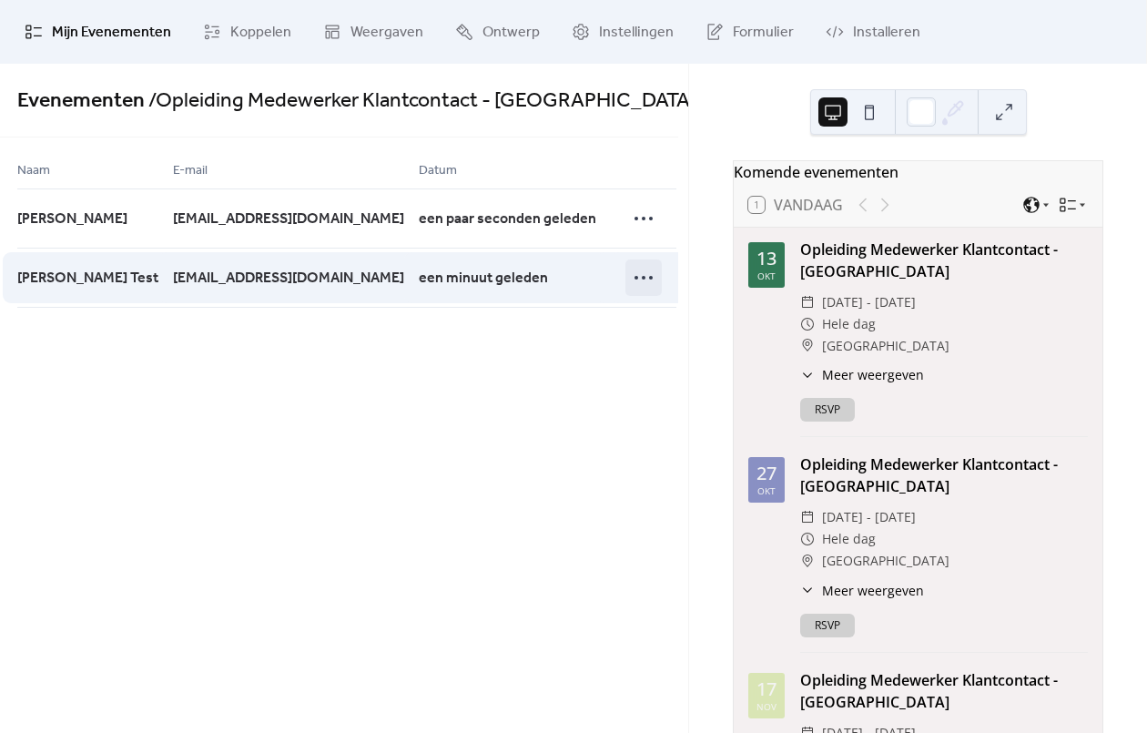
click at [649, 278] on circle at bounding box center [651, 278] width 4 height 4
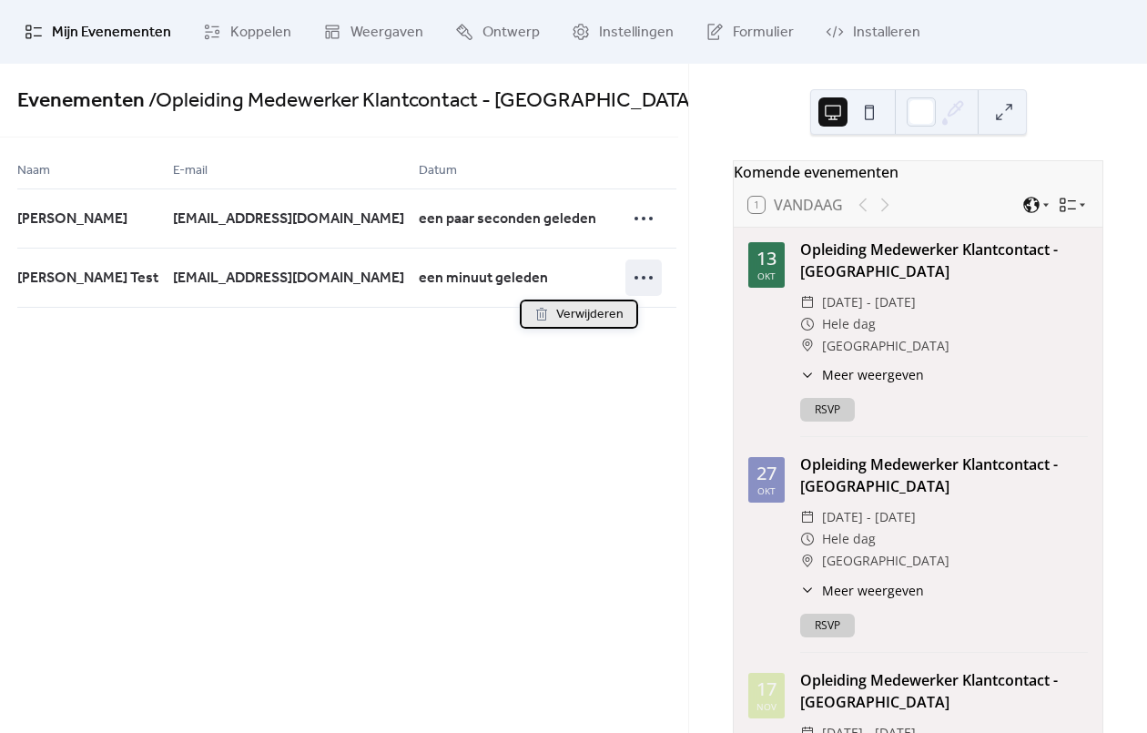
click at [602, 314] on span "Verwijderen" at bounding box center [589, 315] width 67 height 22
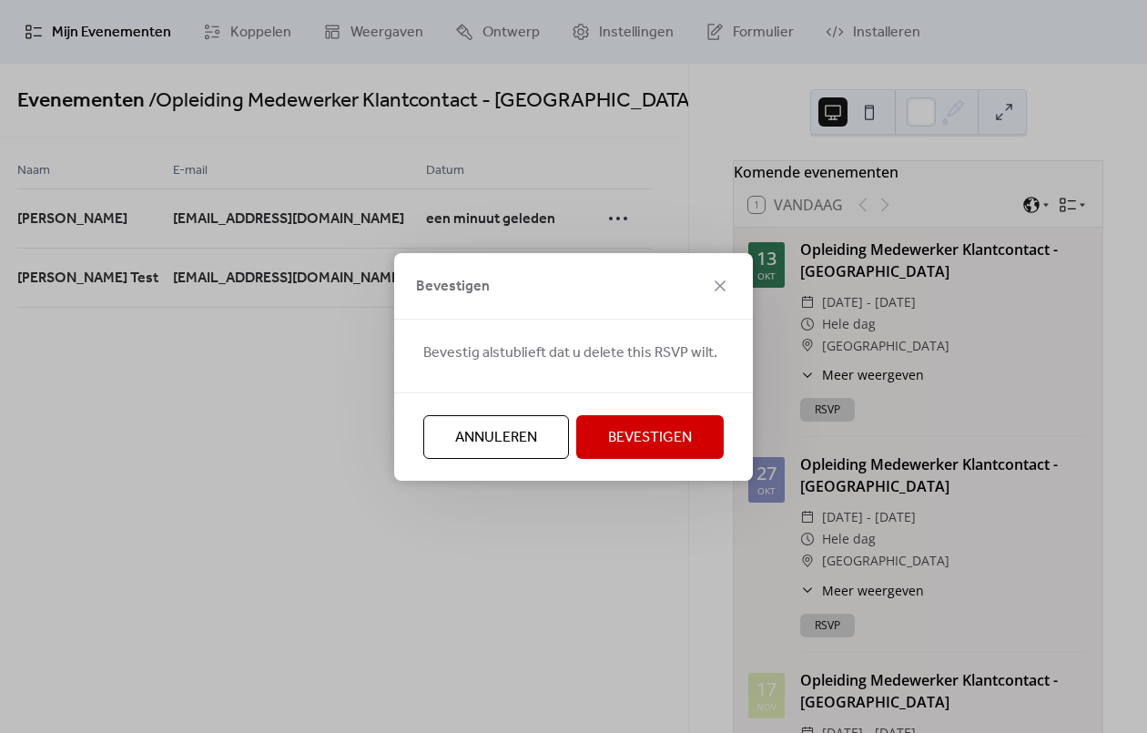
click at [648, 427] on span "Bevestigen" at bounding box center [650, 438] width 84 height 22
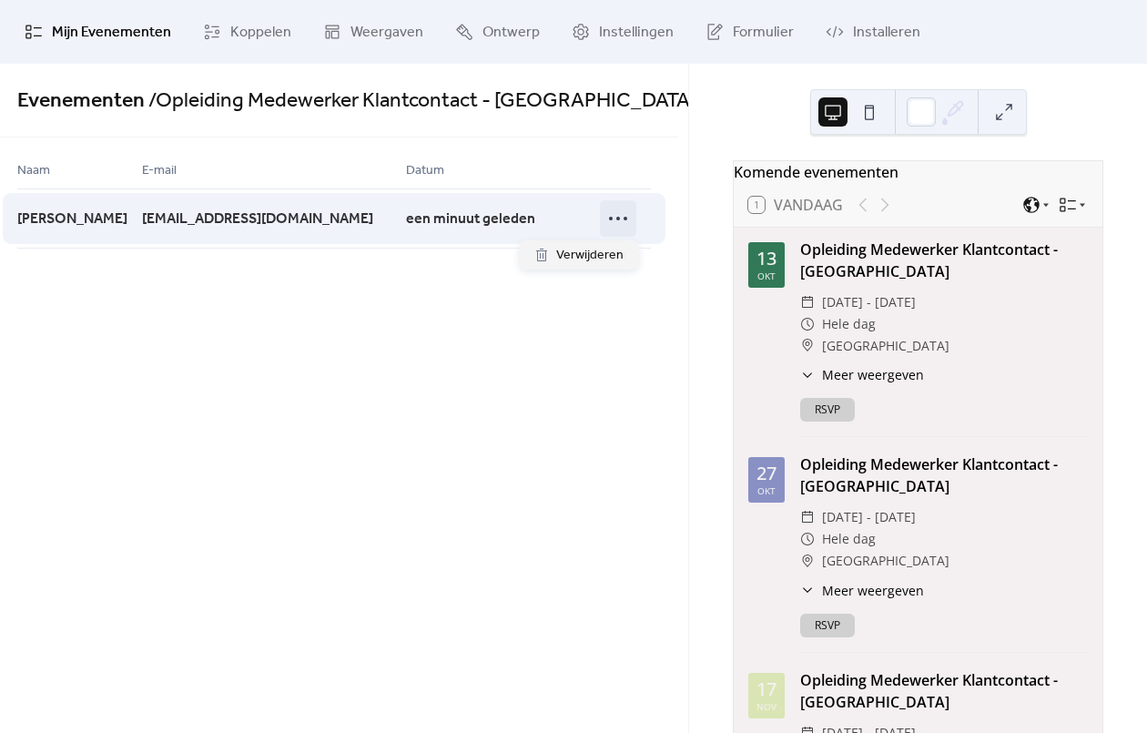
click at [612, 222] on icon at bounding box center [617, 218] width 29 height 29
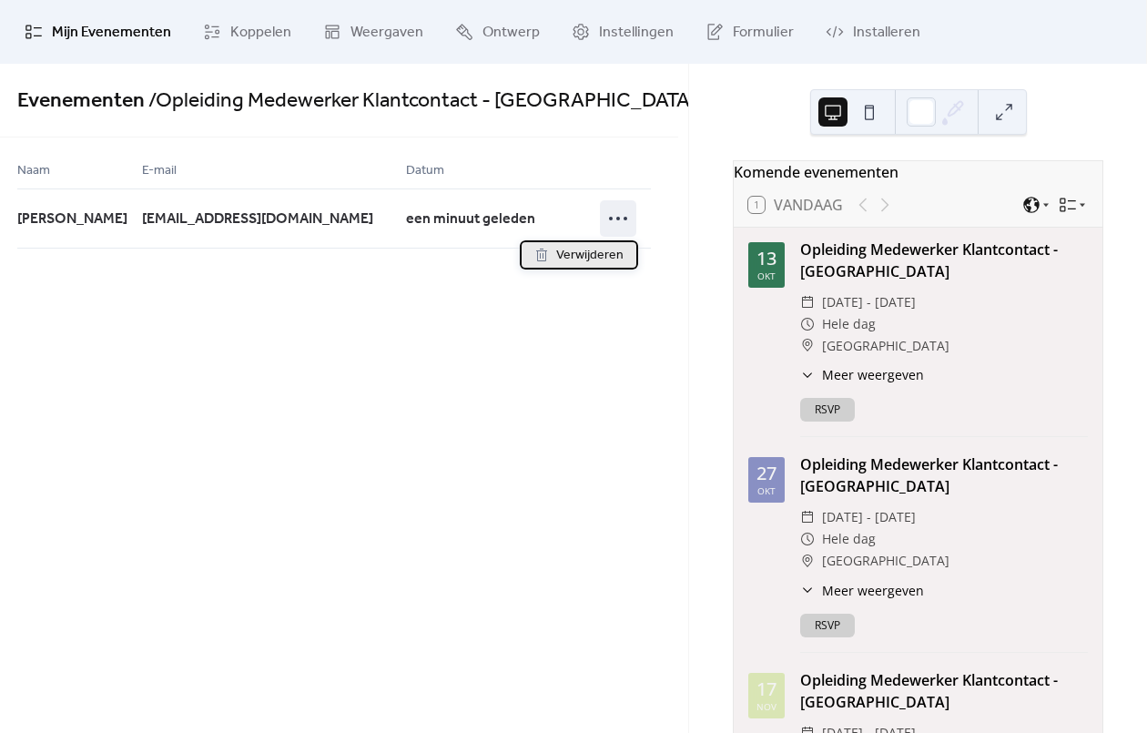
click at [616, 249] on span "Verwijderen" at bounding box center [589, 256] width 67 height 22
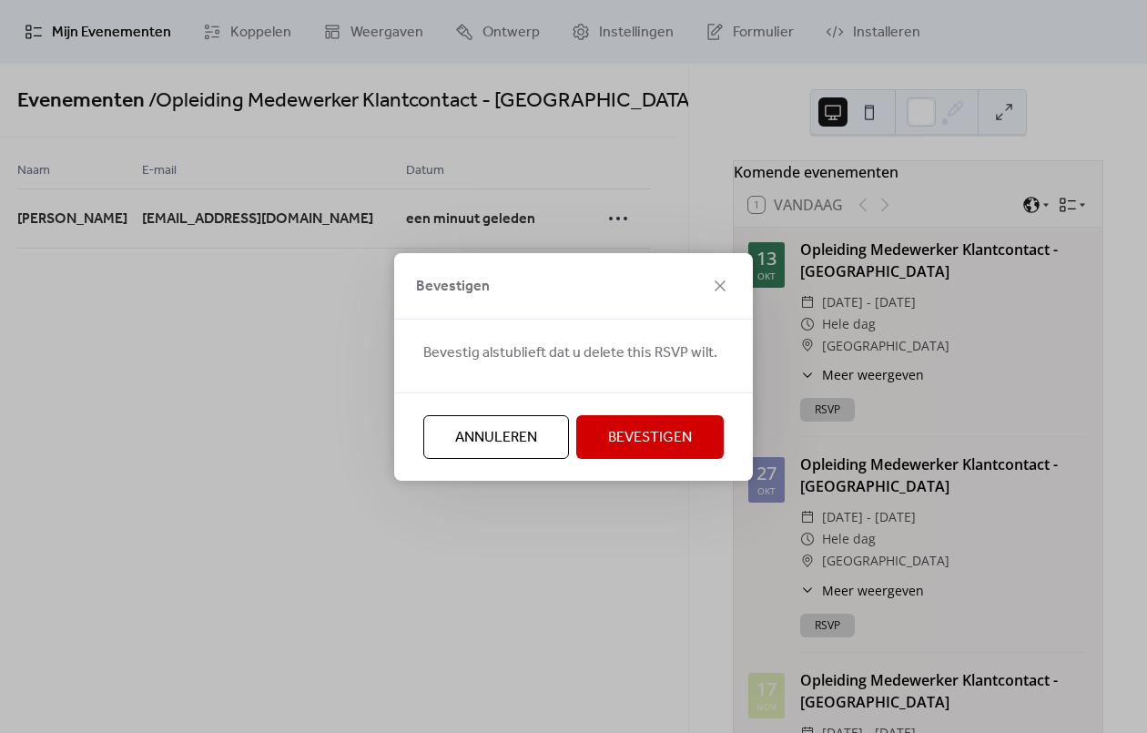
click at [679, 429] on span "Bevestigen" at bounding box center [650, 438] width 84 height 22
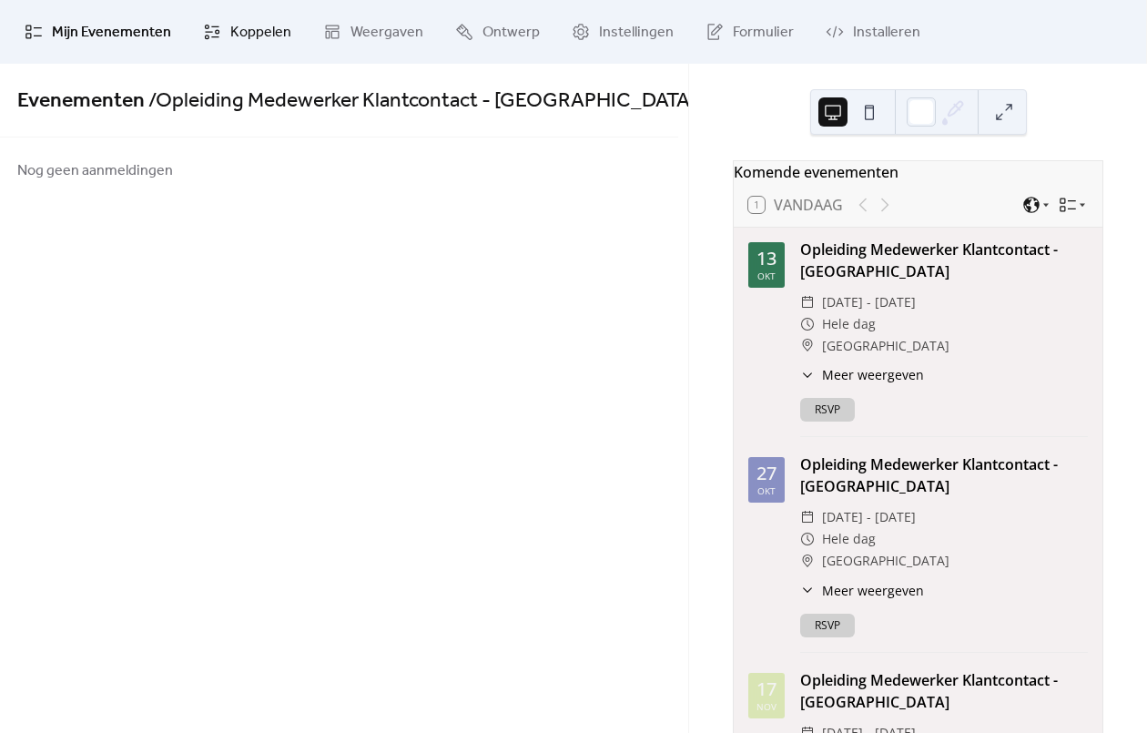
click at [249, 36] on span "Koppelen" at bounding box center [260, 33] width 61 height 22
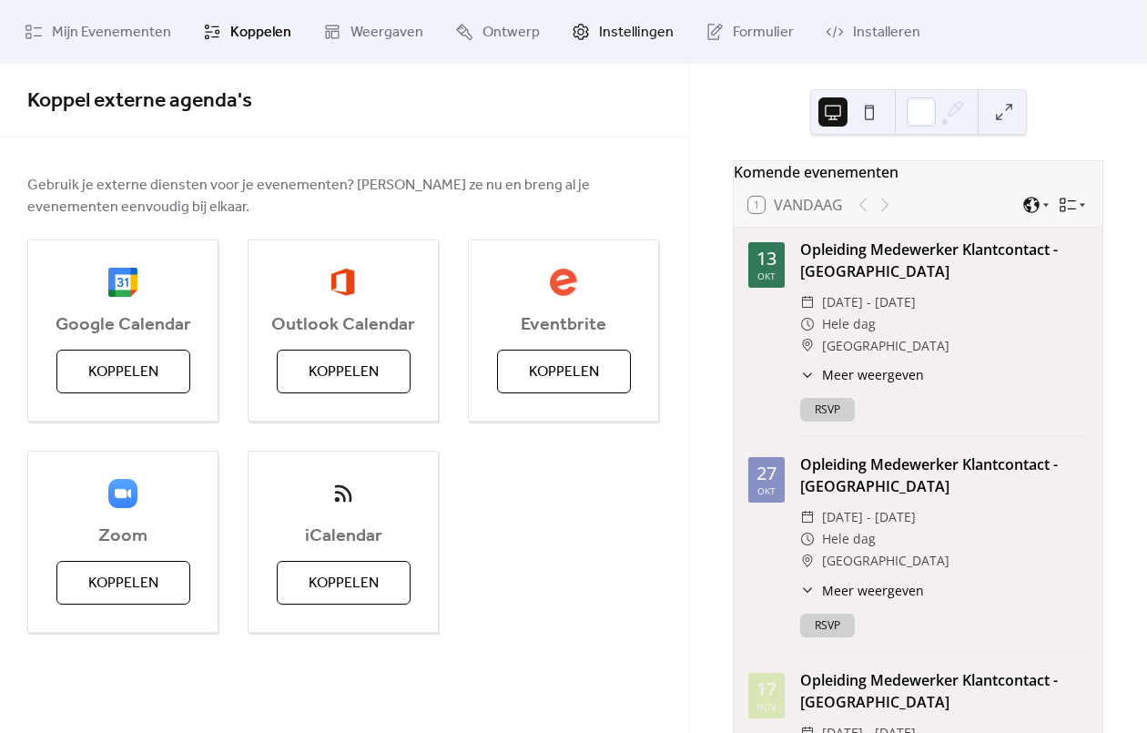
click at [632, 27] on span "Instellingen" at bounding box center [636, 33] width 75 height 22
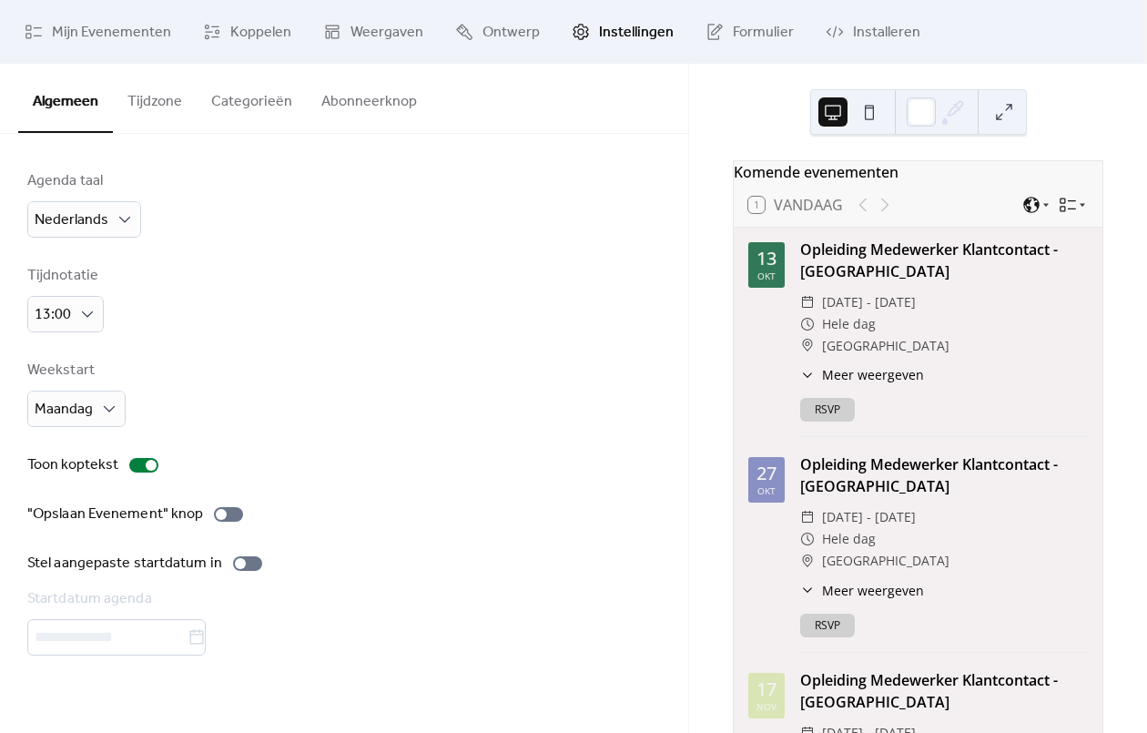
drag, startPoint x: 155, startPoint y: 112, endPoint x: 200, endPoint y: 126, distance: 47.5
click at [155, 112] on button "Tijdzone" at bounding box center [155, 97] width 84 height 67
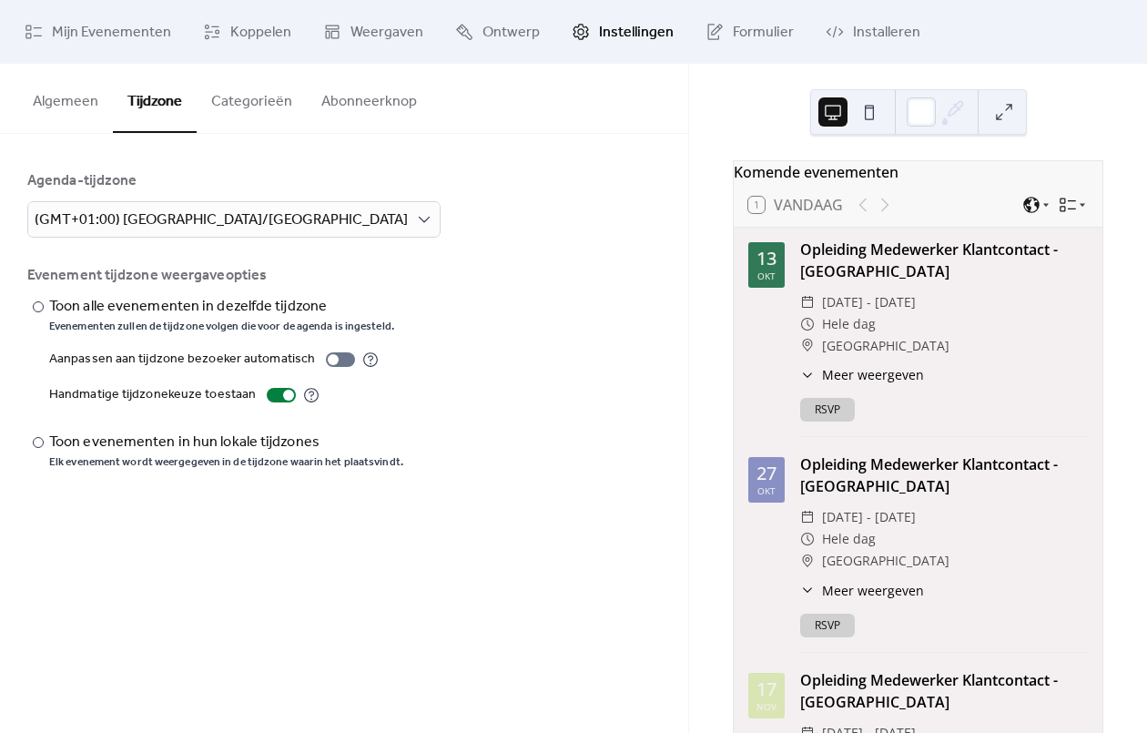
click at [245, 107] on button "Categorieën" at bounding box center [252, 97] width 110 height 67
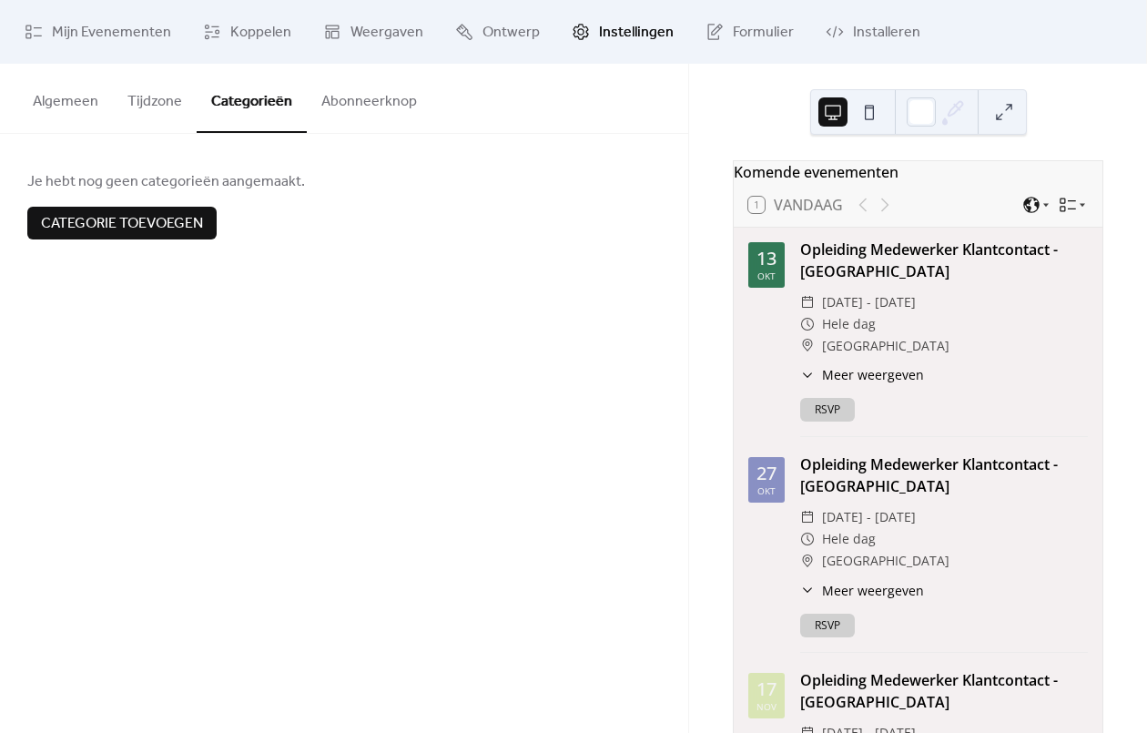
click at [369, 120] on button "Abonneerknop" at bounding box center [369, 97] width 125 height 67
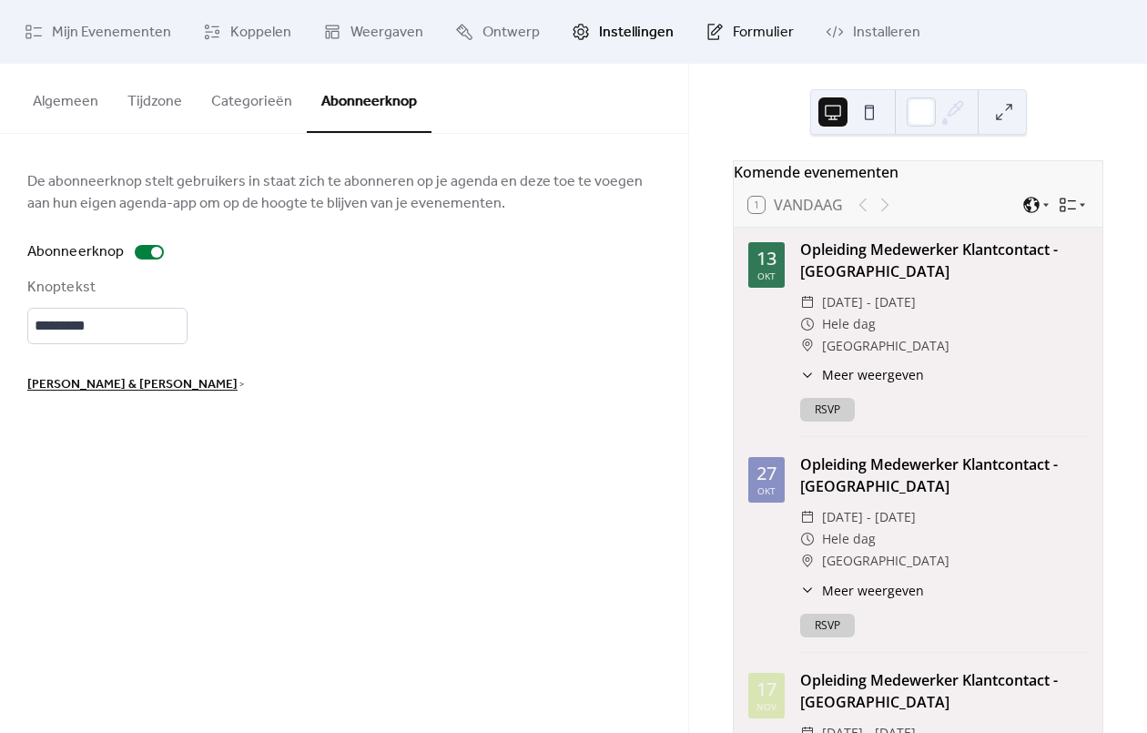
click at [758, 31] on span "Formulier" at bounding box center [763, 33] width 61 height 22
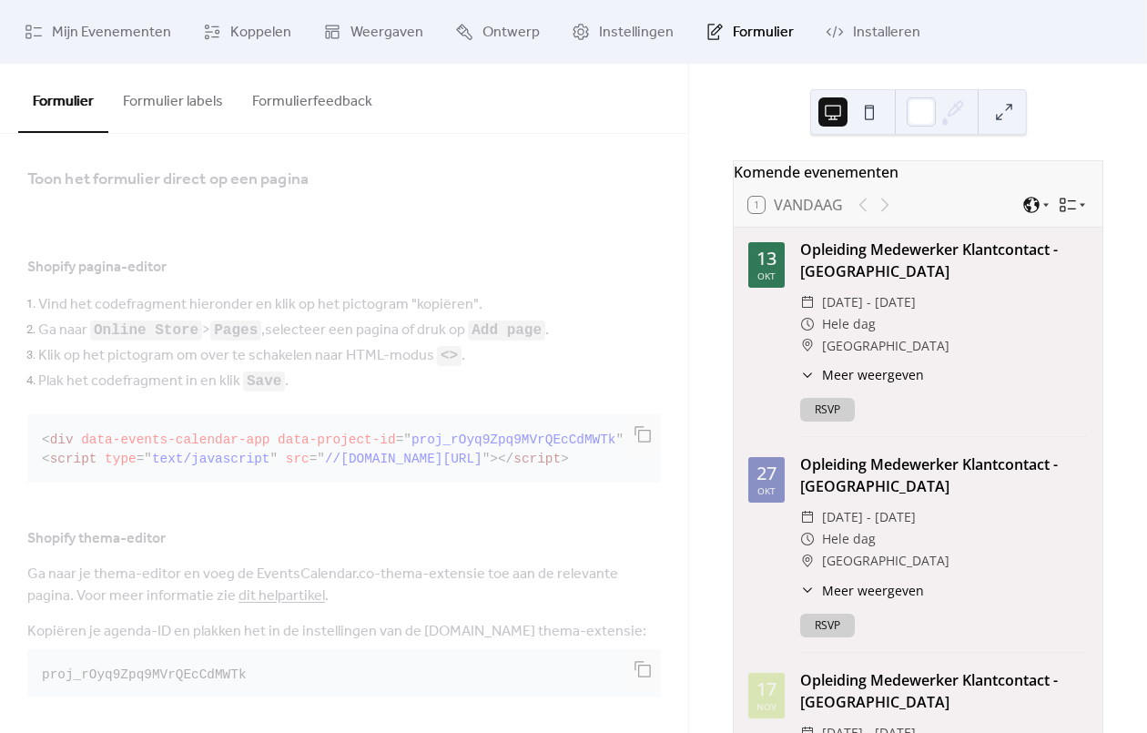
scroll to position [355, 0]
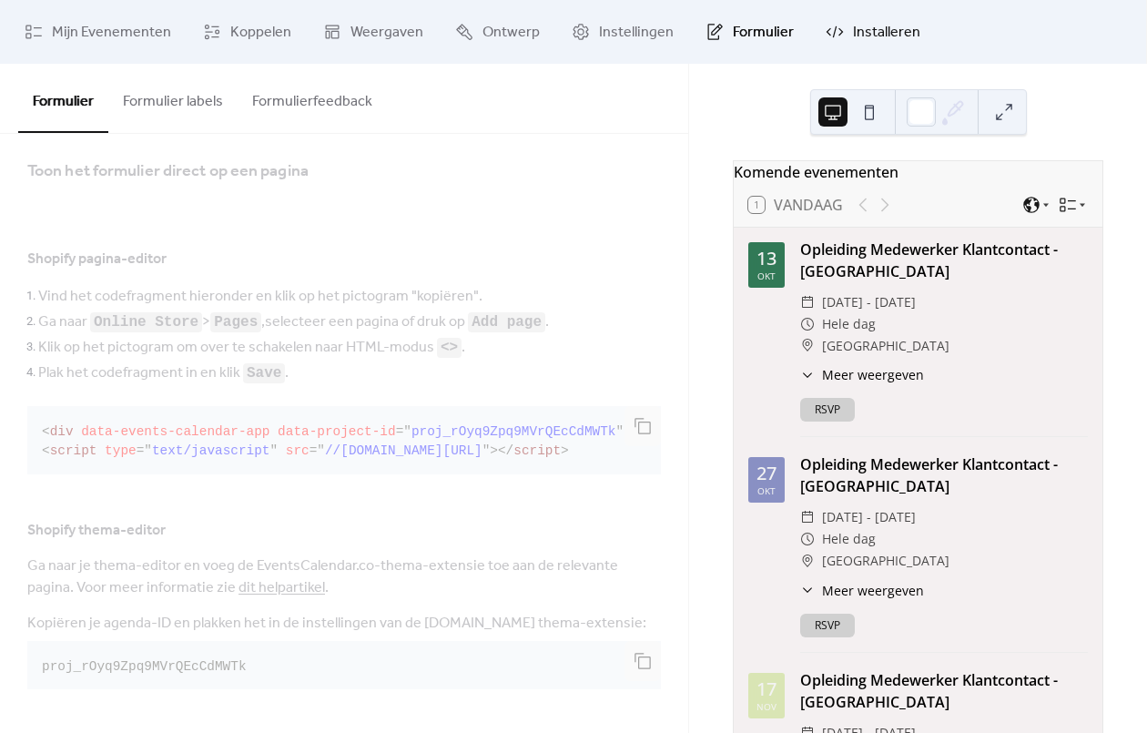
click at [870, 33] on span "Installeren" at bounding box center [886, 33] width 67 height 22
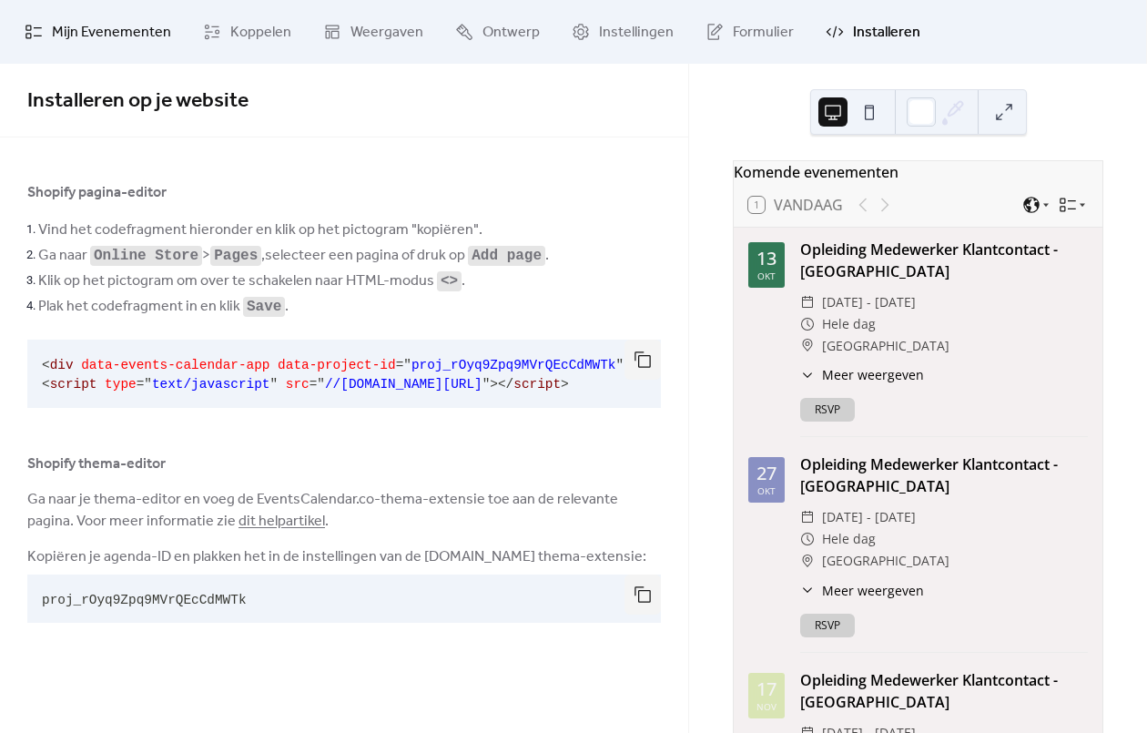
click at [84, 27] on span "Mijn Evenementen" at bounding box center [111, 33] width 119 height 22
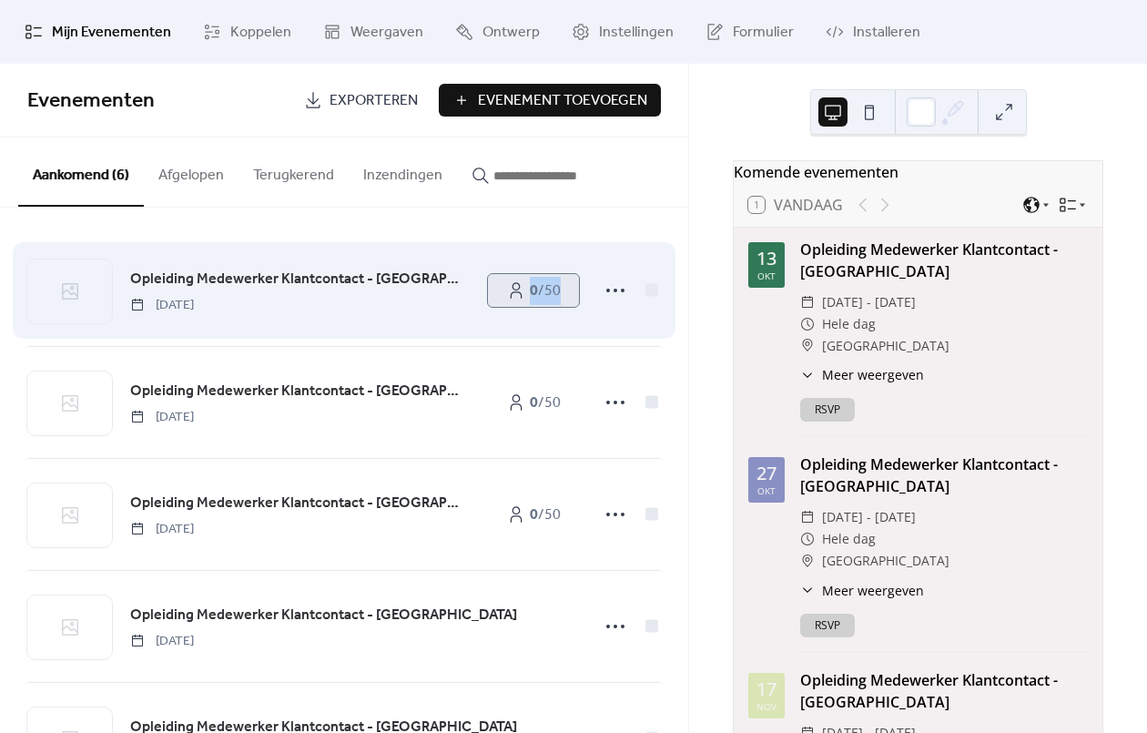
click at [517, 283] on link "0 / 50" at bounding box center [533, 290] width 91 height 33
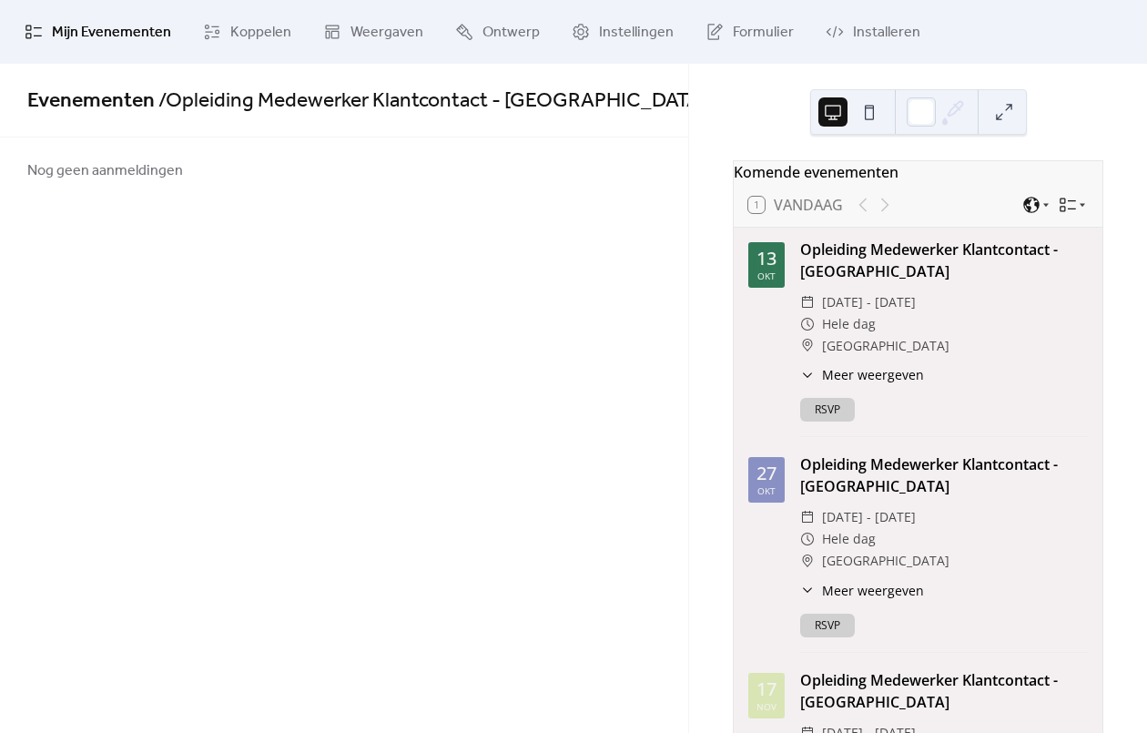
drag, startPoint x: 153, startPoint y: 252, endPoint x: 422, endPoint y: 189, distance: 276.6
click at [410, 206] on div "Evenementen / Opleiding Medewerker Klantcontact - Amsterdam - Publiek Nog geen …" at bounding box center [344, 398] width 688 height 669
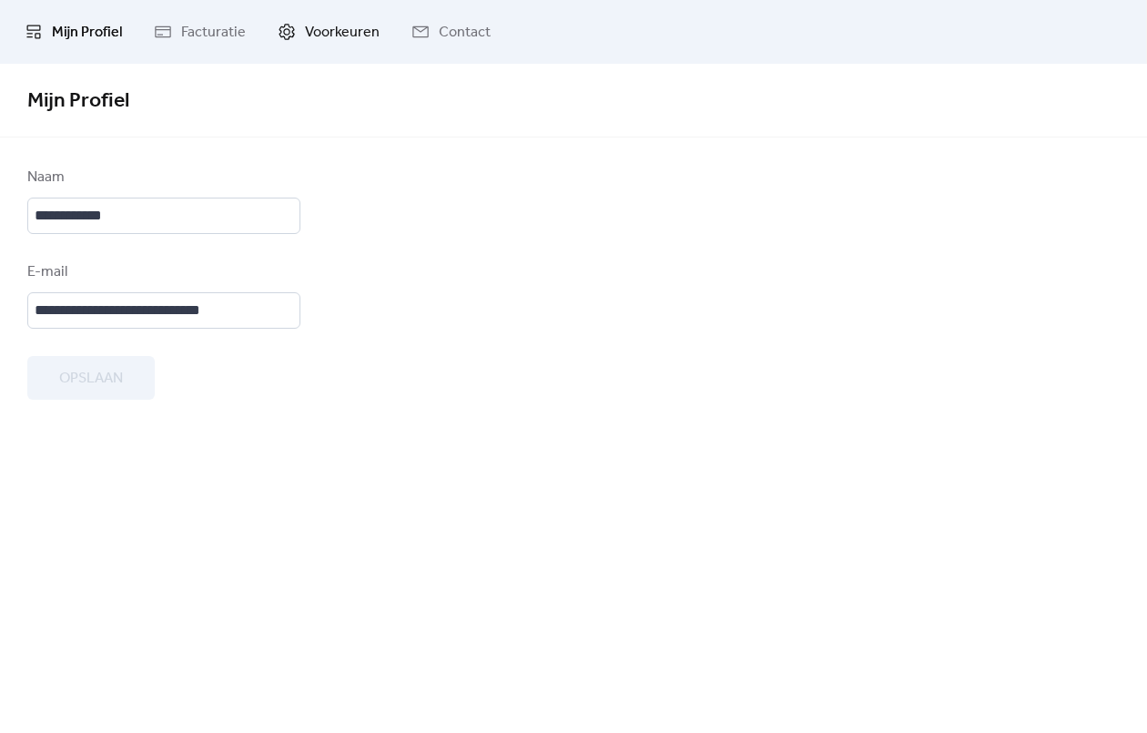
click at [310, 43] on span "Voorkeuren" at bounding box center [342, 33] width 75 height 22
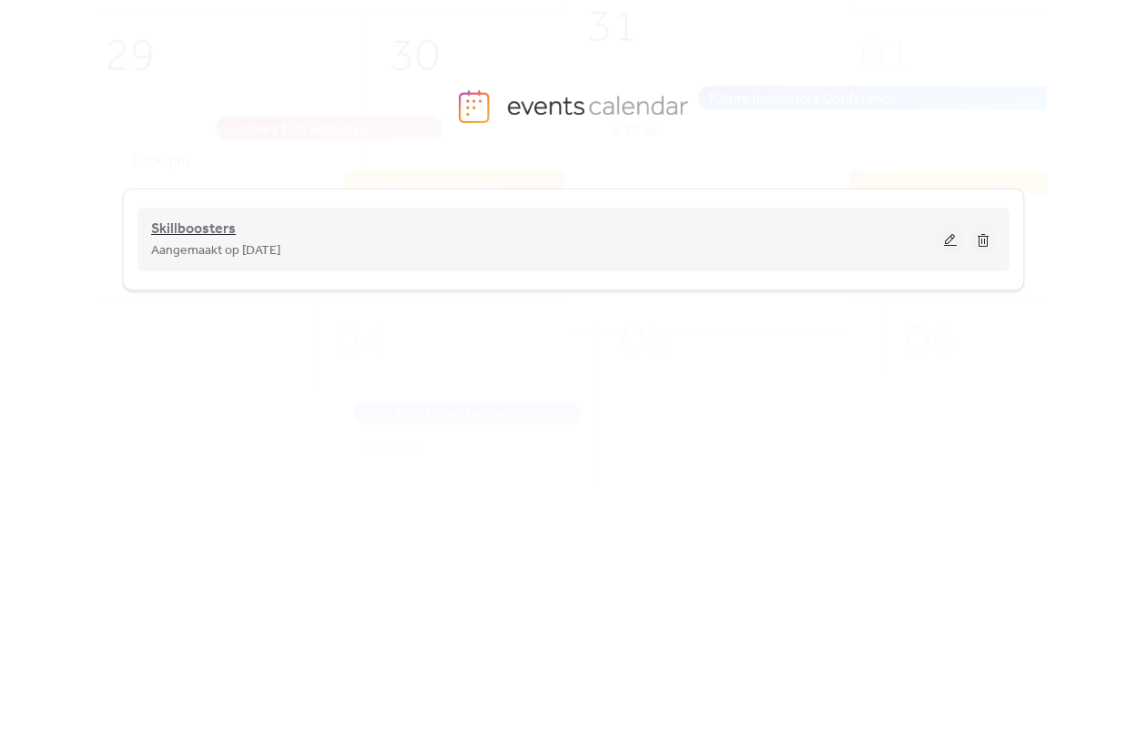
click at [225, 220] on span "Skillboosters" at bounding box center [193, 229] width 85 height 22
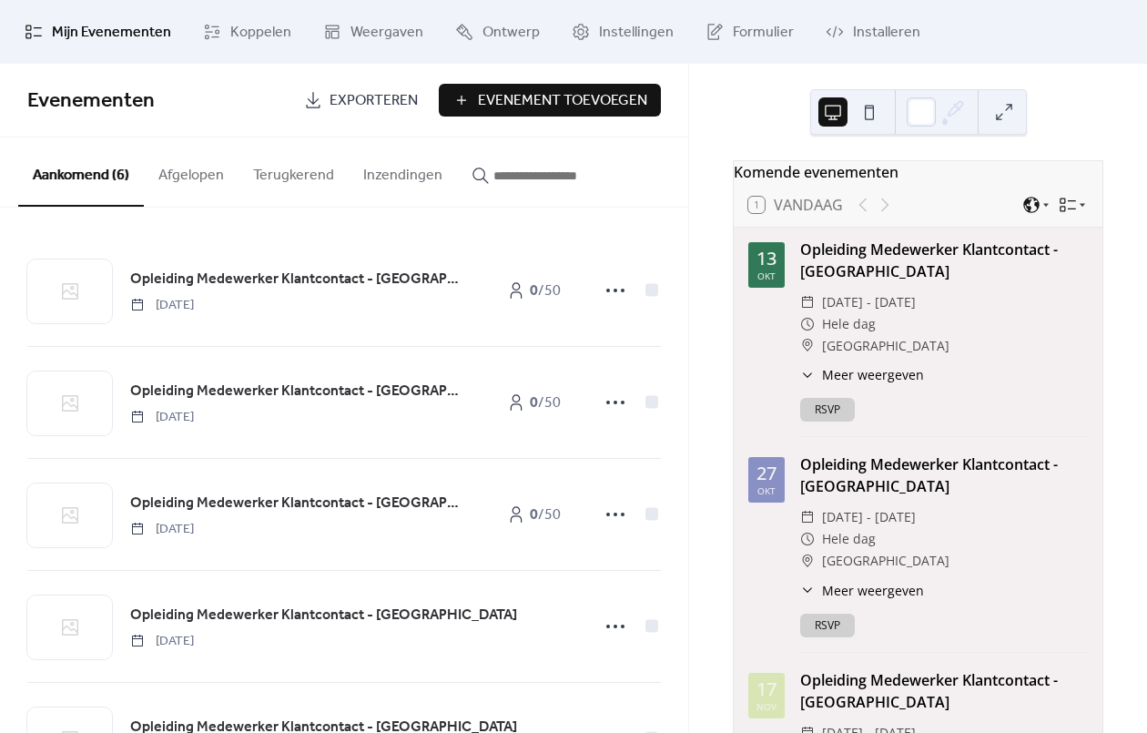
click at [815, 421] on button "RSVP" at bounding box center [827, 410] width 55 height 24
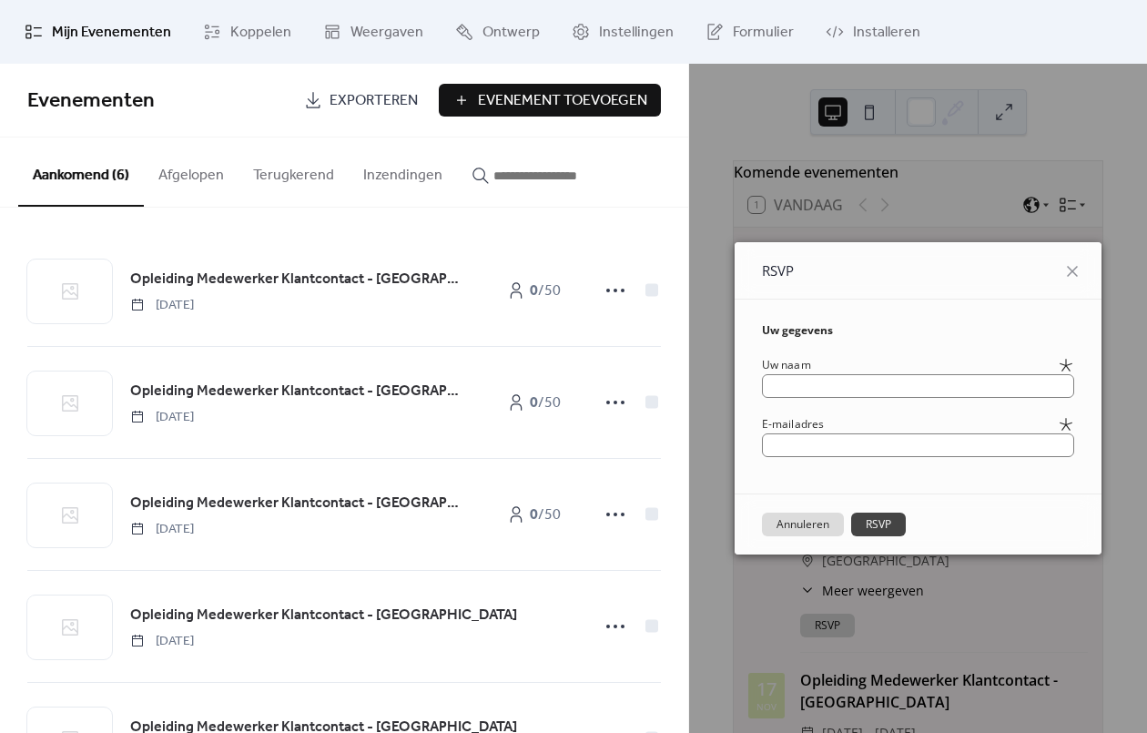
click at [947, 162] on div "RSVP Uw gegevens Uw naam E-mailadres Annuleren RSVP" at bounding box center [918, 398] width 458 height 669
click at [828, 521] on button "Annuleren" at bounding box center [803, 524] width 82 height 24
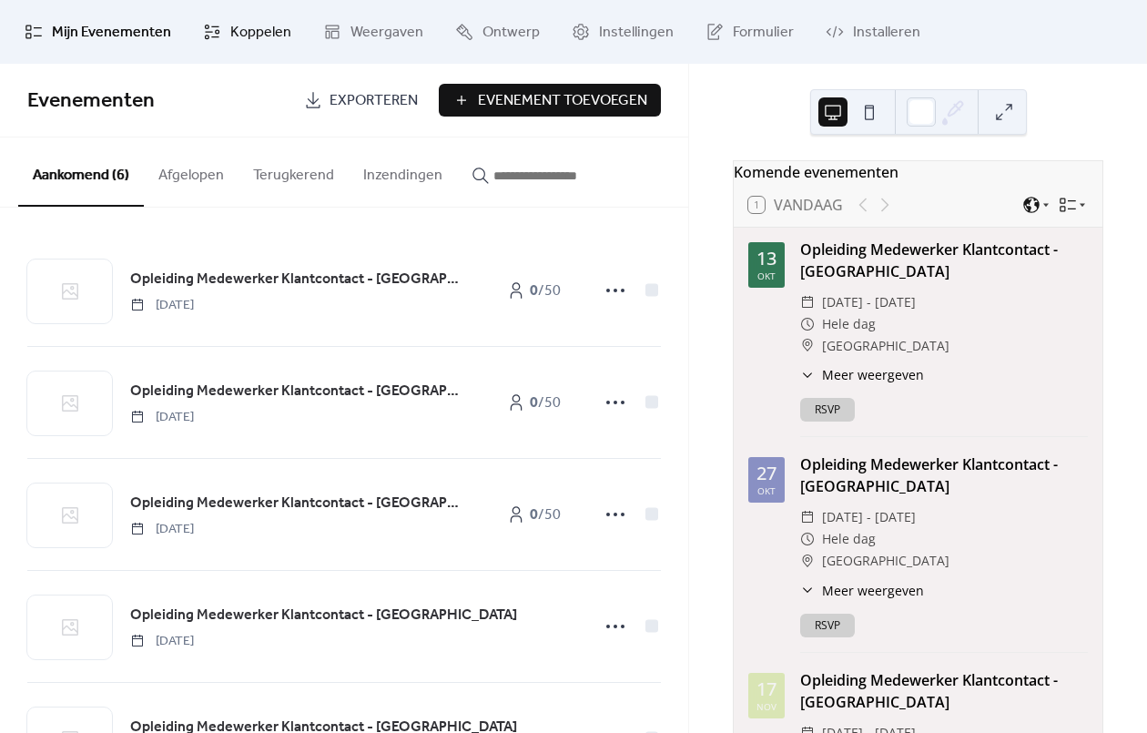
click at [230, 31] on span "Koppelen" at bounding box center [260, 33] width 61 height 22
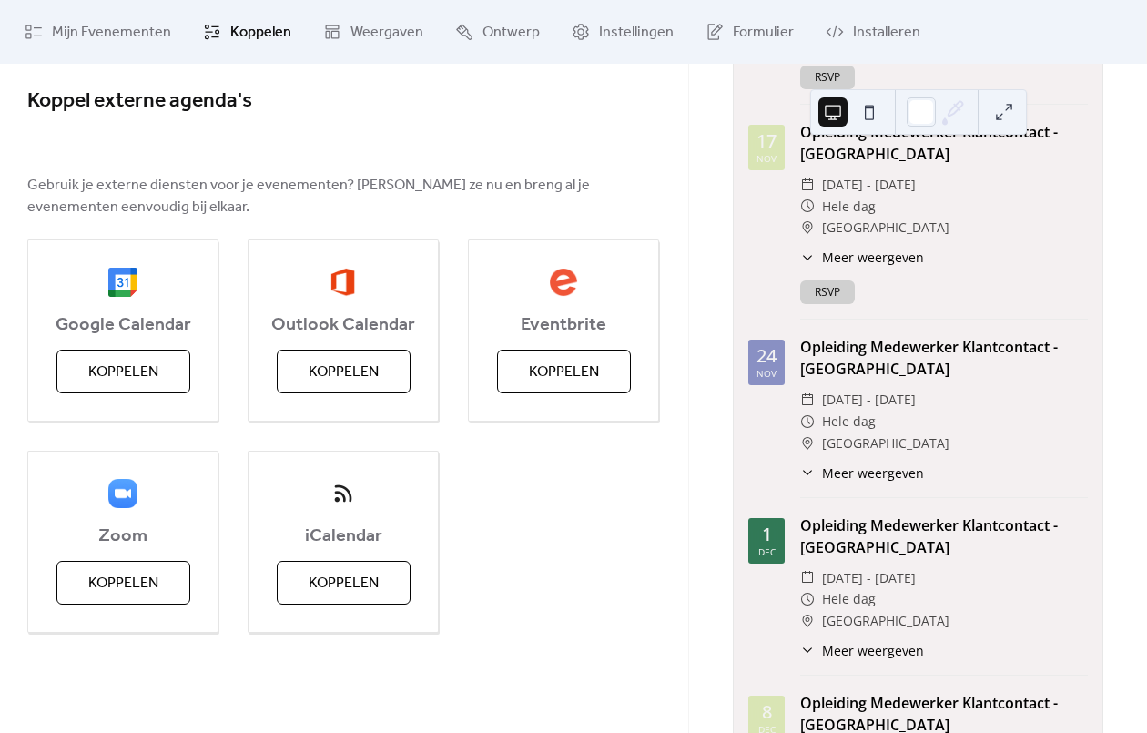
scroll to position [571, 0]
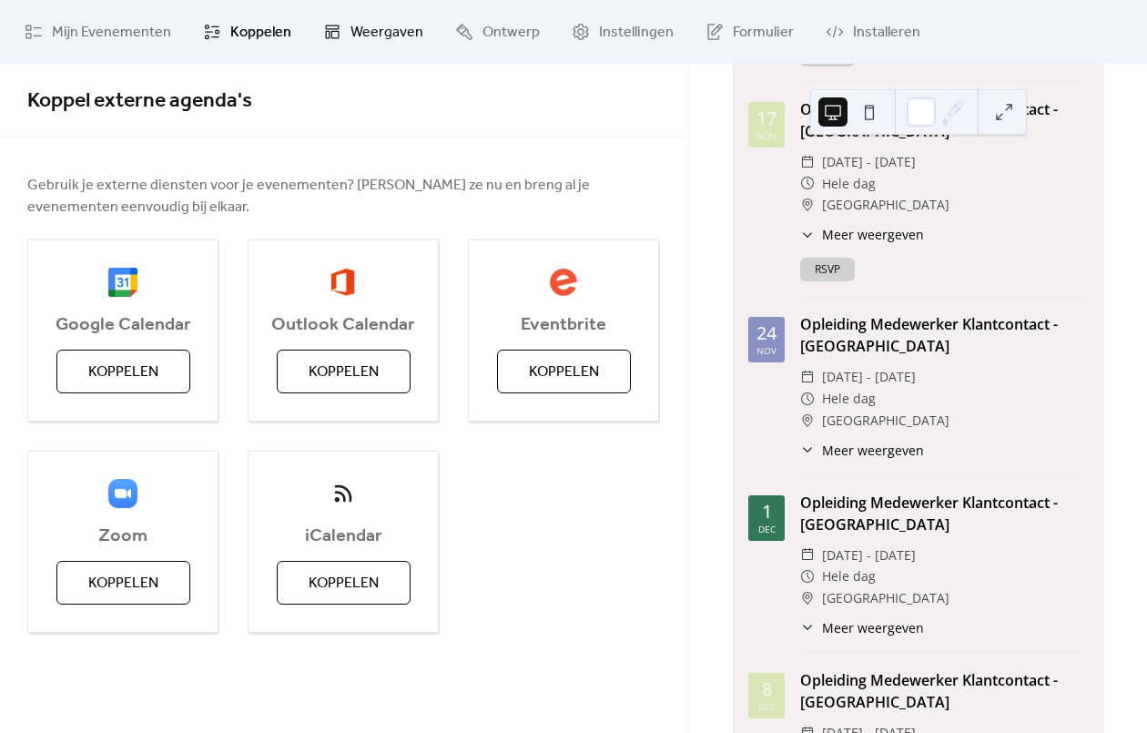
click at [352, 23] on span "Weergaven" at bounding box center [386, 33] width 73 height 22
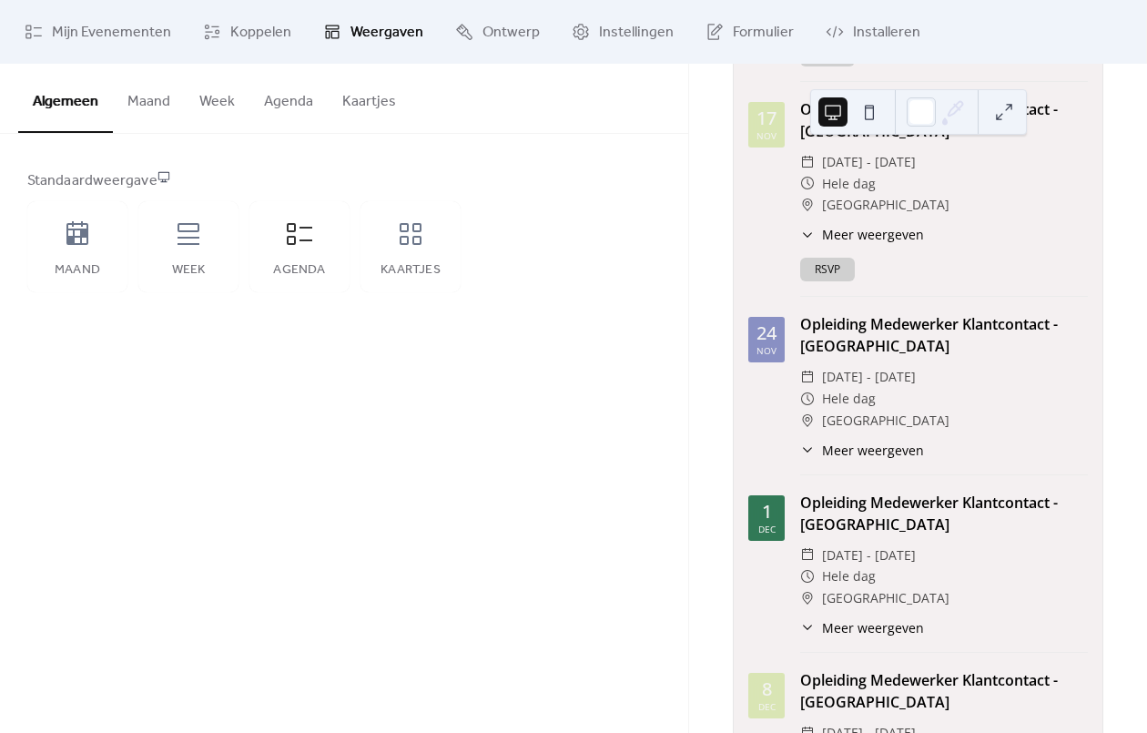
click at [159, 109] on button "Maand" at bounding box center [149, 97] width 72 height 67
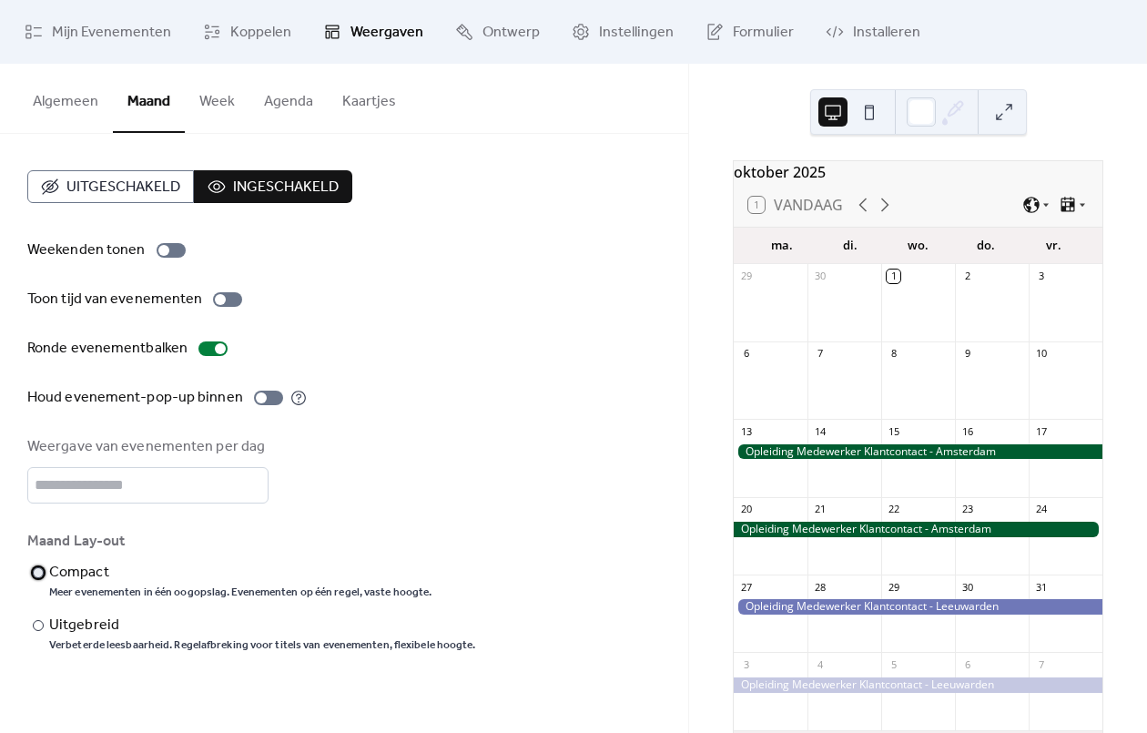
click at [194, 587] on div "Meer evenementen in één oogopslag. Evenementen op één regel, vaste hoogte." at bounding box center [240, 592] width 382 height 15
click at [499, 39] on span "Ontwerp" at bounding box center [510, 33] width 57 height 22
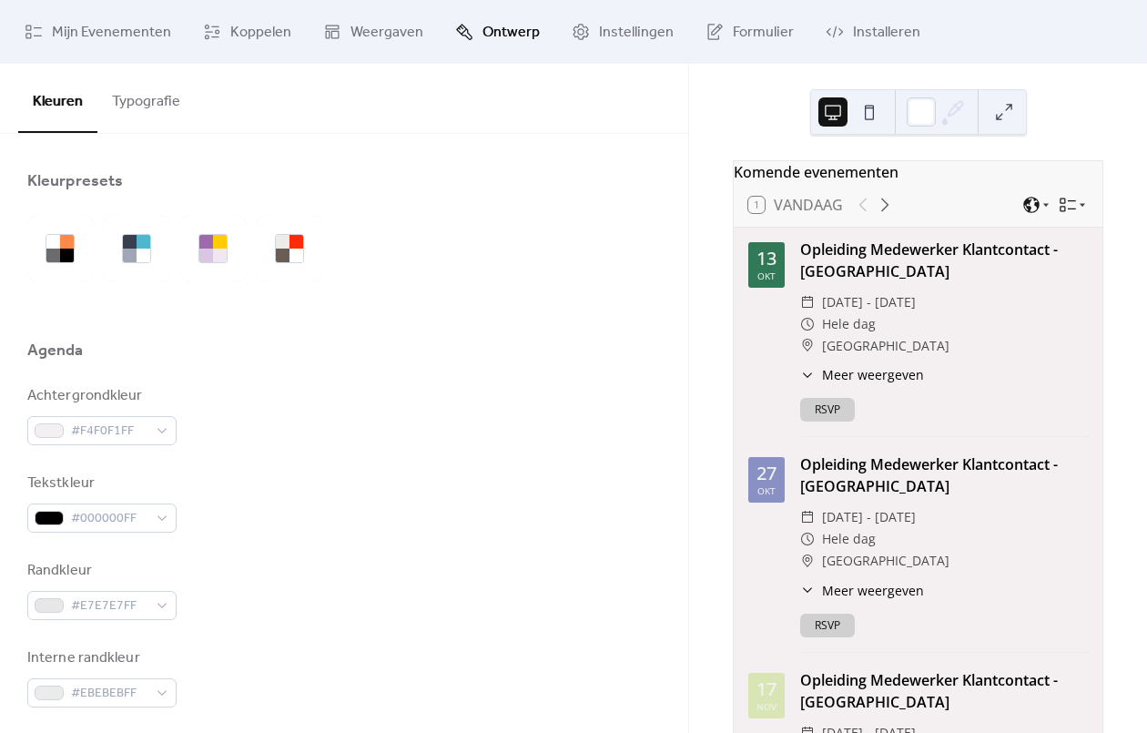
click at [167, 99] on button "Typografie" at bounding box center [145, 97] width 97 height 67
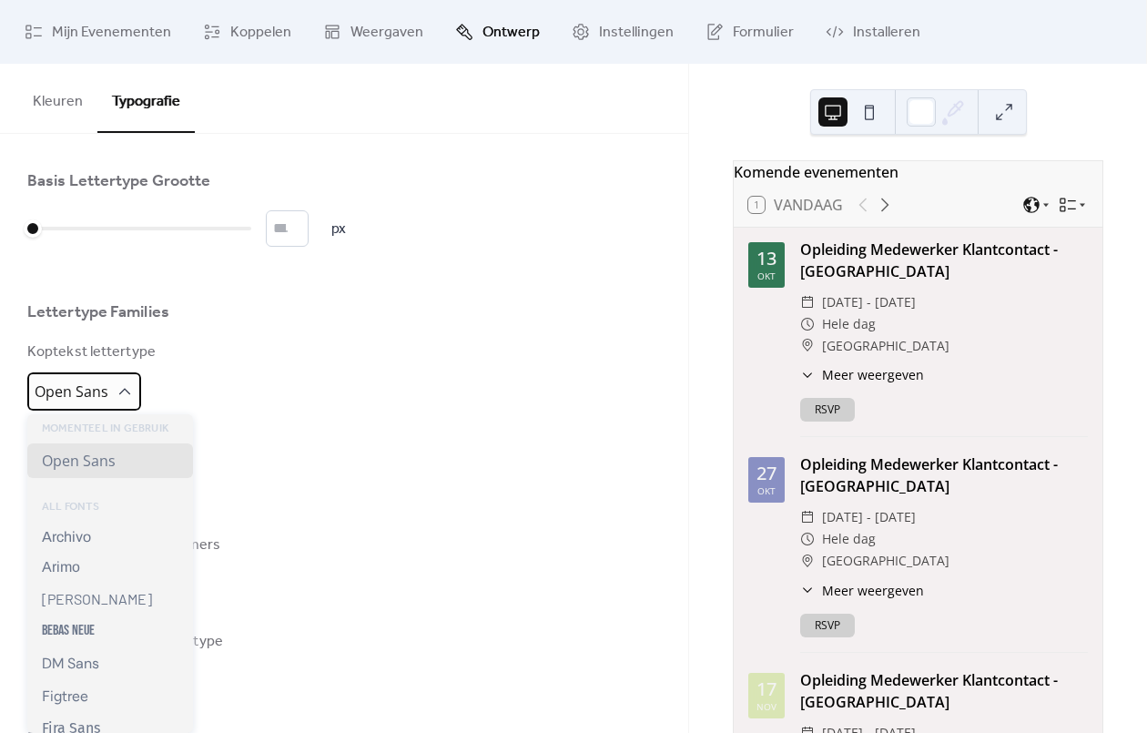
click at [80, 384] on span "Open Sans" at bounding box center [72, 391] width 74 height 20
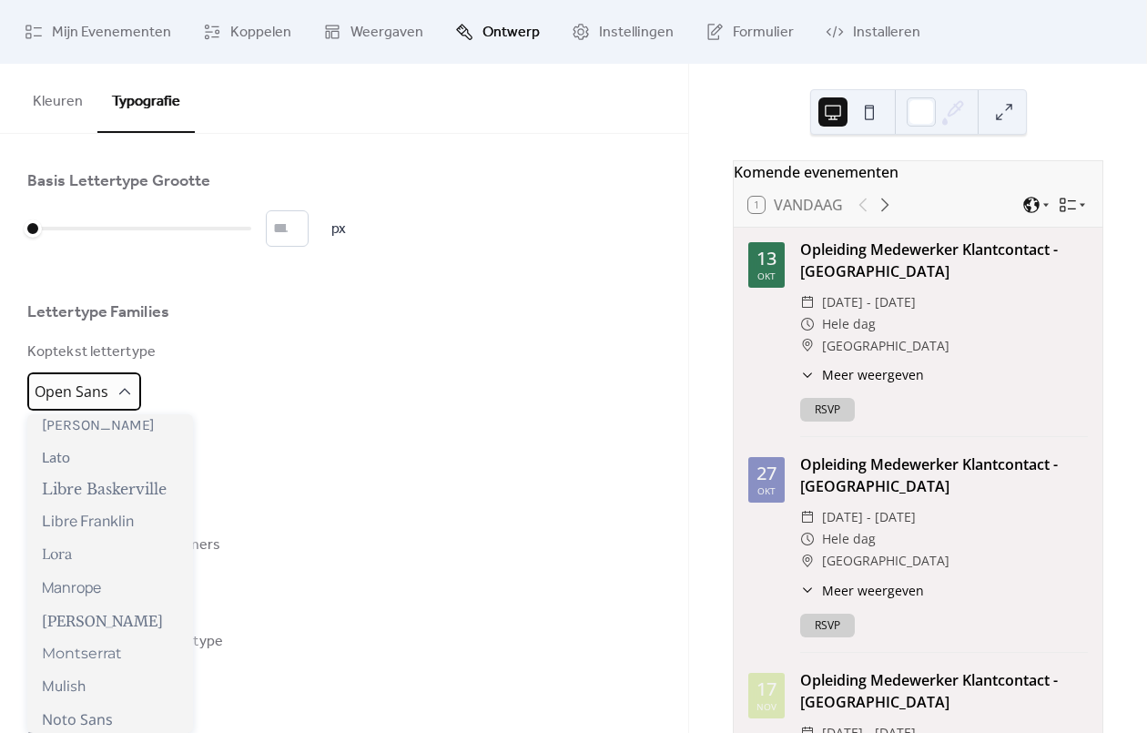
scroll to position [600, 0]
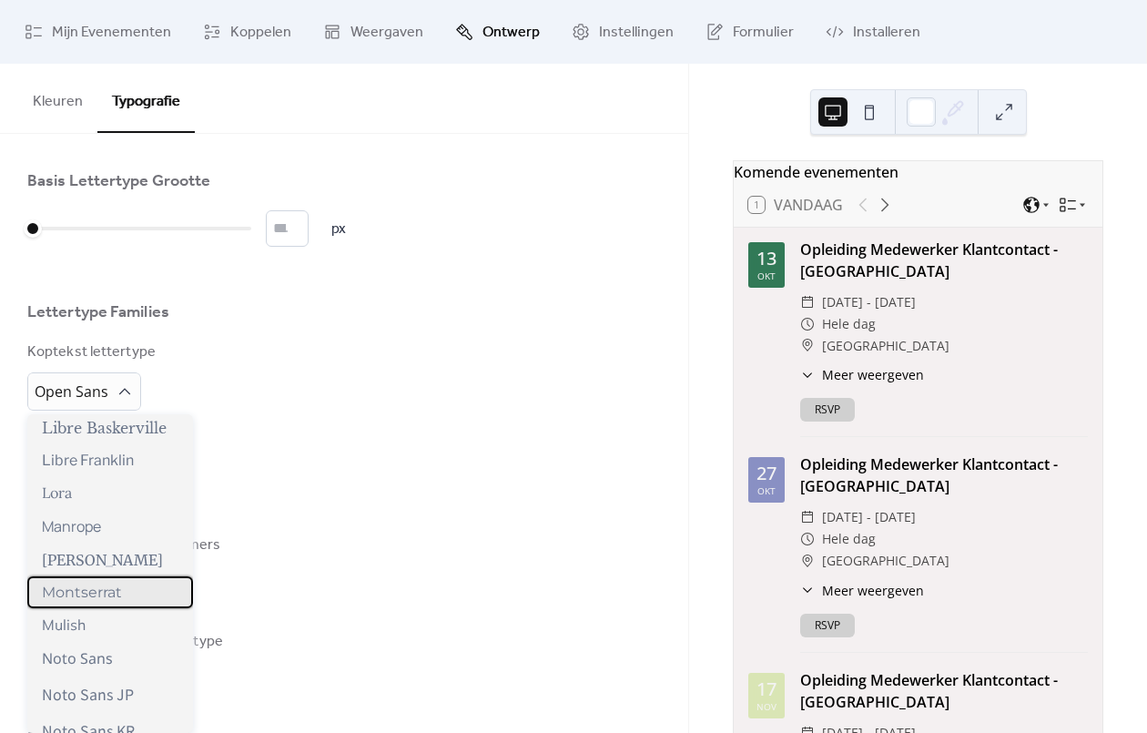
click at [139, 591] on div "Montserrat" at bounding box center [110, 592] width 166 height 32
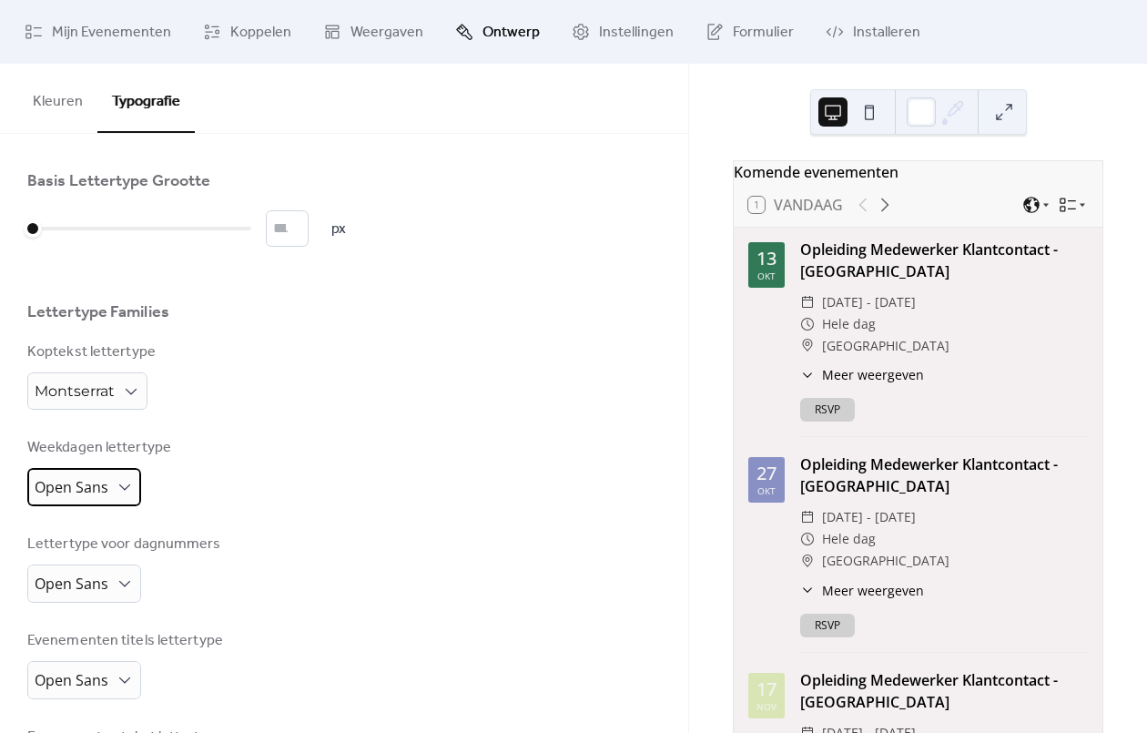
click at [130, 496] on div "Open Sans" at bounding box center [84, 487] width 114 height 38
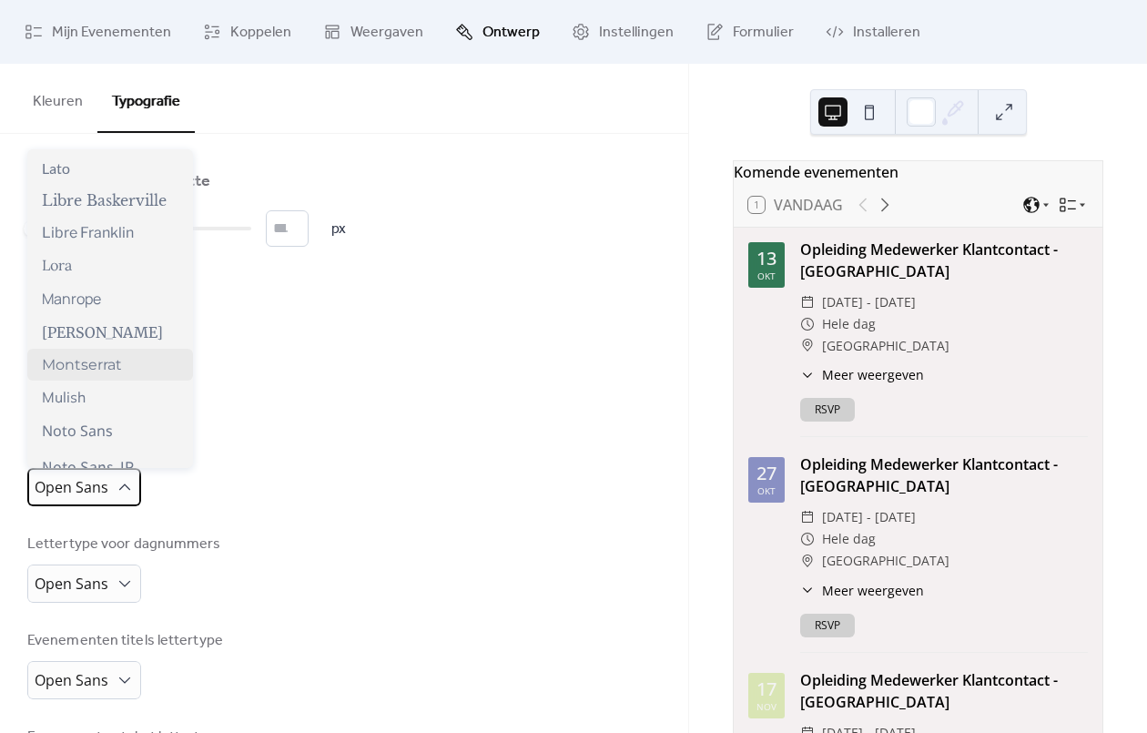
scroll to position [598, 0]
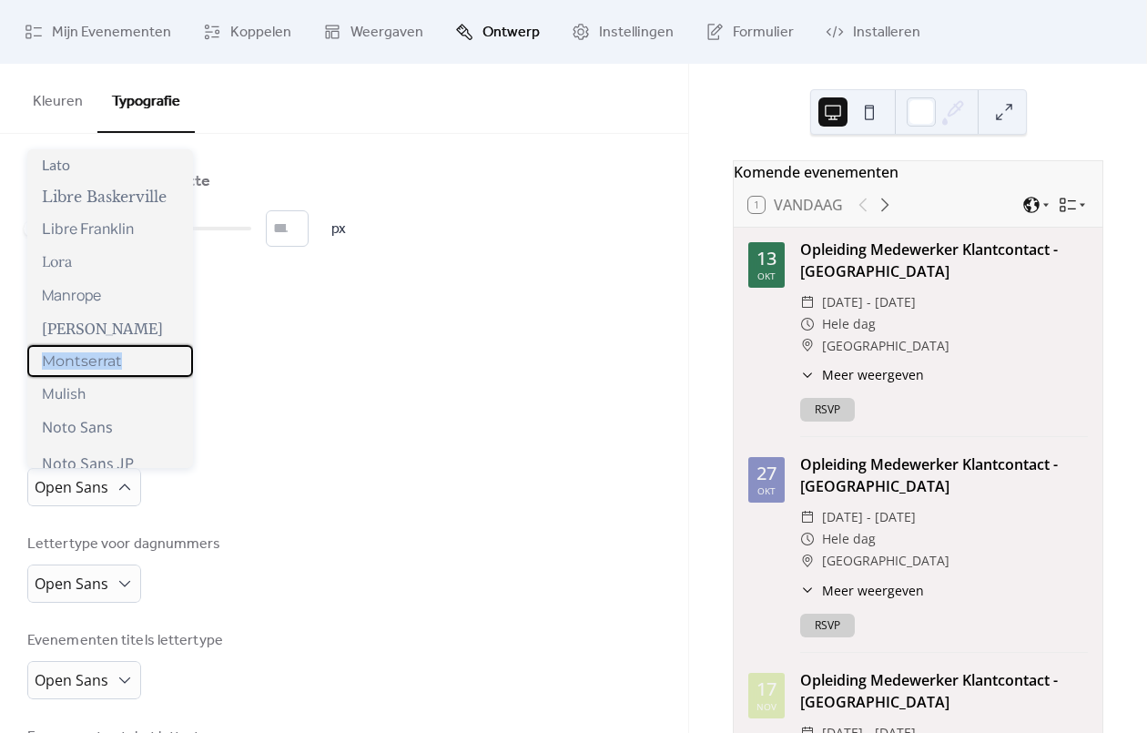
drag, startPoint x: 137, startPoint y: 351, endPoint x: 132, endPoint y: 362, distance: 11.8
click at [136, 359] on div "Montserrat" at bounding box center [110, 361] width 166 height 32
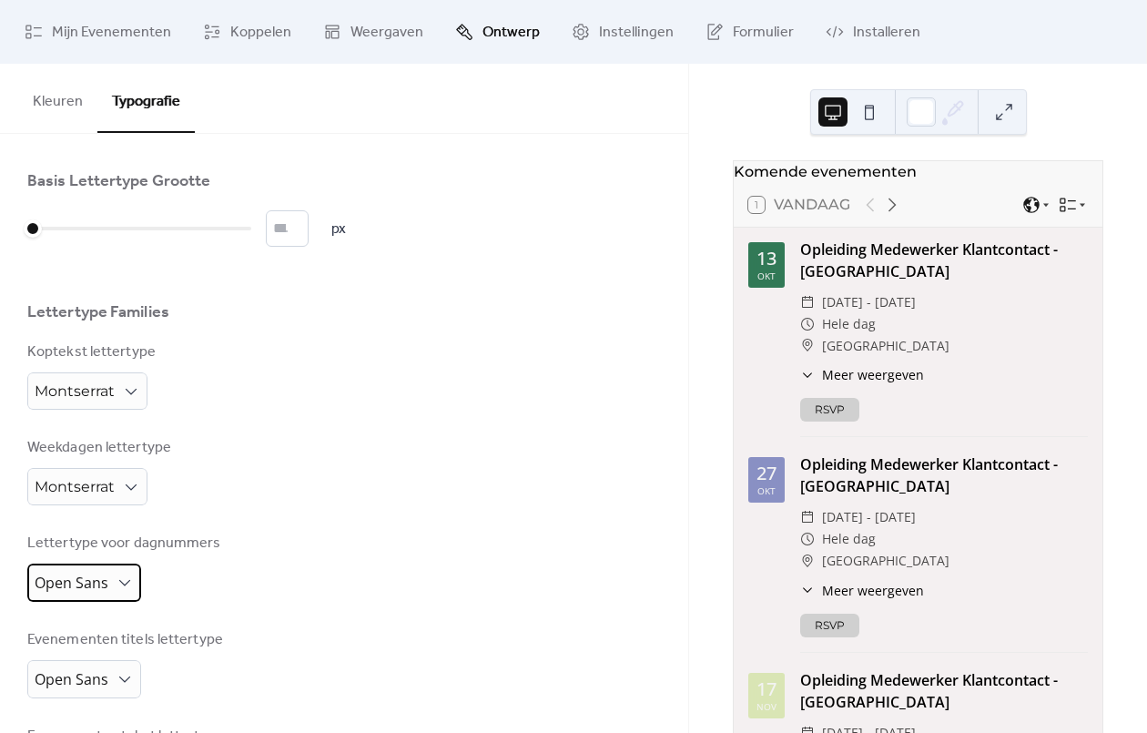
click at [107, 578] on span "Open Sans" at bounding box center [72, 582] width 74 height 20
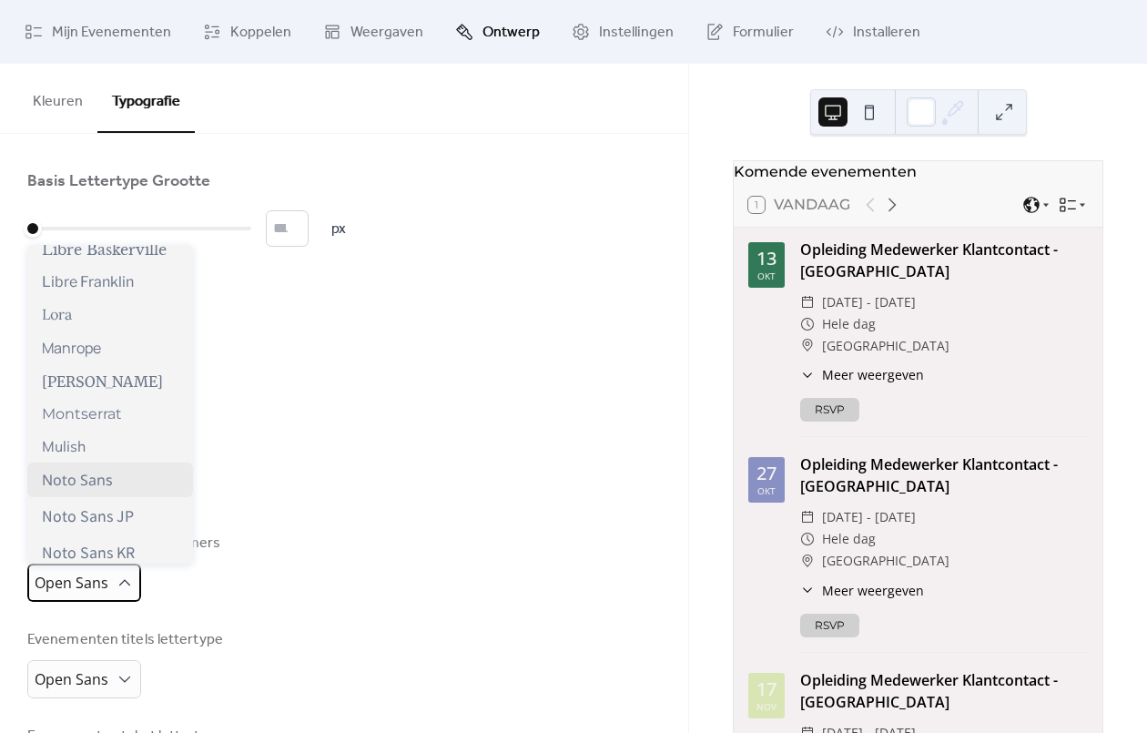
scroll to position [651, 0]
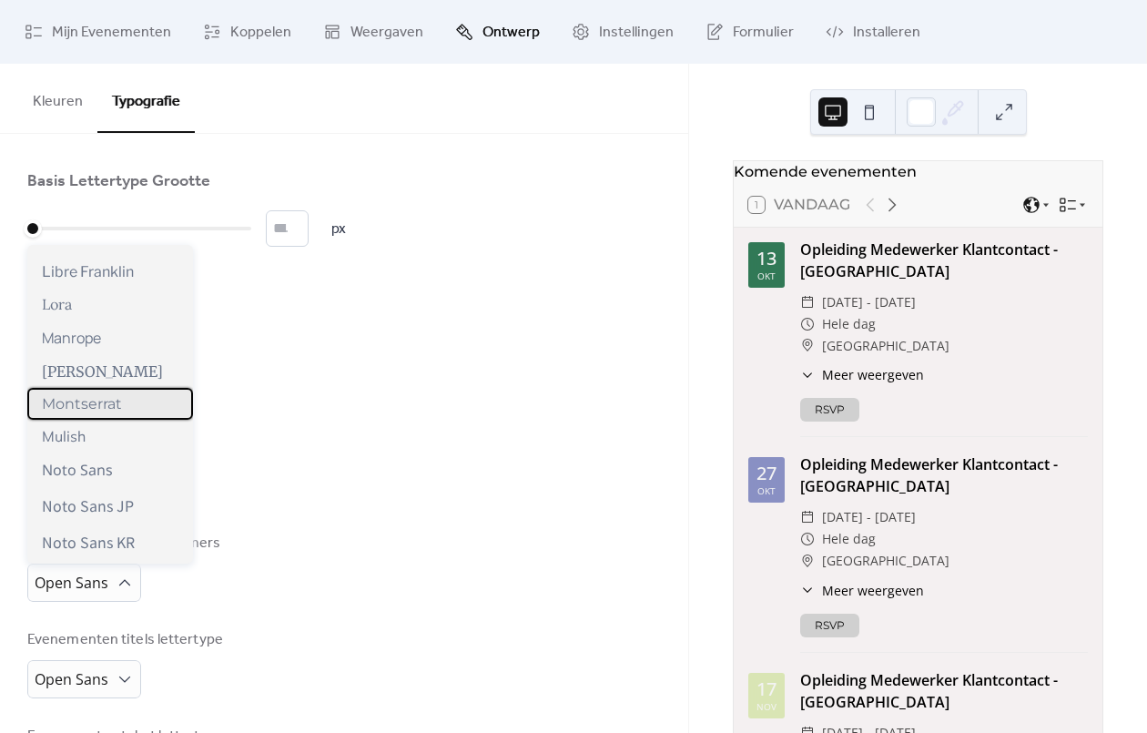
click at [108, 411] on span "Montserrat" at bounding box center [82, 403] width 80 height 17
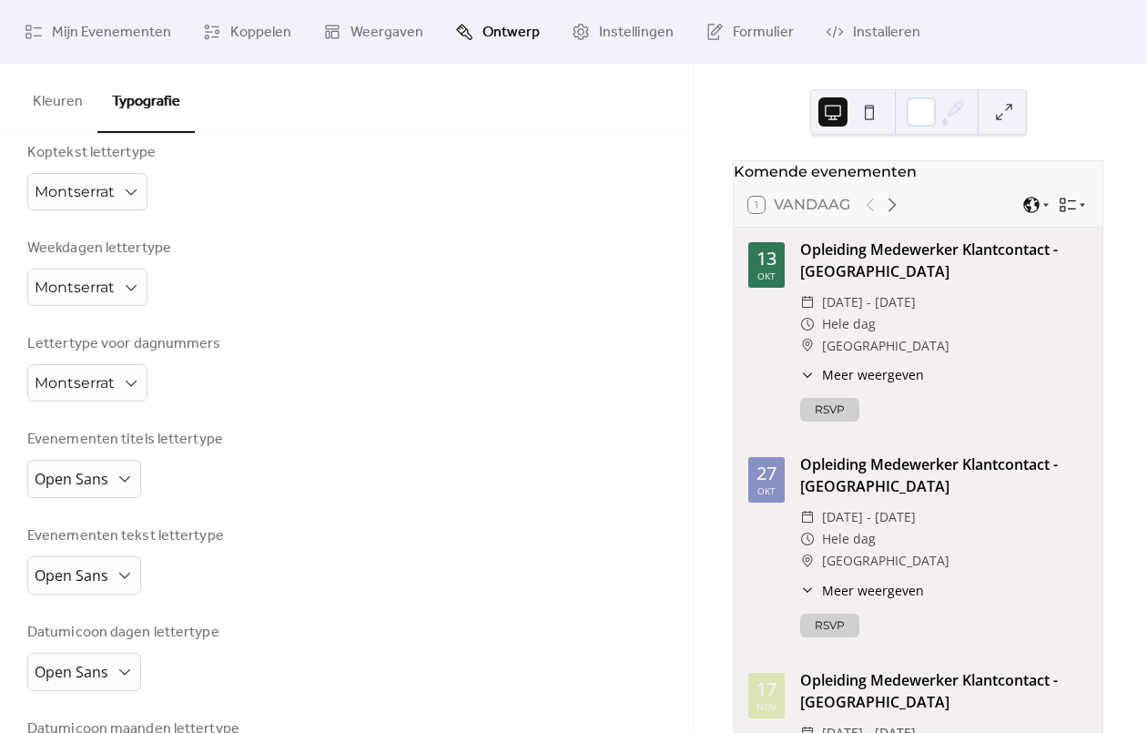
scroll to position [290, 0]
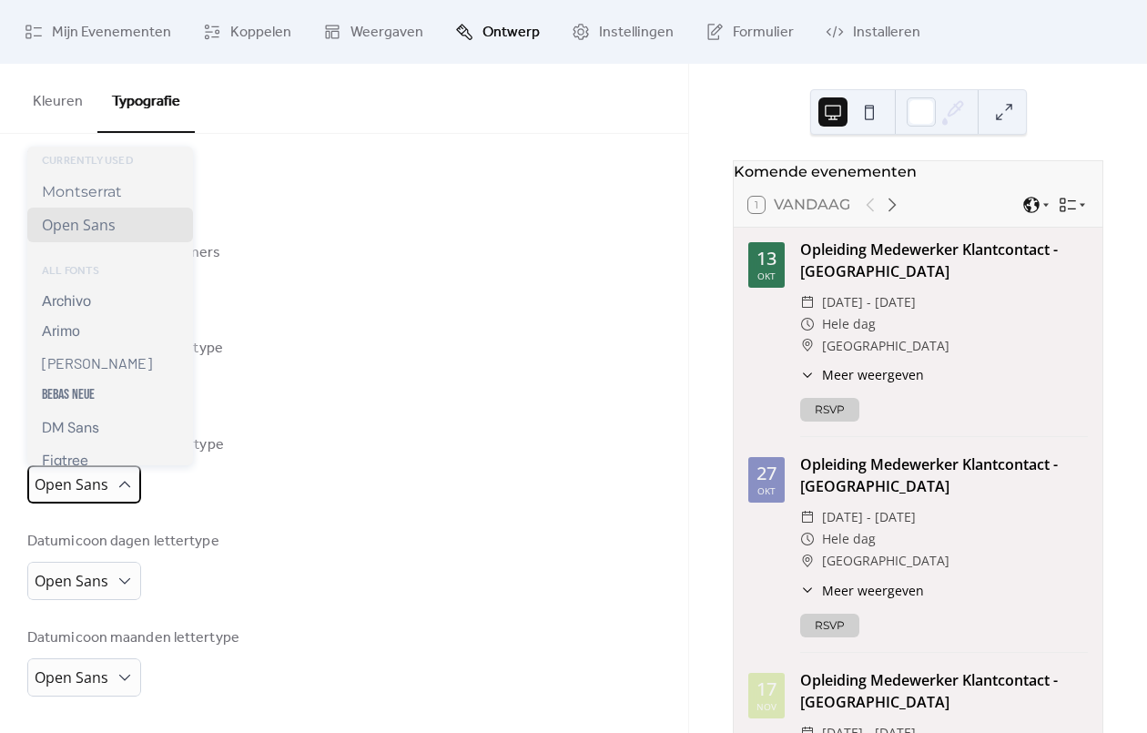
click at [106, 486] on span "Open Sans" at bounding box center [72, 484] width 74 height 20
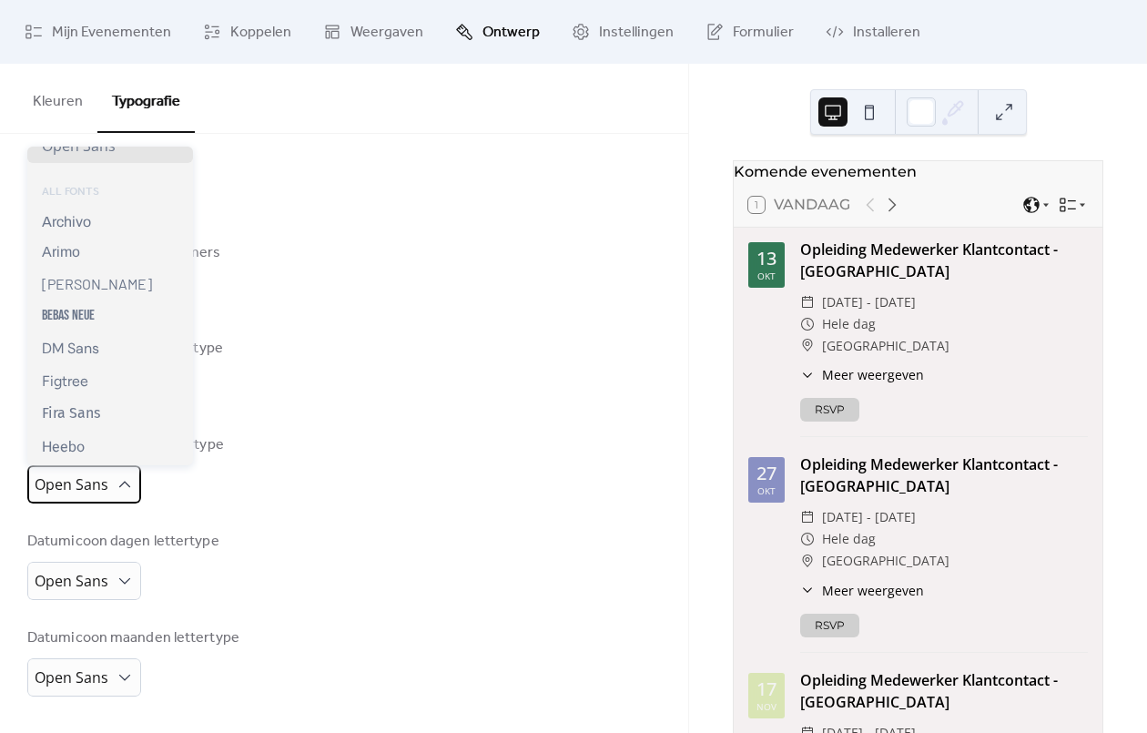
scroll to position [0, 0]
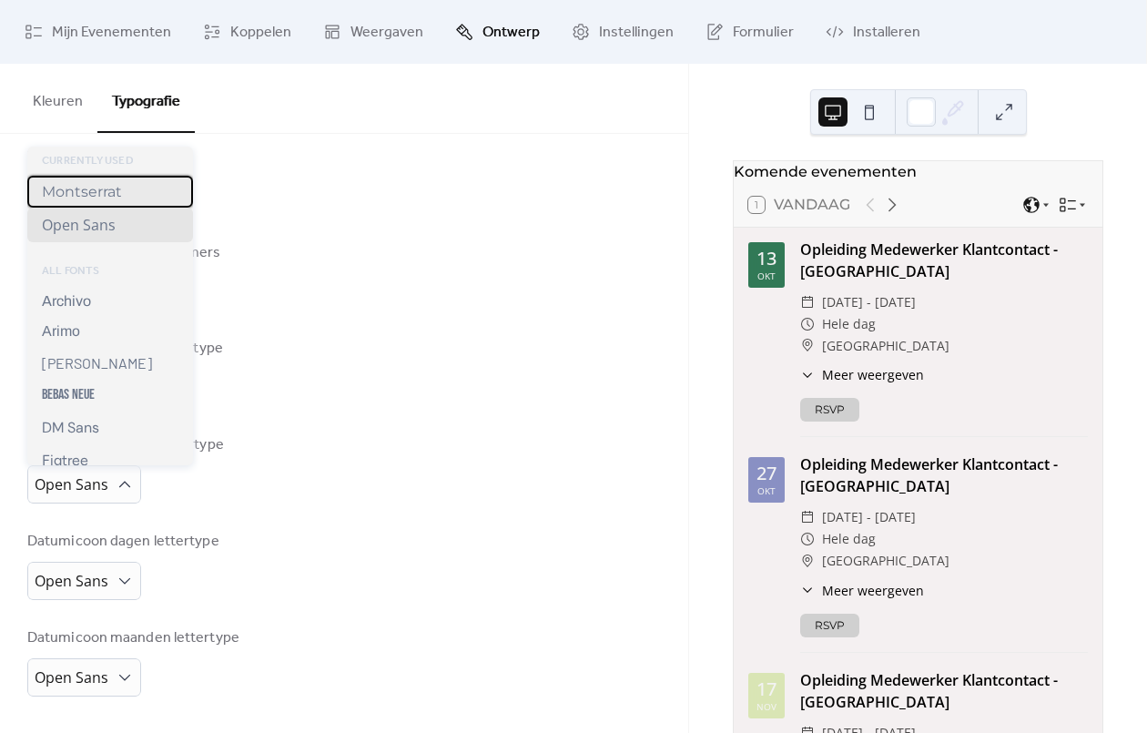
click at [90, 193] on span "Montserrat" at bounding box center [82, 191] width 80 height 17
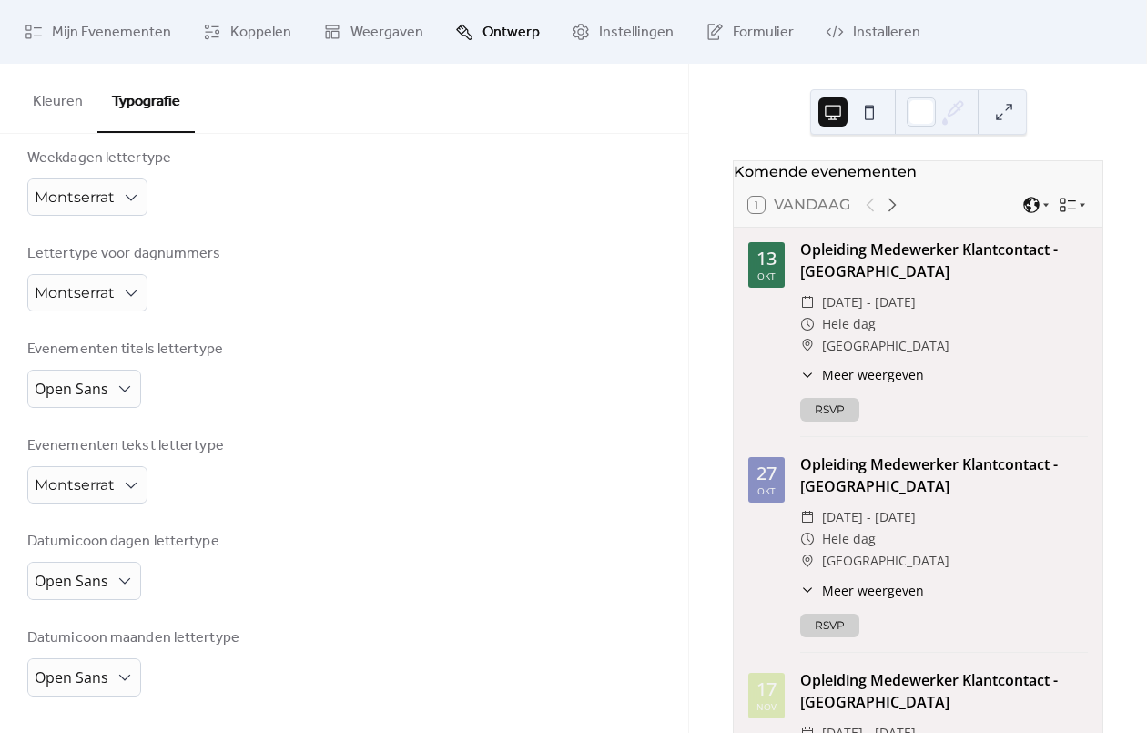
scroll to position [289, 0]
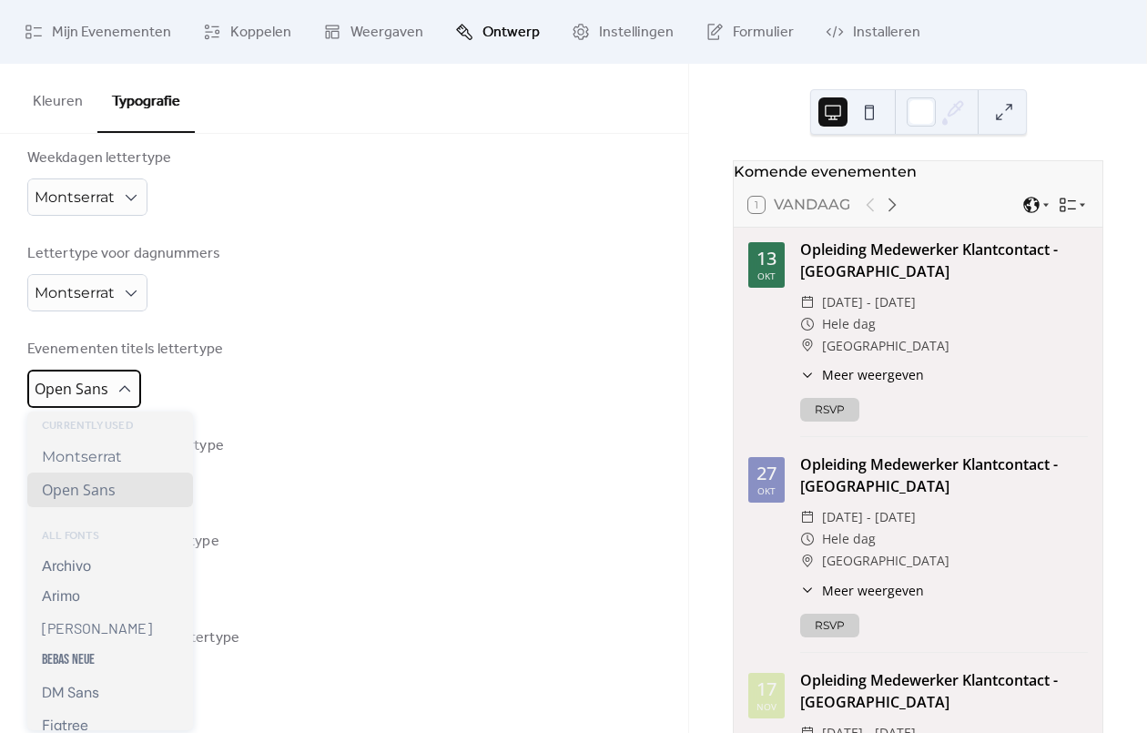
click at [93, 393] on span "Open Sans" at bounding box center [72, 389] width 74 height 20
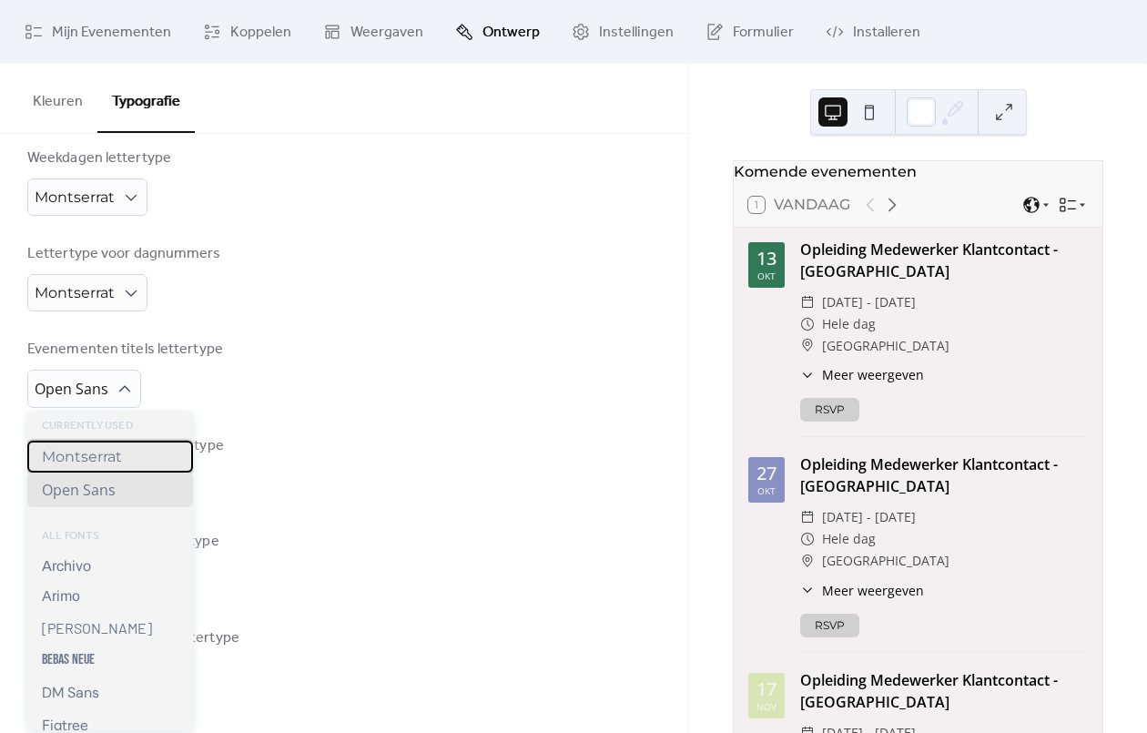
click at [120, 450] on span "Montserrat" at bounding box center [82, 456] width 80 height 17
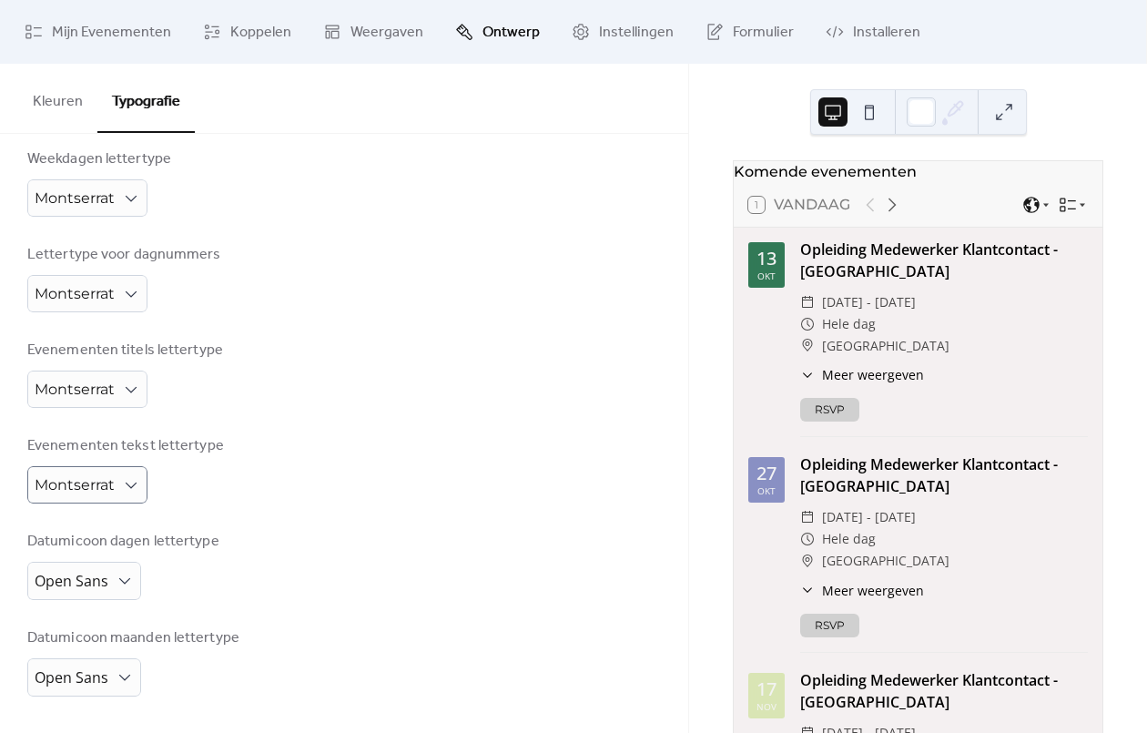
scroll to position [288, 0]
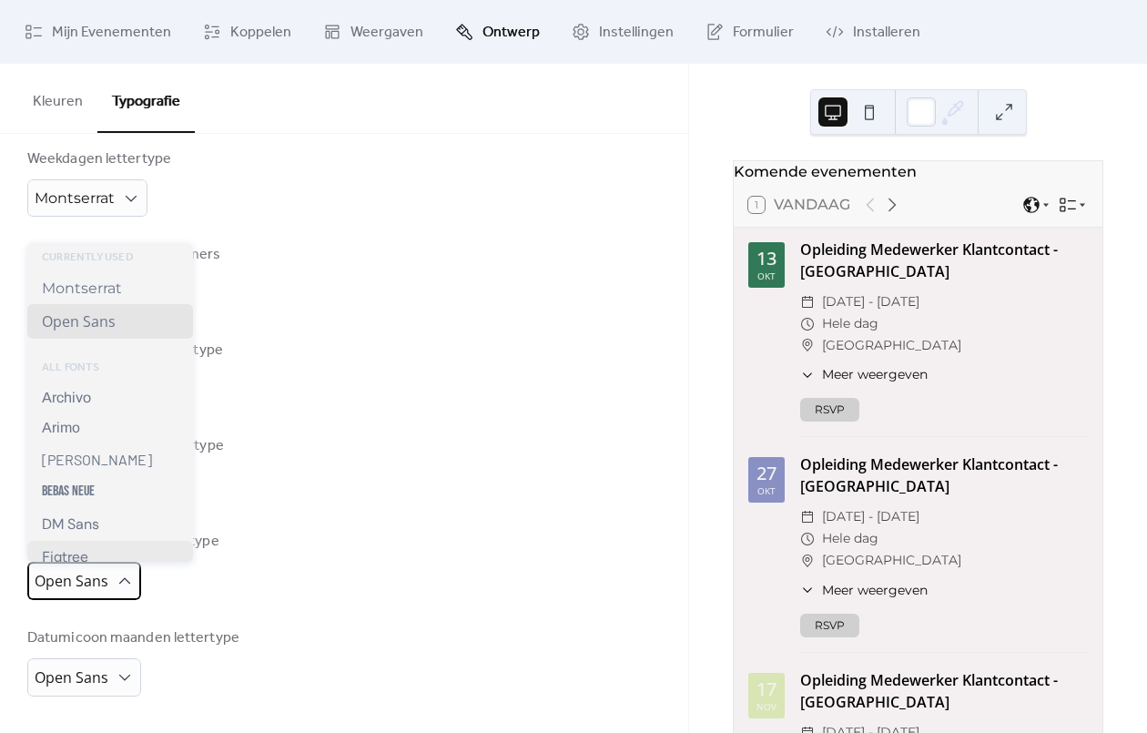
drag, startPoint x: 115, startPoint y: 576, endPoint x: 118, endPoint y: 545, distance: 31.2
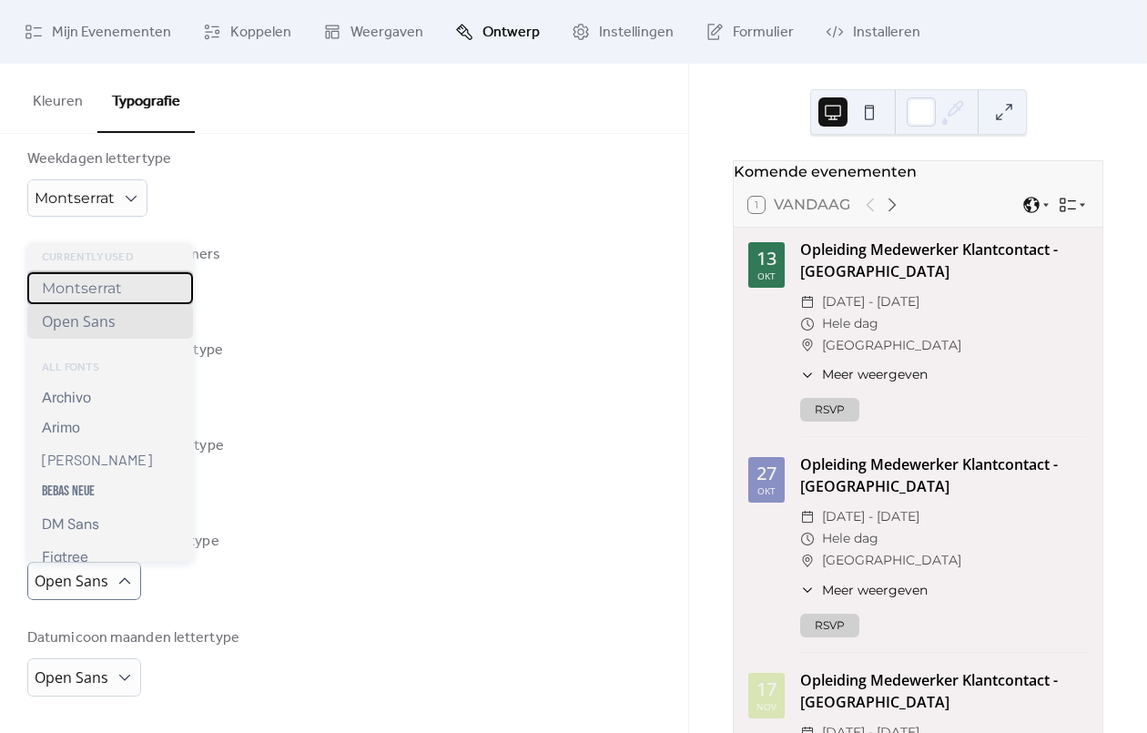
click at [99, 283] on span "Montserrat" at bounding box center [82, 287] width 80 height 17
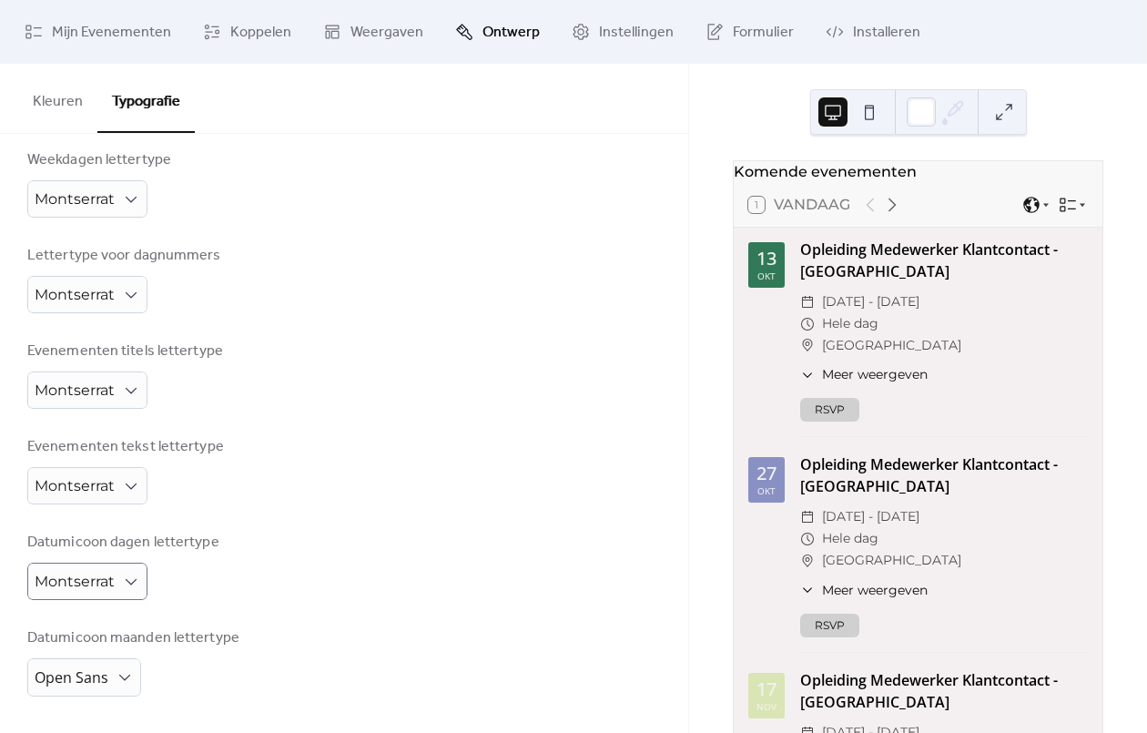
scroll to position [288, 0]
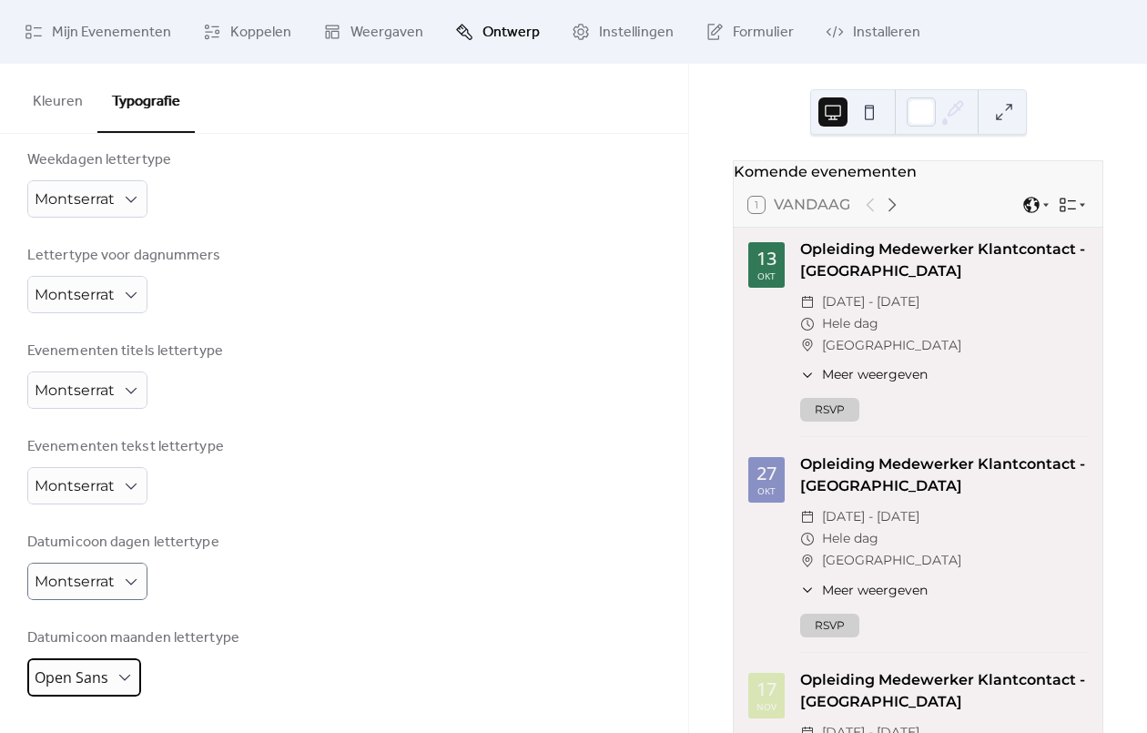
click at [103, 667] on span "Open Sans" at bounding box center [72, 677] width 74 height 20
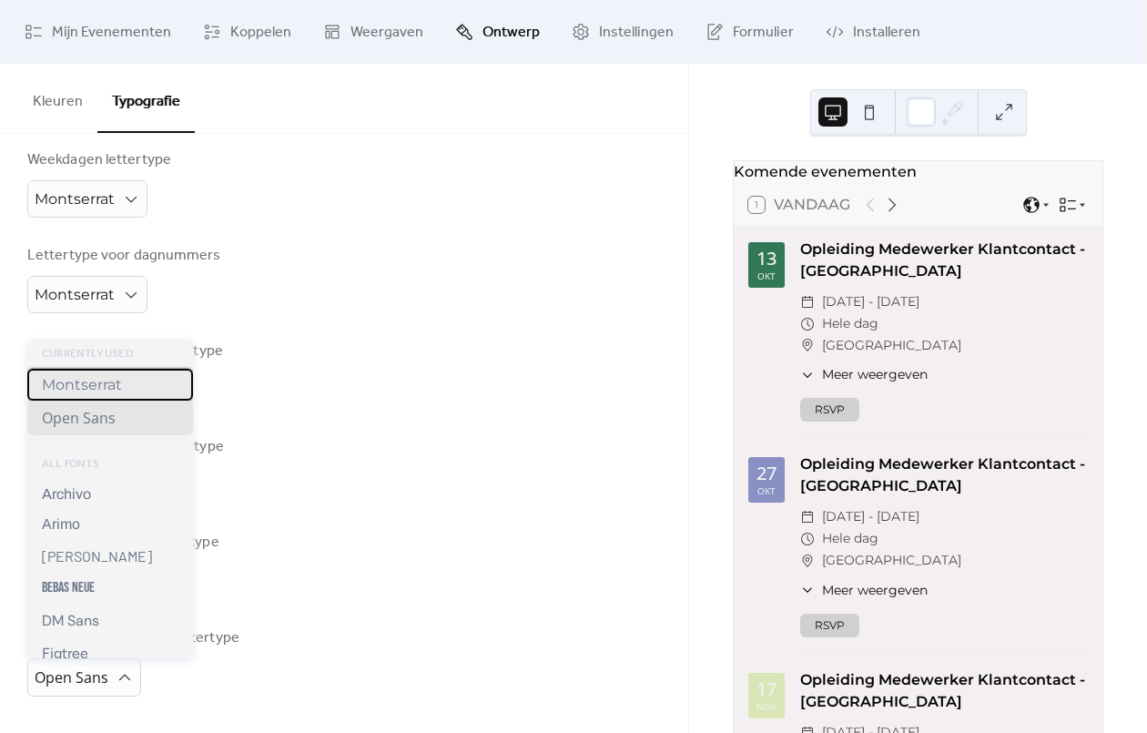
click at [86, 390] on span "Montserrat" at bounding box center [82, 384] width 80 height 17
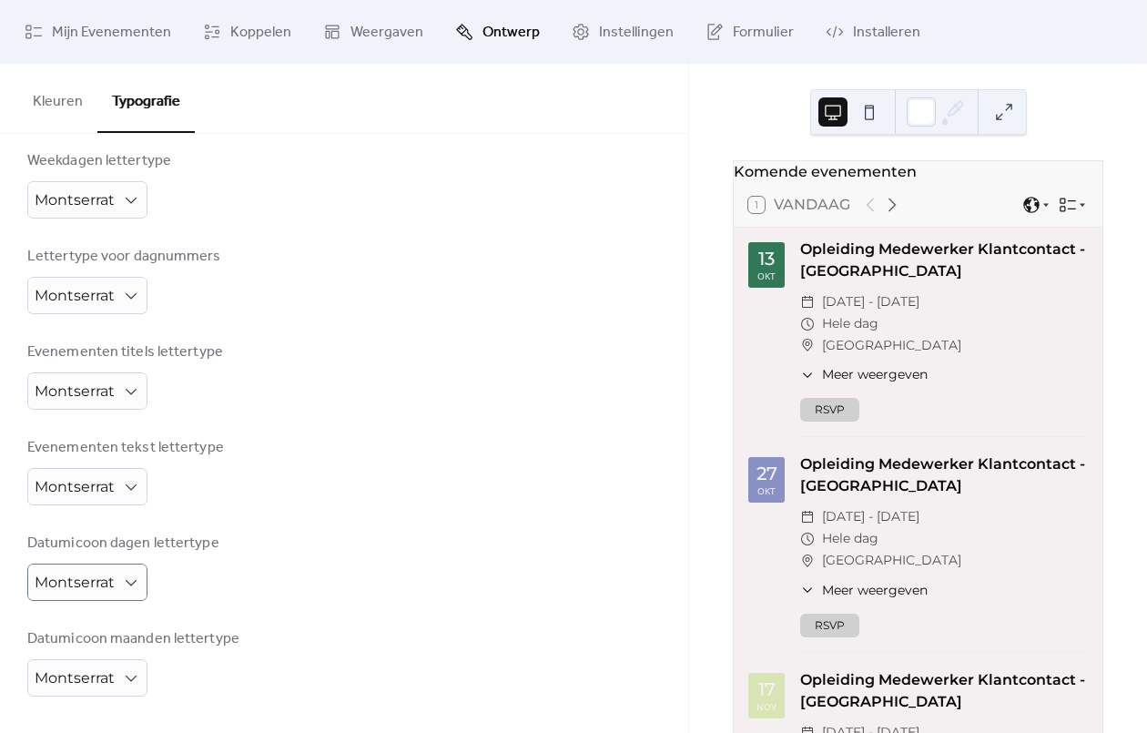
click at [399, 452] on div "Evenementen tekst lettertype Montserrat" at bounding box center [343, 471] width 633 height 68
click at [625, 33] on span "Instellingen" at bounding box center [636, 33] width 75 height 22
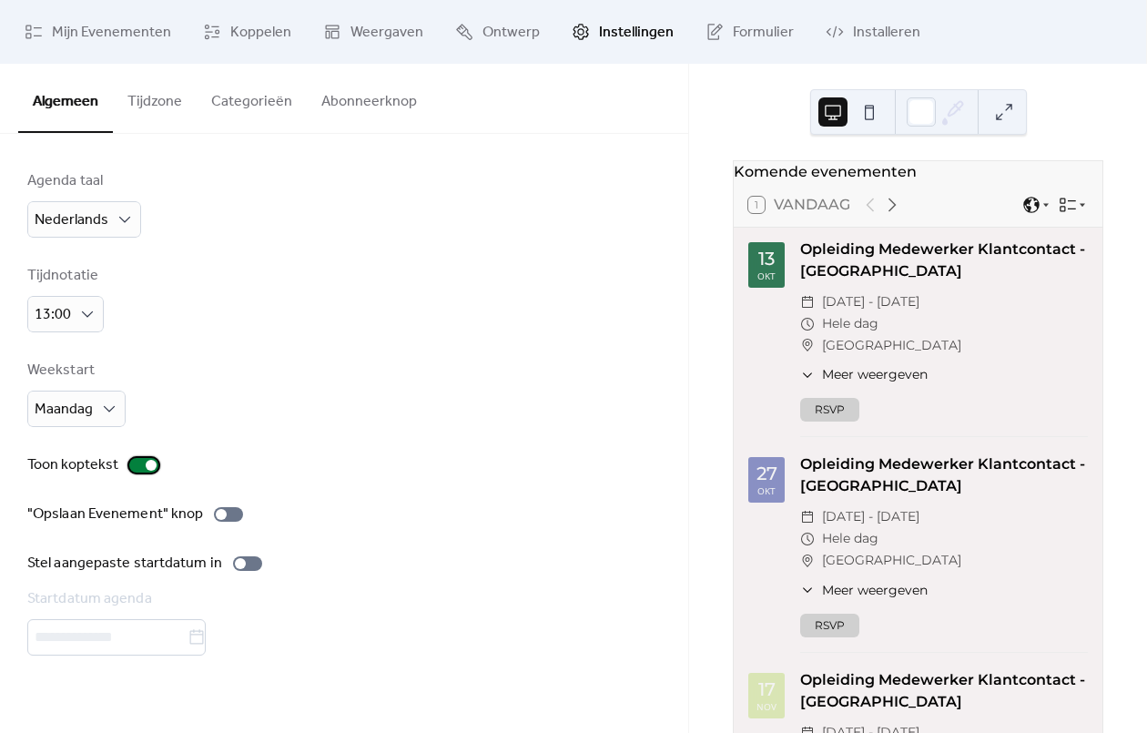
click at [138, 458] on div at bounding box center [143, 465] width 29 height 15
click at [145, 473] on label "Toon koptekst" at bounding box center [96, 465] width 138 height 22
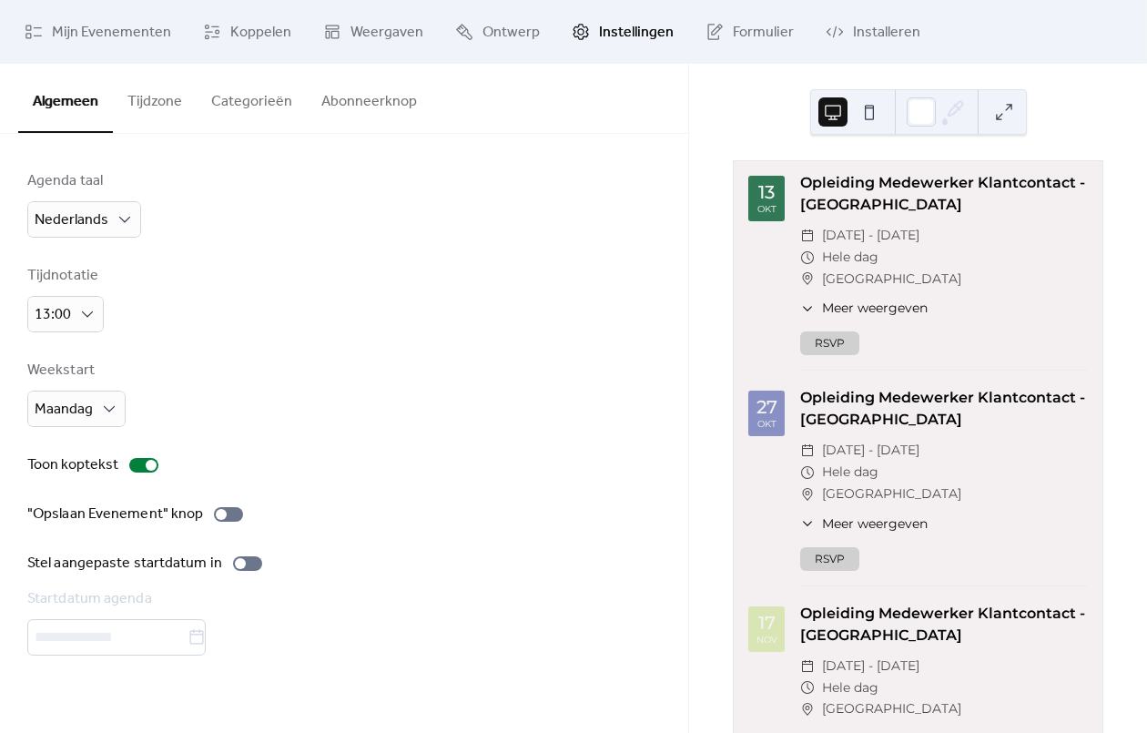
click at [132, 112] on button "Tijdzone" at bounding box center [155, 97] width 84 height 67
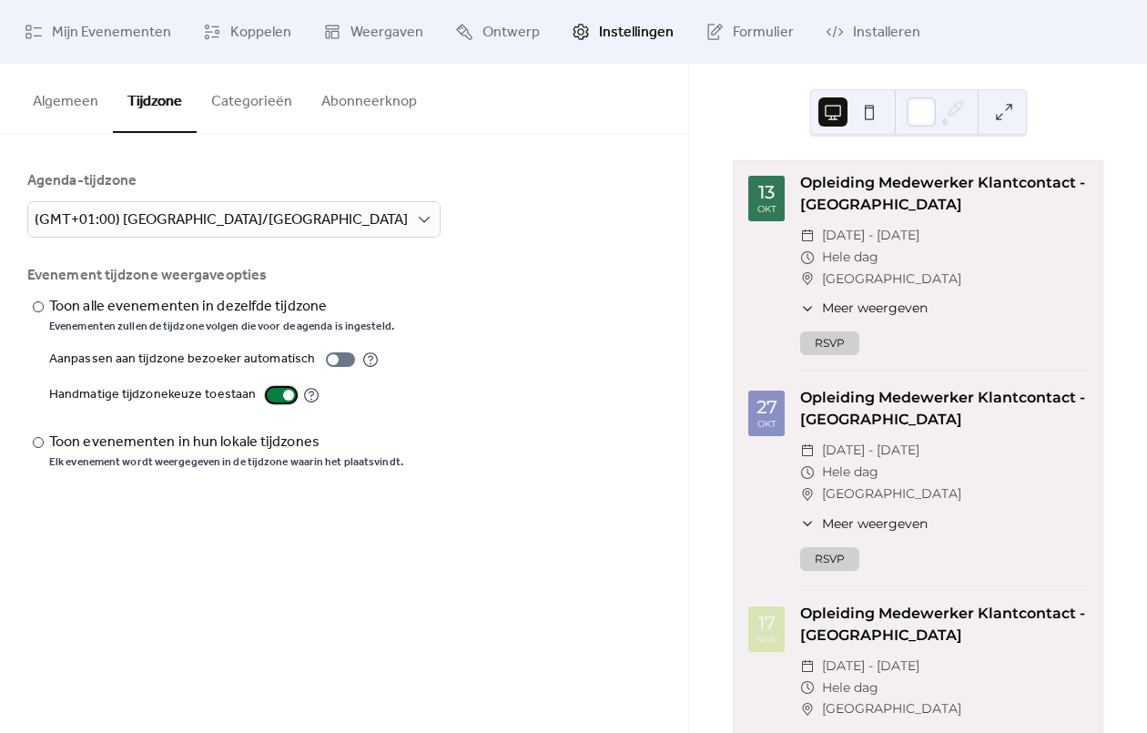
click at [274, 400] on div at bounding box center [281, 395] width 29 height 15
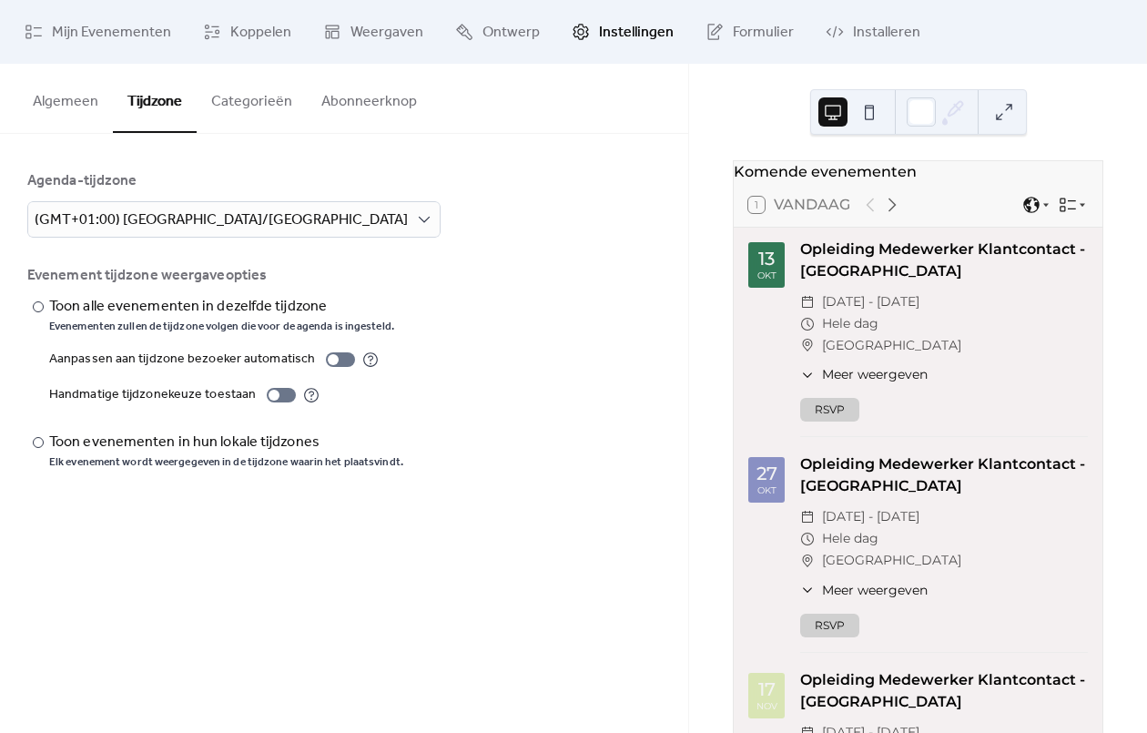
click at [256, 108] on button "Categorieën" at bounding box center [252, 97] width 110 height 67
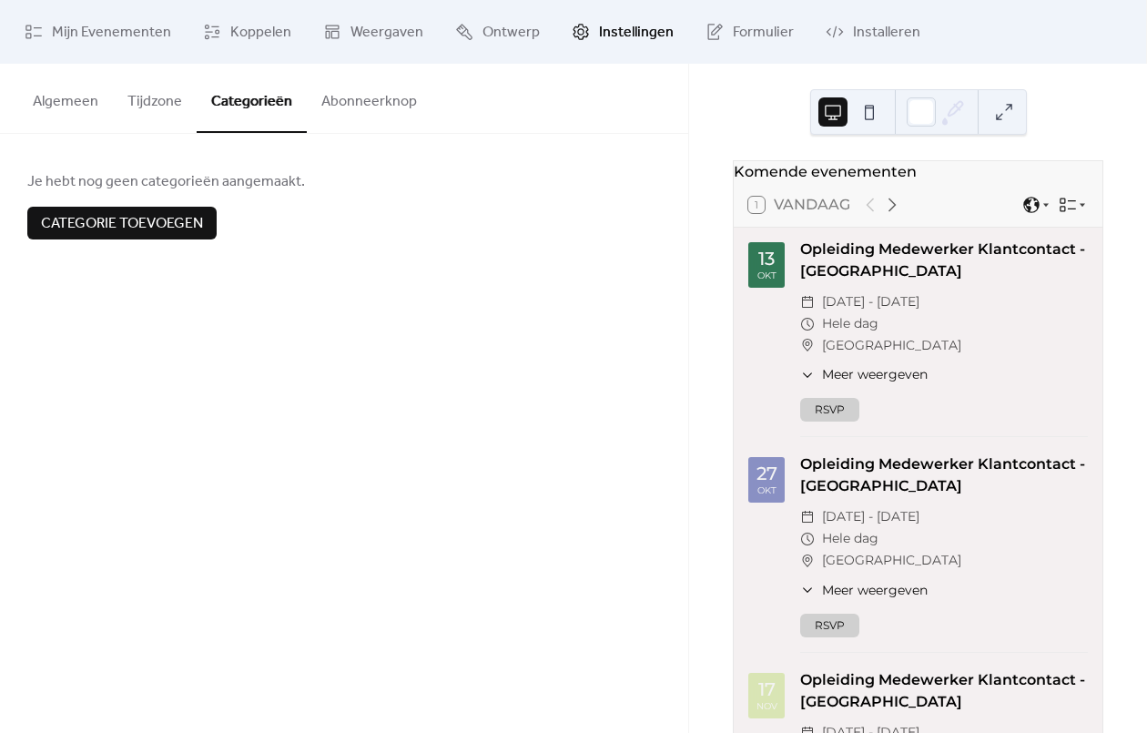
click at [353, 86] on button "Abonneerknop" at bounding box center [369, 97] width 125 height 67
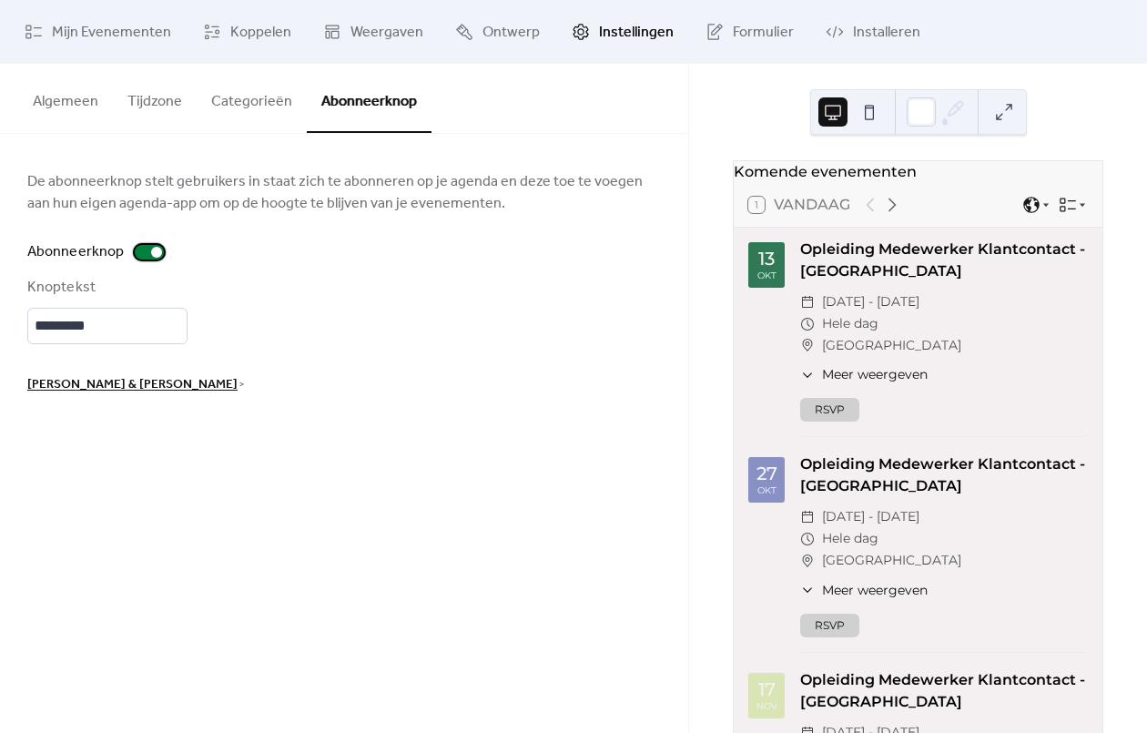
click at [151, 252] on div at bounding box center [156, 252] width 11 height 11
click at [170, 385] on span "[PERSON_NAME] & [PERSON_NAME]" at bounding box center [132, 385] width 210 height 22
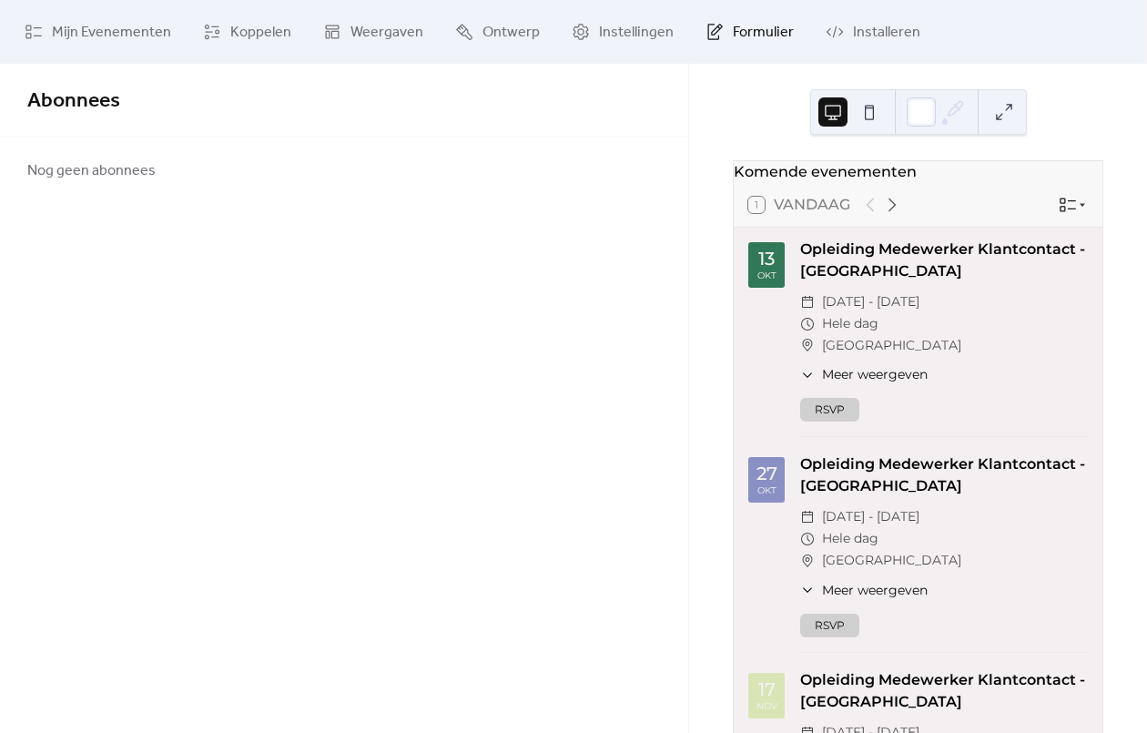
click at [768, 33] on span "Formulier" at bounding box center [763, 33] width 61 height 22
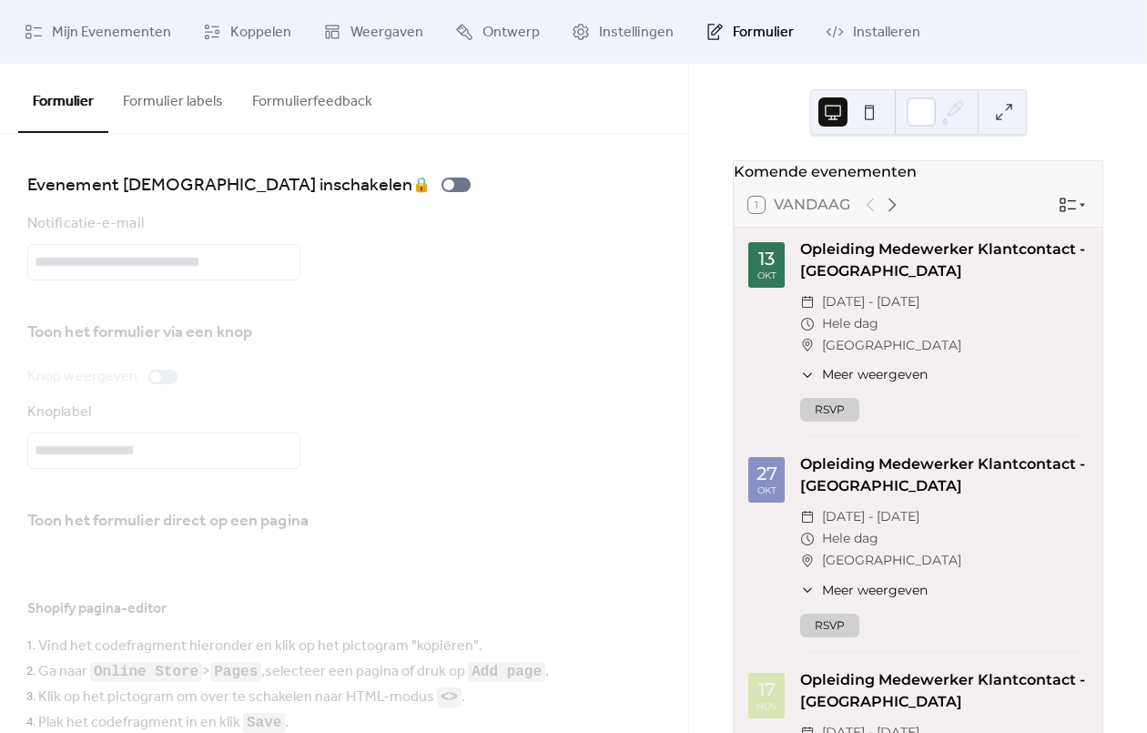
click at [207, 115] on button "Formulier labels" at bounding box center [172, 97] width 129 height 67
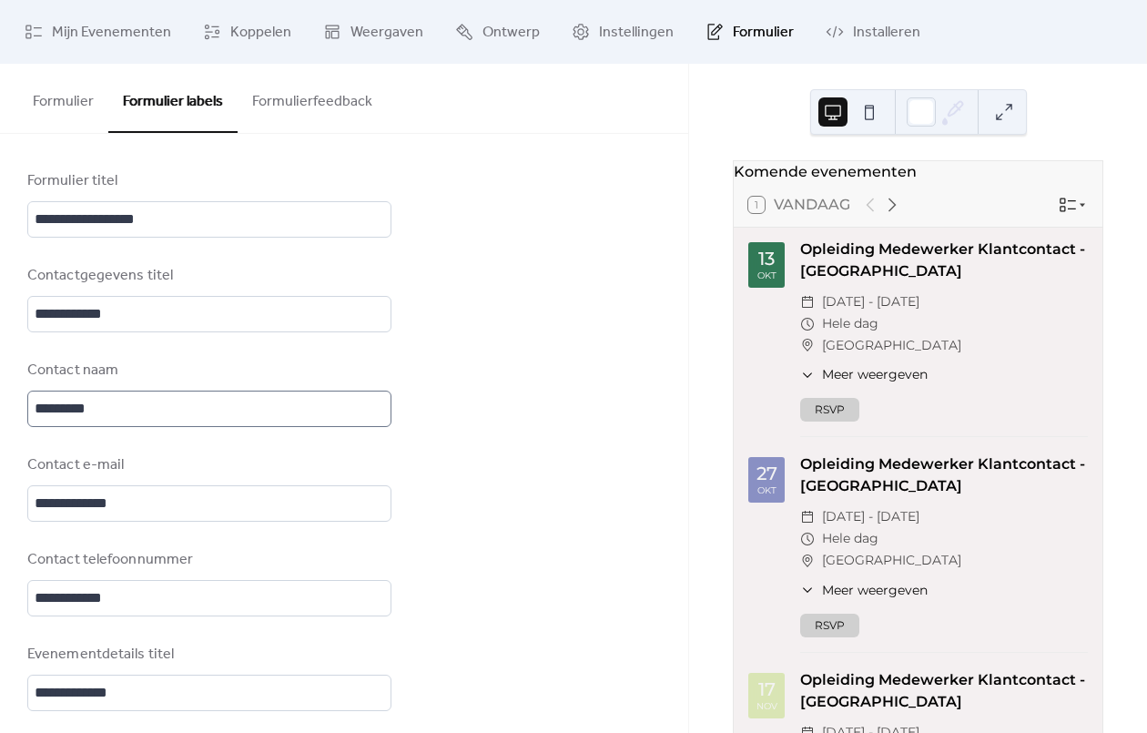
scroll to position [3, 0]
click at [323, 103] on button "Formulierfeedback" at bounding box center [312, 97] width 149 height 67
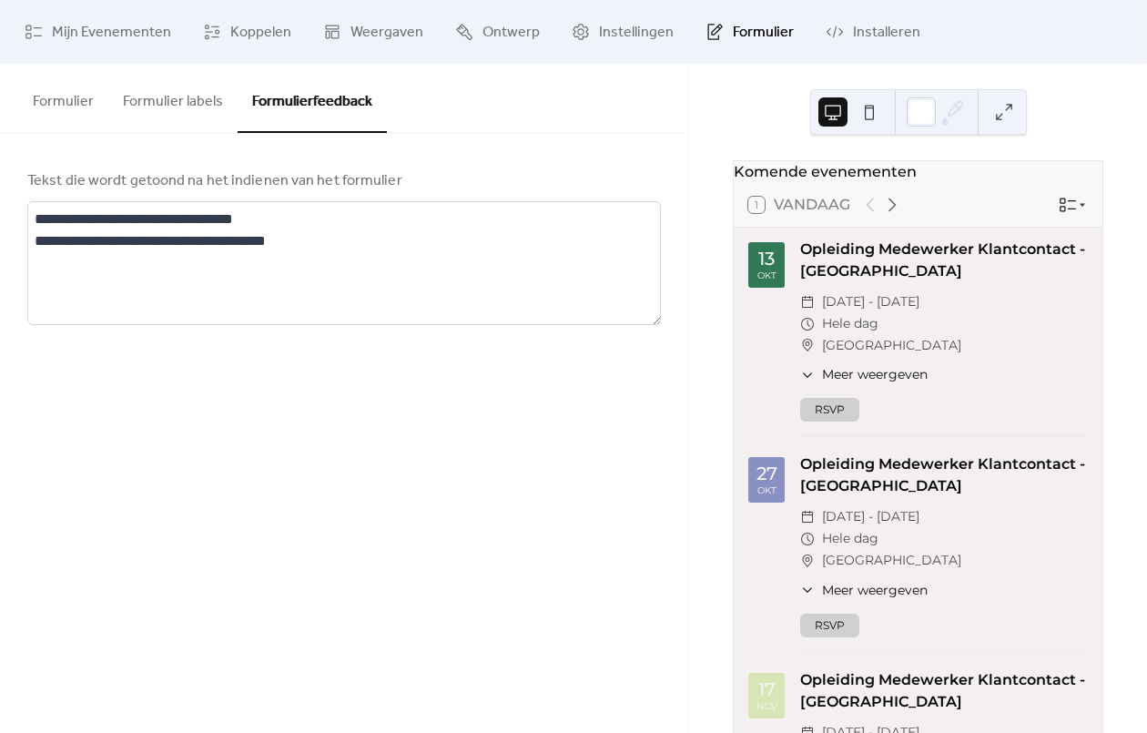
click at [38, 106] on button "Formulier" at bounding box center [63, 97] width 90 height 67
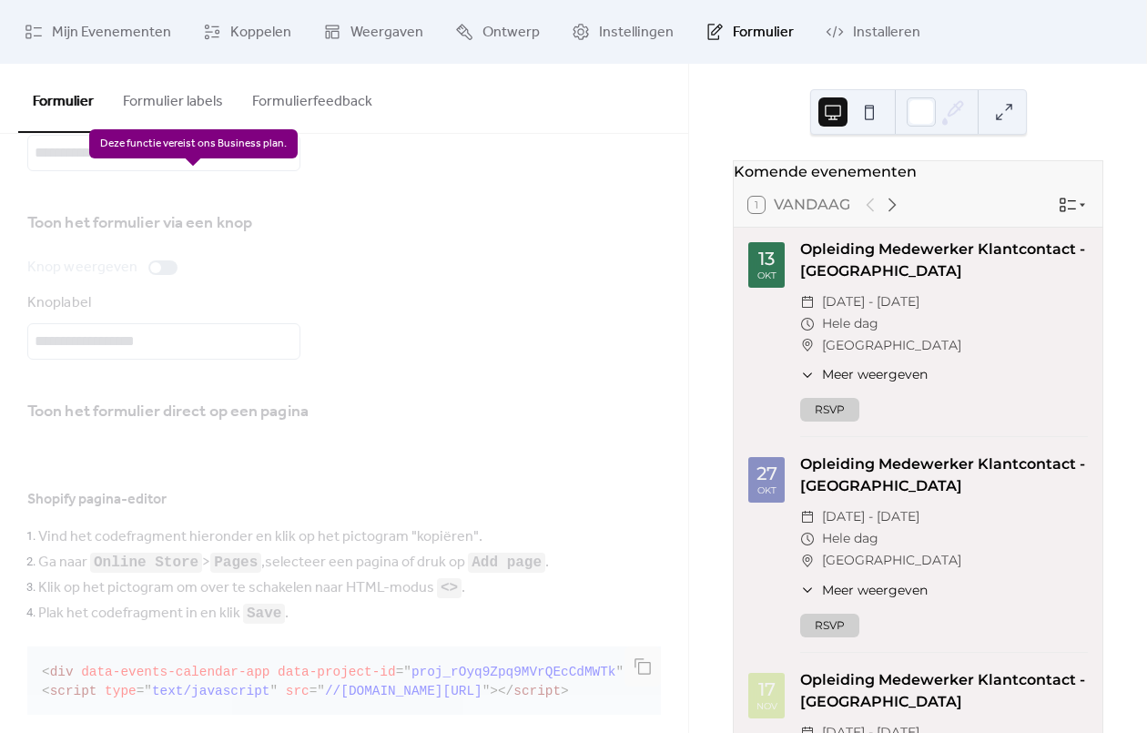
scroll to position [355, 0]
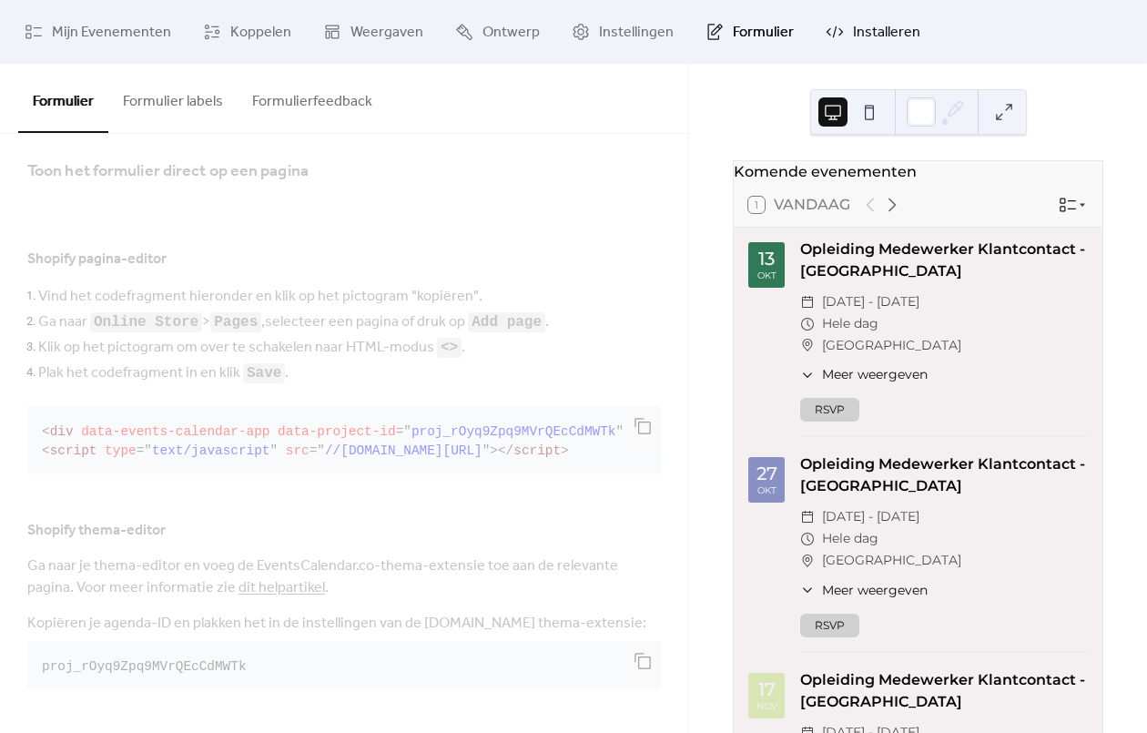
click at [837, 27] on link "Installeren" at bounding box center [873, 31] width 122 height 49
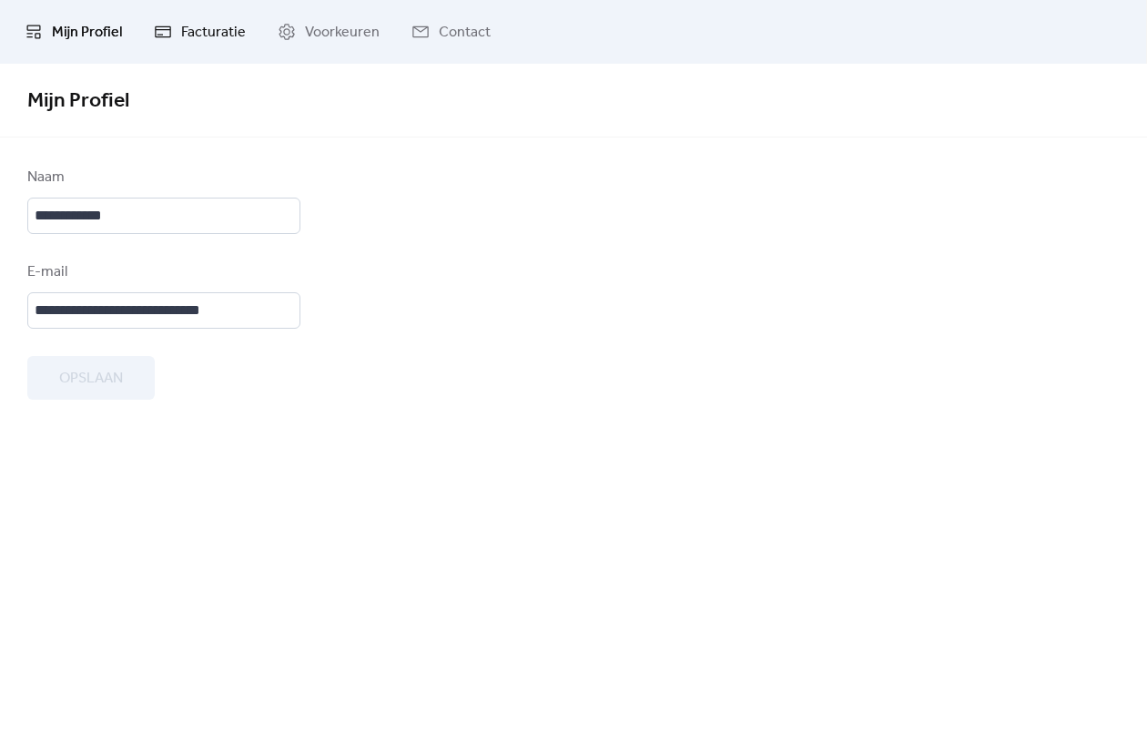
click at [187, 46] on link "Facturatie" at bounding box center [199, 31] width 119 height 49
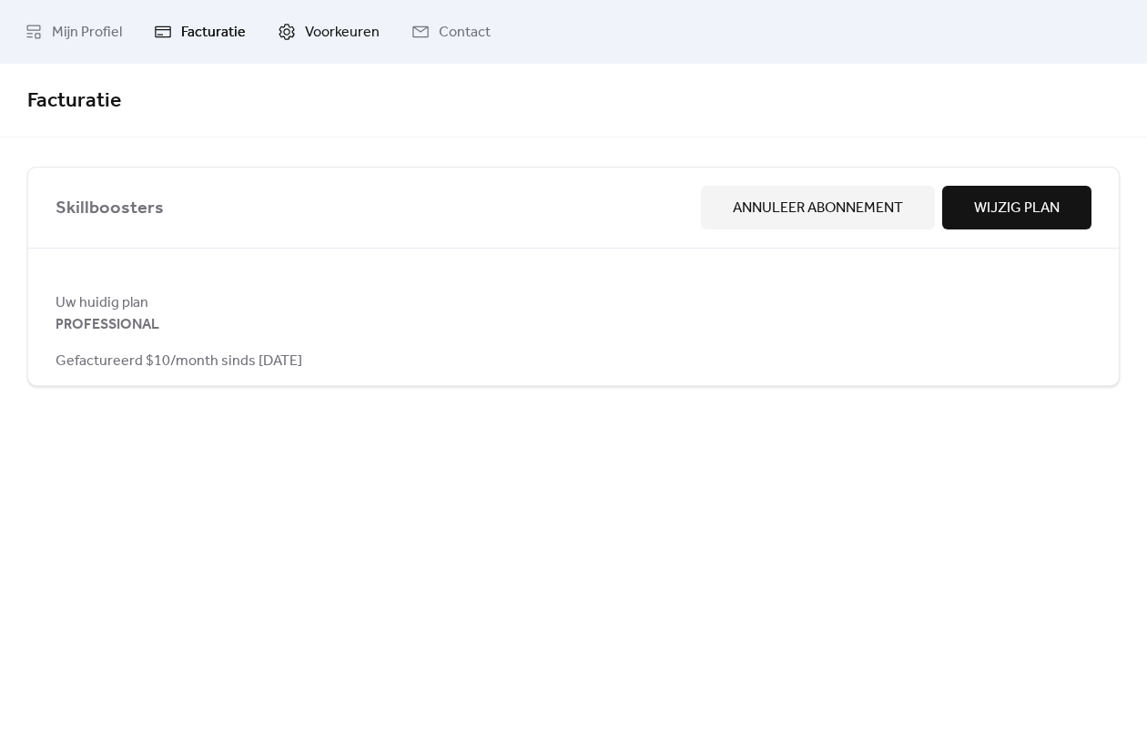
click at [309, 29] on span "Voorkeuren" at bounding box center [342, 33] width 75 height 22
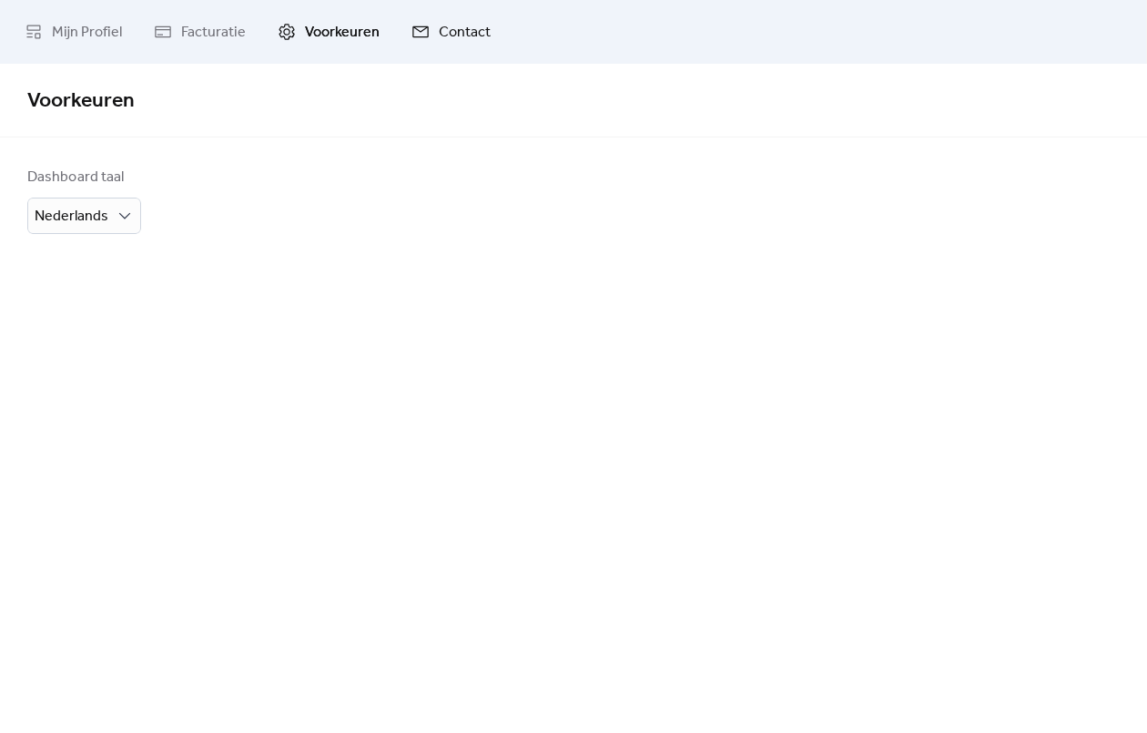
click at [446, 38] on span "Contact" at bounding box center [465, 33] width 52 height 22
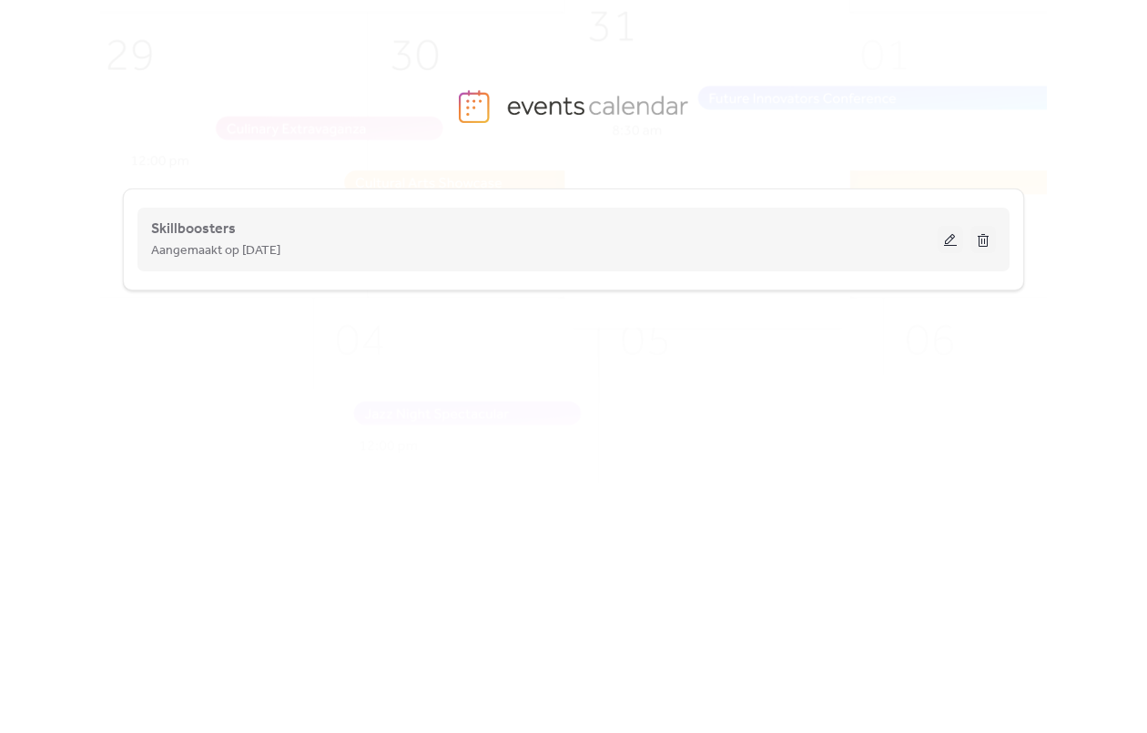
click at [309, 218] on div "Skillboosters Aangemaakt op [DATE]" at bounding box center [544, 240] width 786 height 44
click at [169, 226] on span "Skillboosters" at bounding box center [193, 229] width 85 height 22
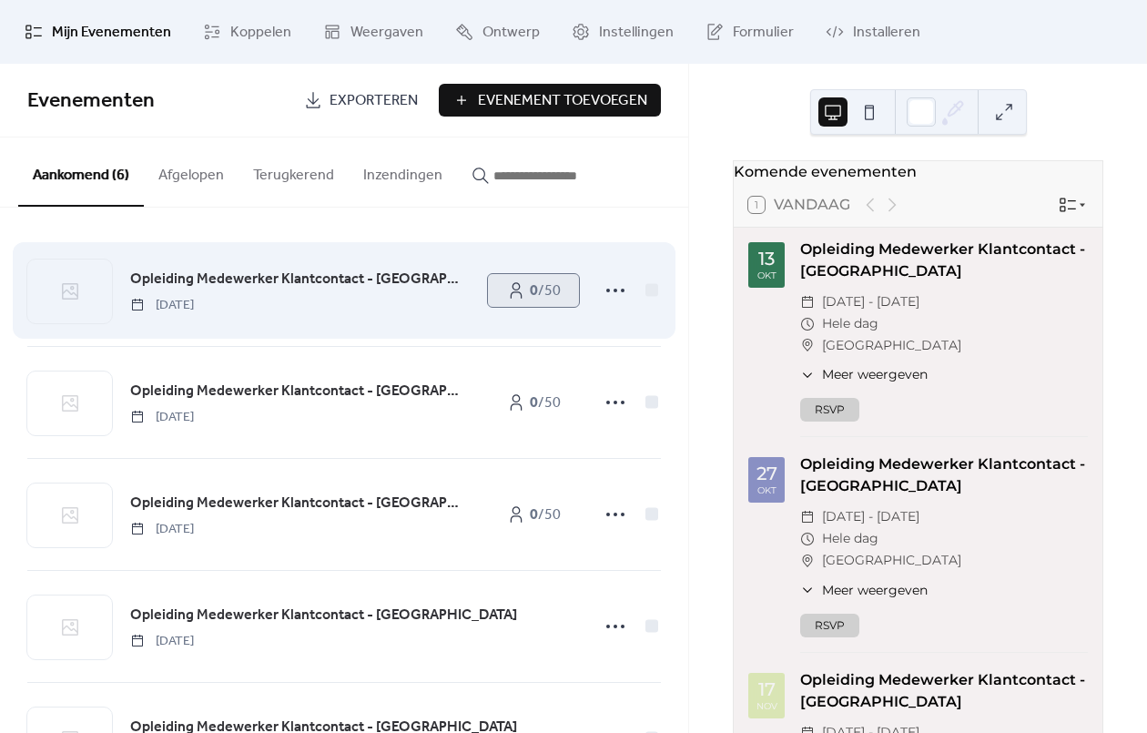
click at [512, 289] on icon at bounding box center [516, 290] width 18 height 18
